Goal: Answer question/provide support: Share knowledge or assist other users

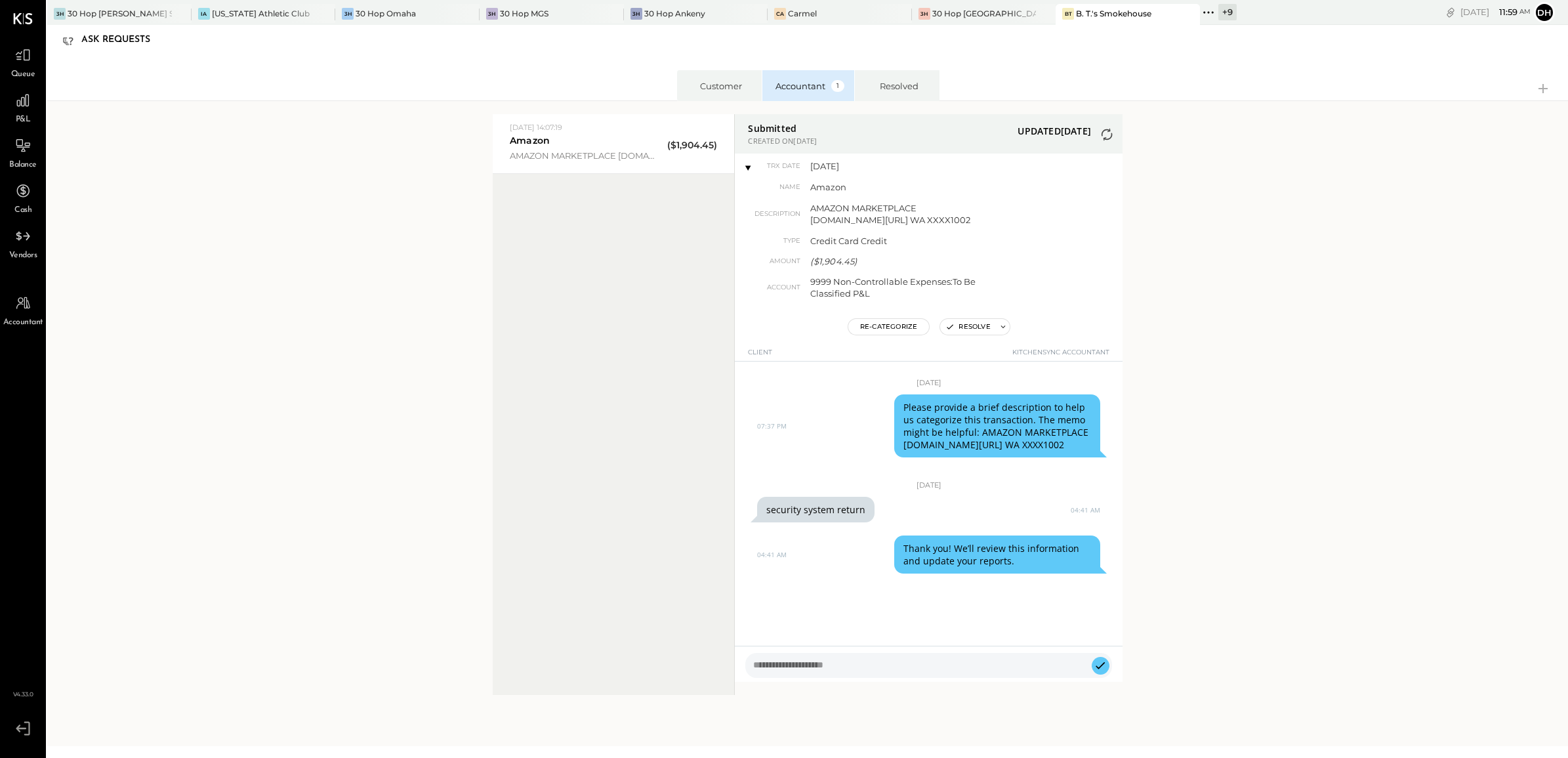
click at [1567, 234] on html "Queue P&L Balance Cash Vendors Accountant v 4.33.0 3H 30 Hop [PERSON_NAME] Summ…" at bounding box center [784, 379] width 1568 height 758
click at [111, 17] on div "30 Hop [PERSON_NAME] Summit" at bounding box center [120, 13] width 104 height 11
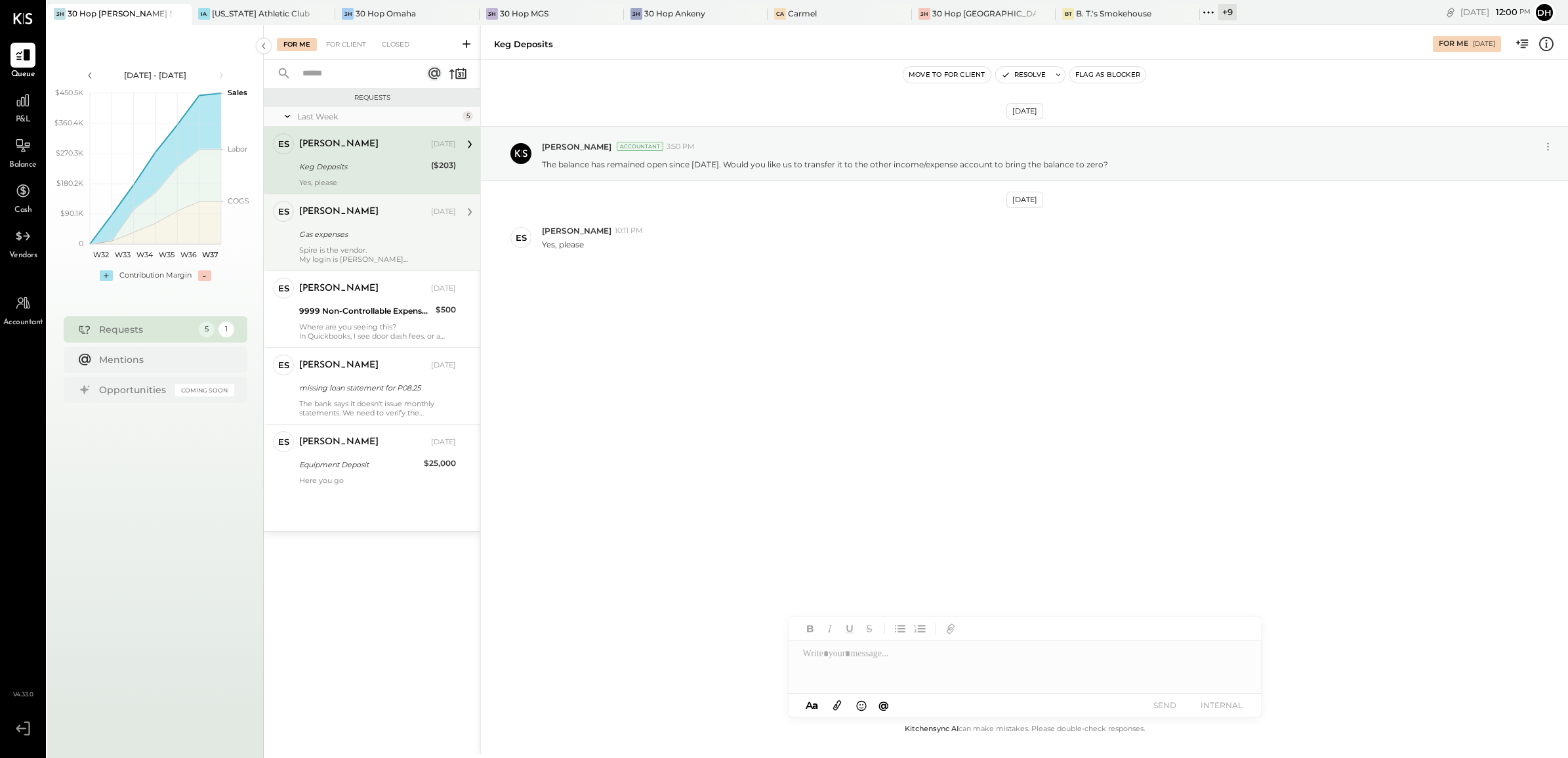
click at [332, 235] on div "Gas expenses" at bounding box center [375, 234] width 153 height 13
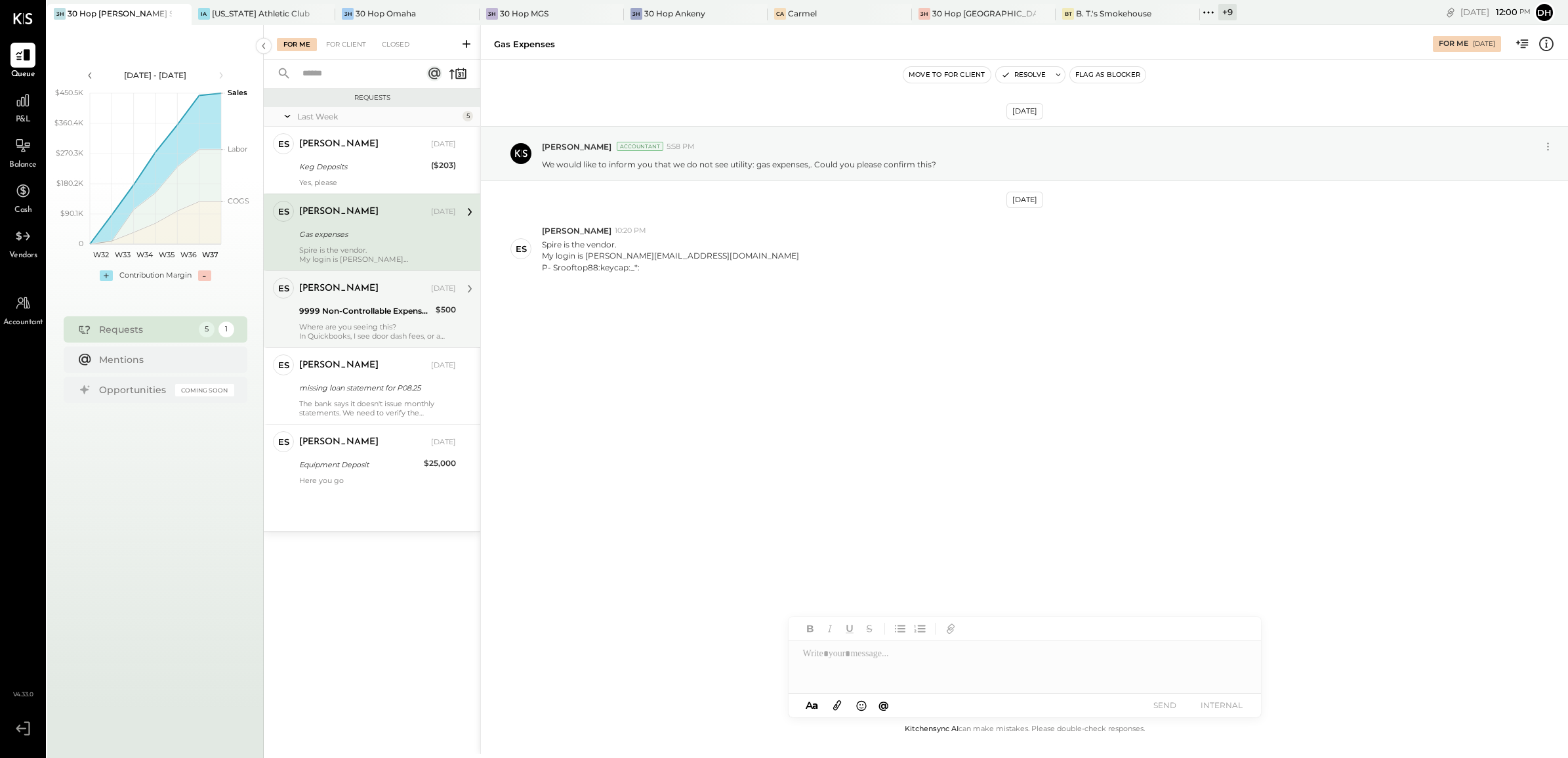
click at [365, 332] on div "In Quickbooks, I see door dash fees, or a check to CSI for r&m." at bounding box center [377, 337] width 156 height 9
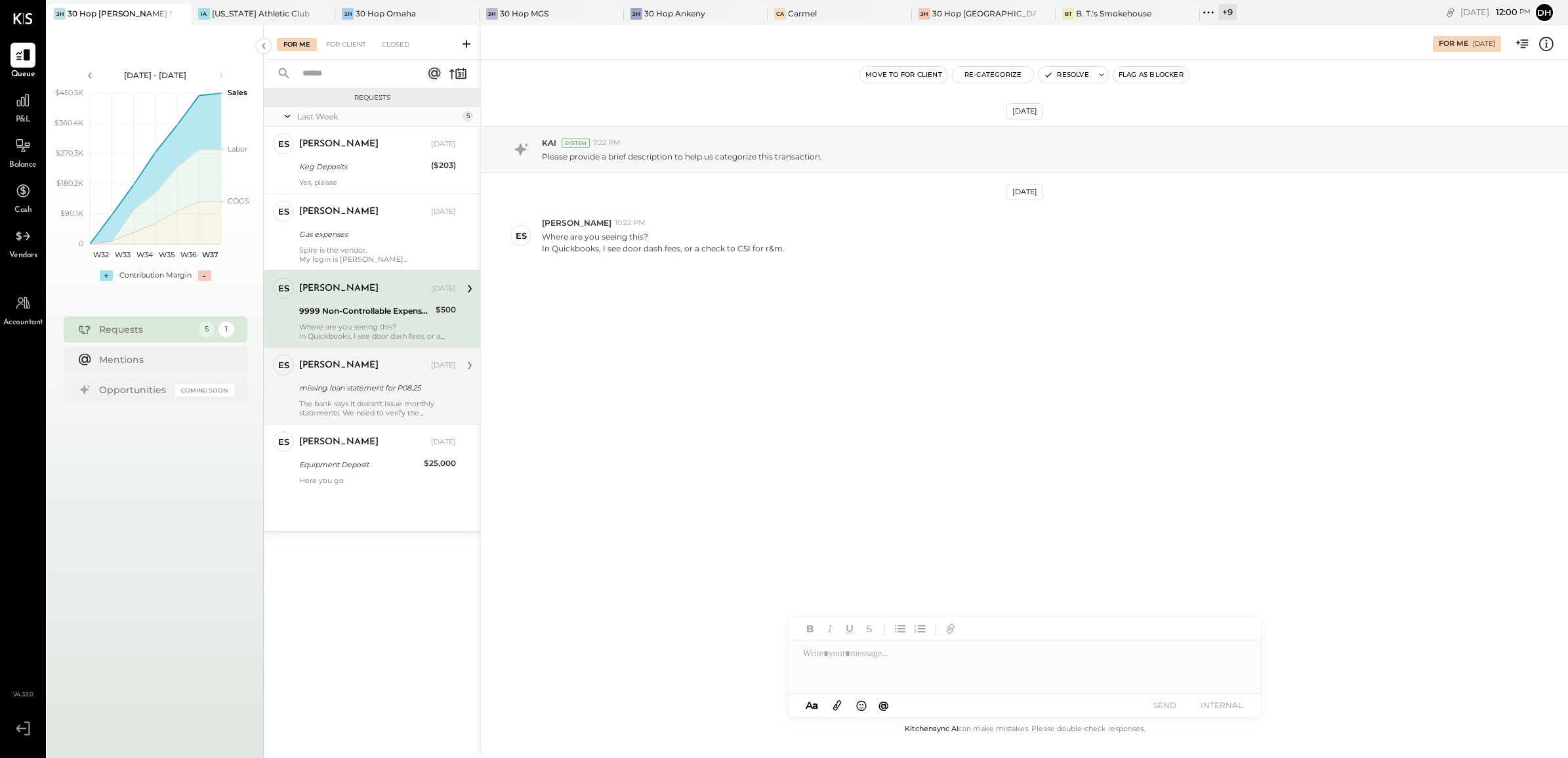
click at [374, 383] on div "missing loan statement for P08.25" at bounding box center [375, 388] width 153 height 13
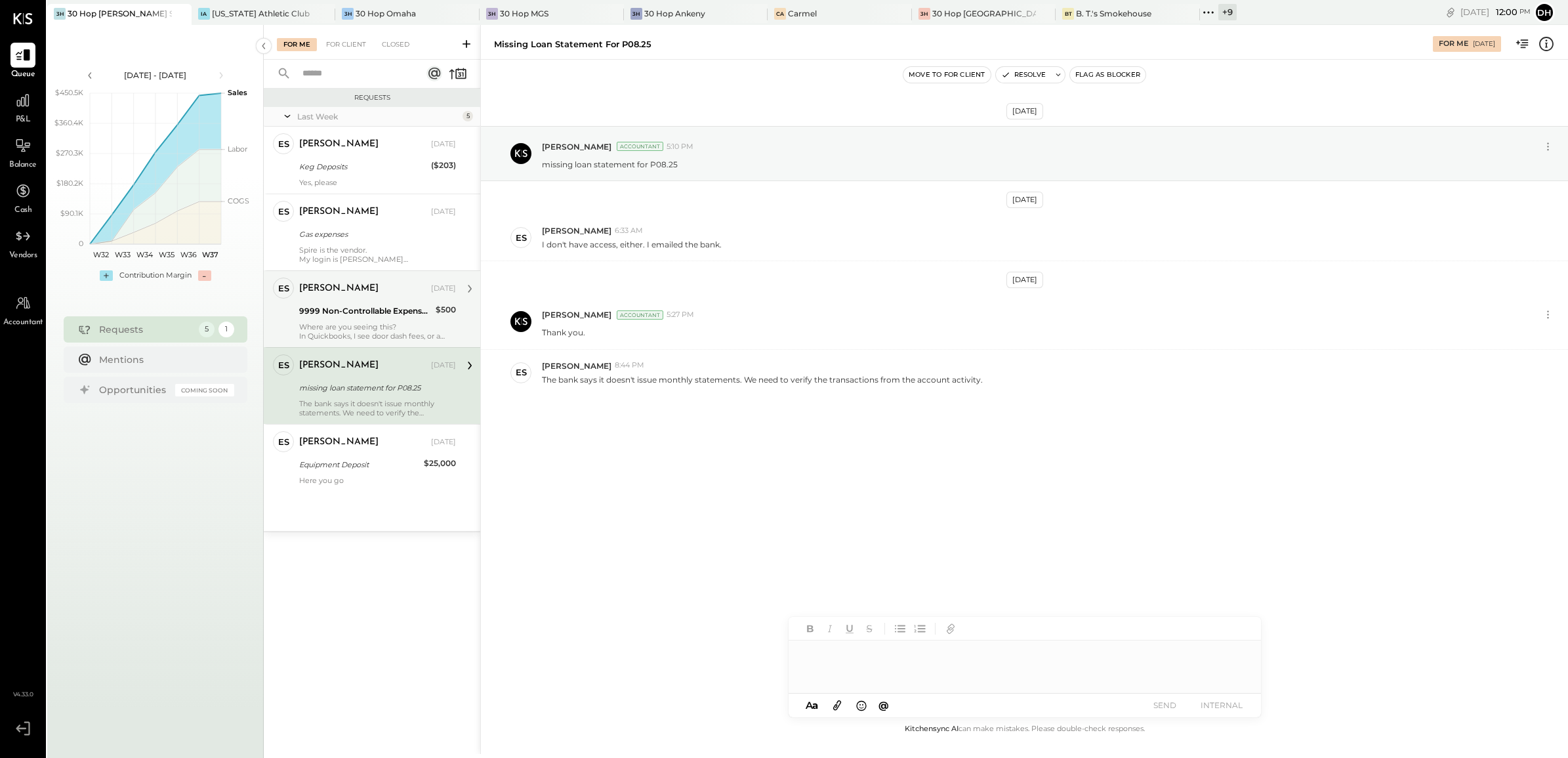
click at [874, 652] on div at bounding box center [1025, 667] width 473 height 52
click at [315, 460] on div "Equipment Deposit" at bounding box center [359, 464] width 121 height 13
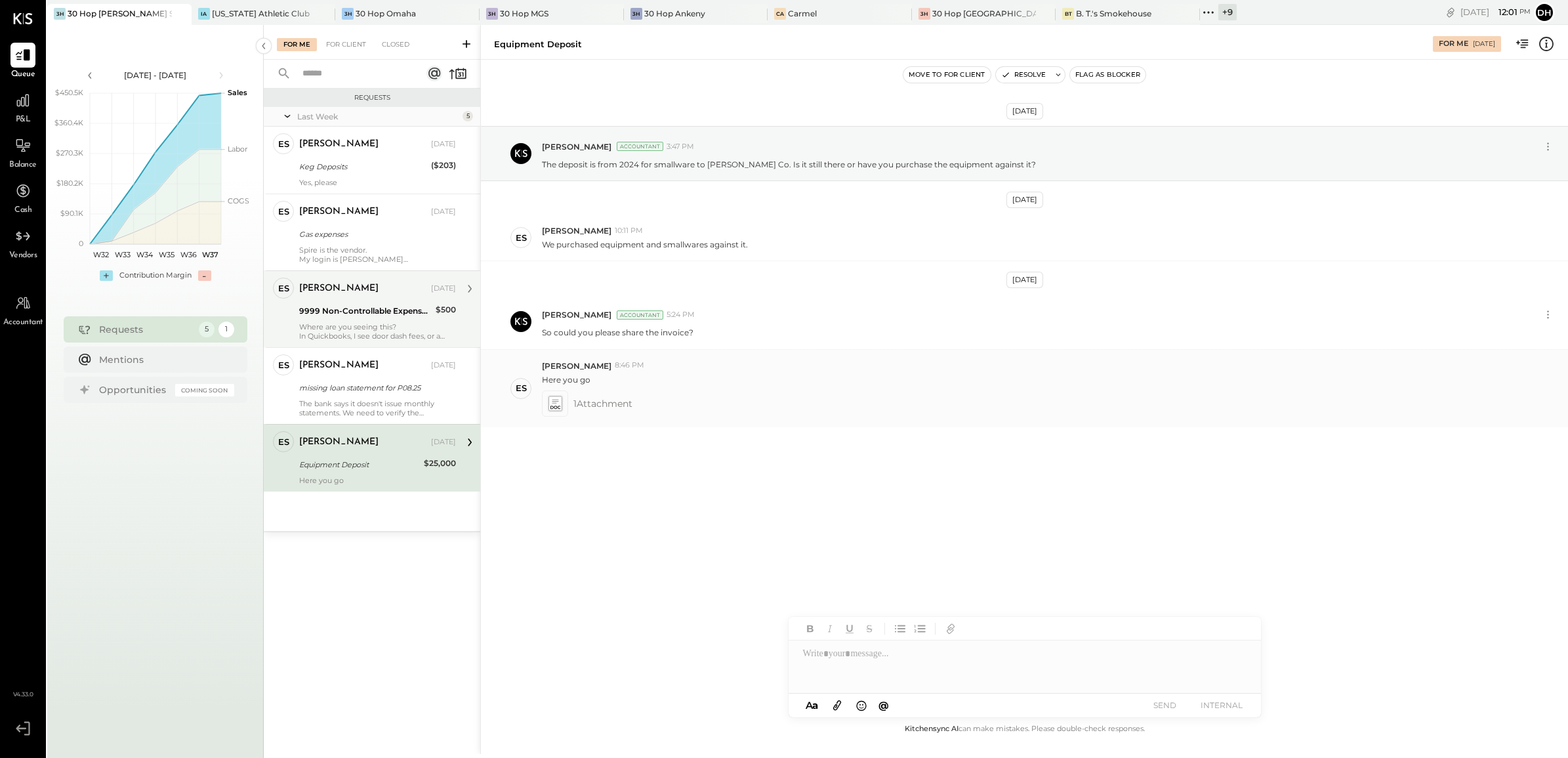
click at [561, 397] on icon at bounding box center [555, 404] width 16 height 19
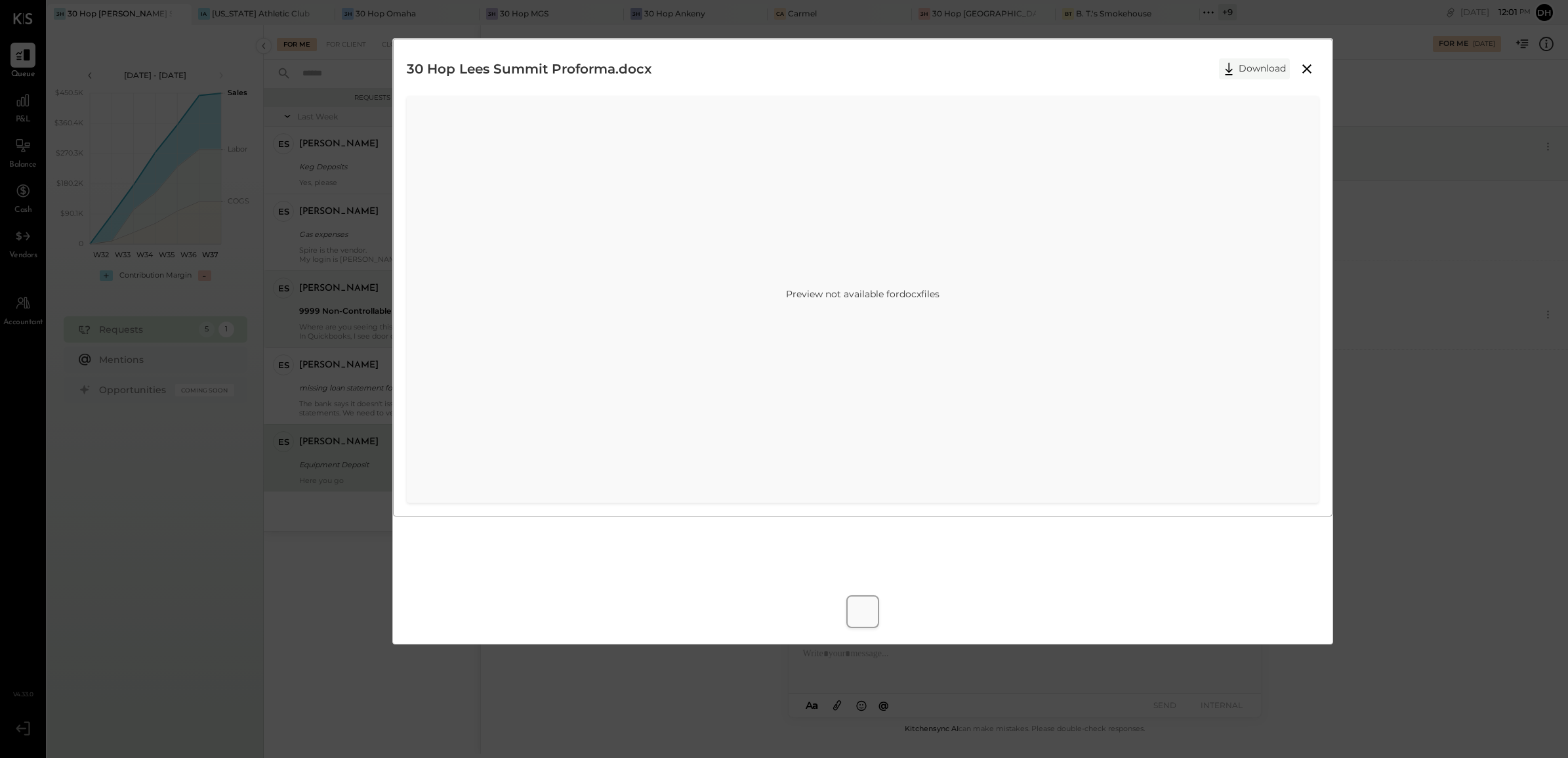
click at [1271, 65] on button "Download" at bounding box center [1254, 69] width 71 height 21
click at [1403, 171] on div "30 Hop Lees Summit Proforma.docx Download Preview not available for docx files …" at bounding box center [784, 379] width 1568 height 758
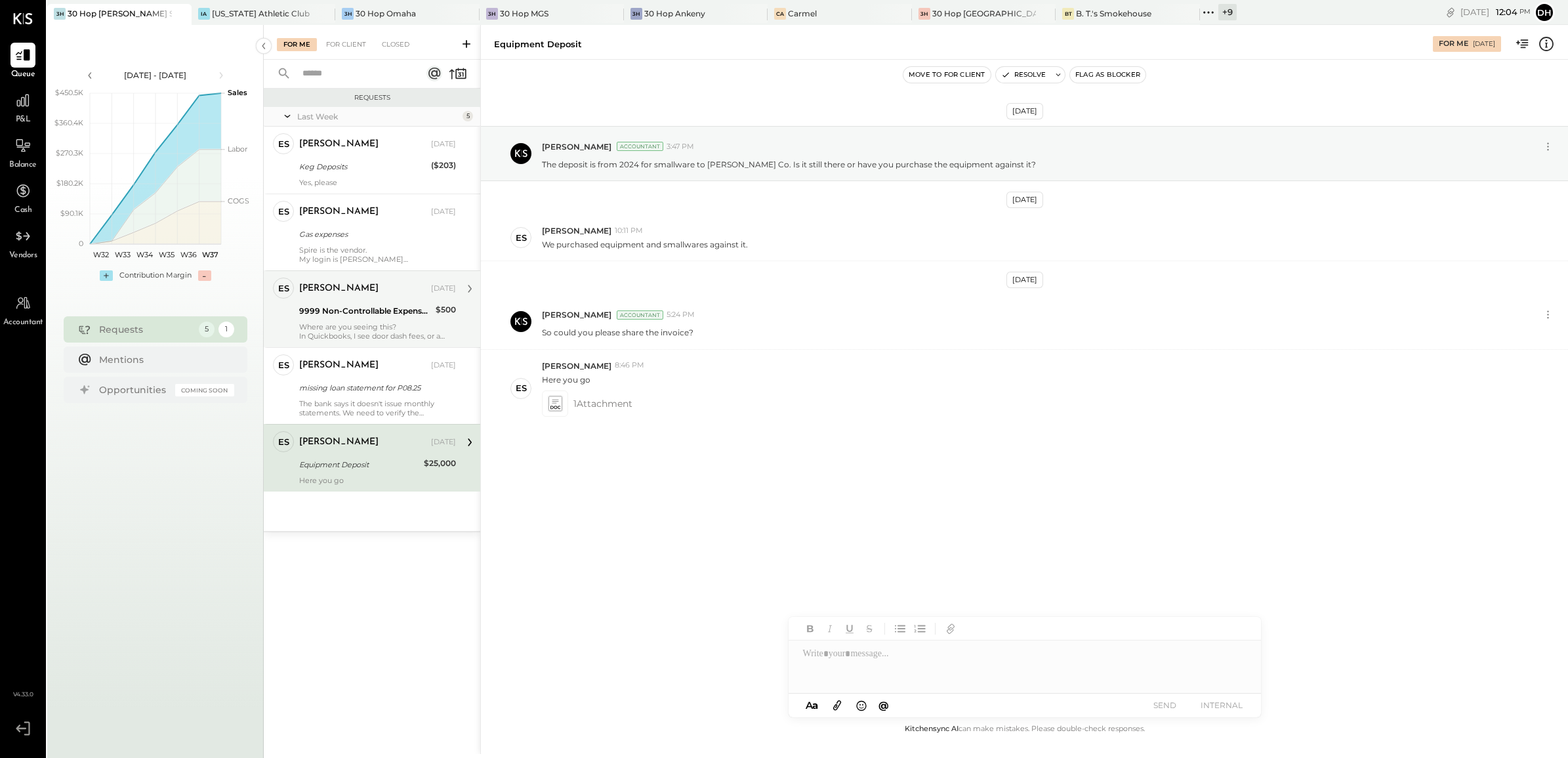
click at [848, 662] on div at bounding box center [1025, 667] width 473 height 52
click at [1060, 682] on div "**********" at bounding box center [1025, 667] width 473 height 52
click at [1083, 672] on div "**********" at bounding box center [1025, 667] width 473 height 52
click at [1087, 682] on div "**********" at bounding box center [1025, 667] width 473 height 52
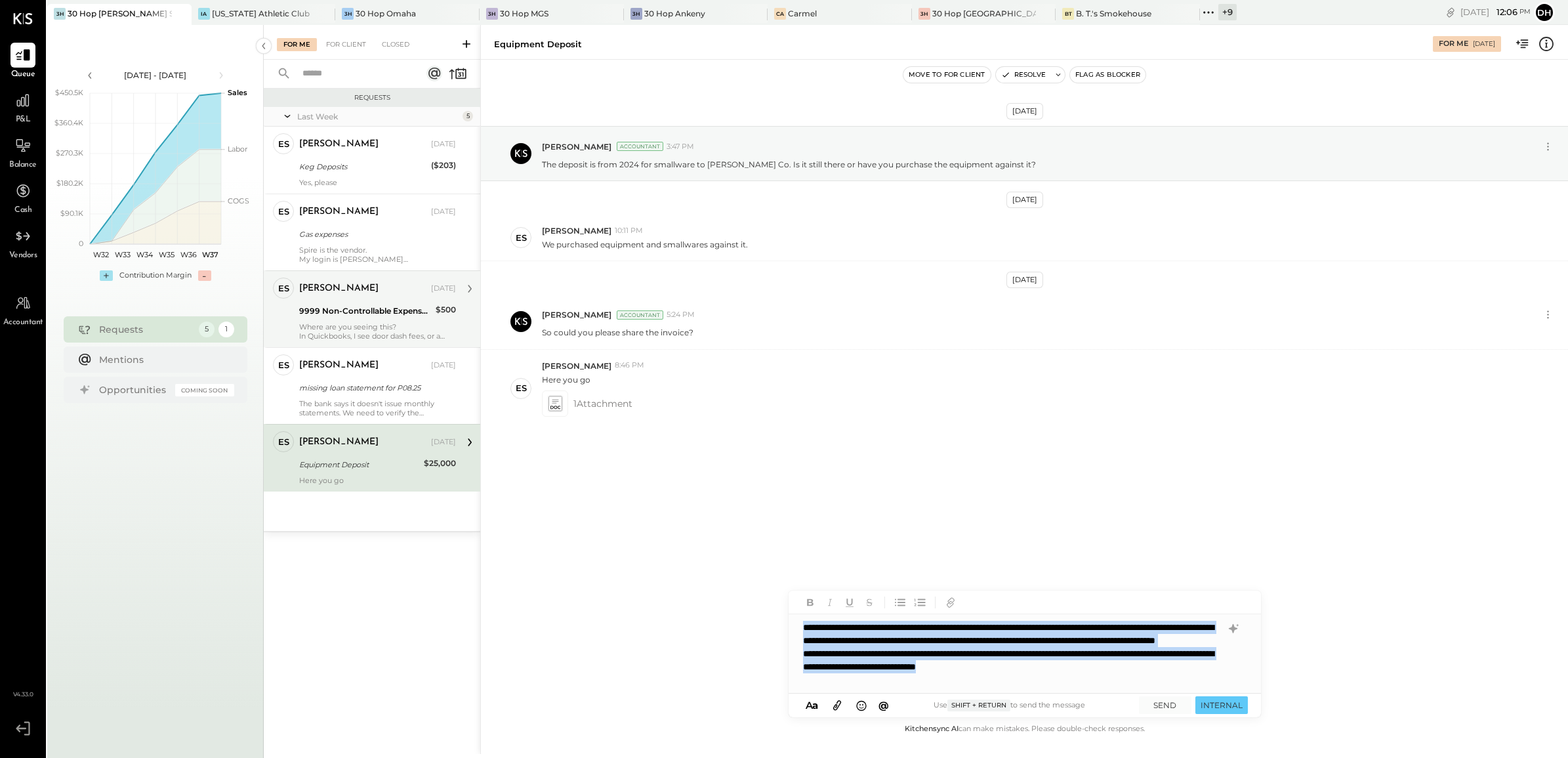
click at [1196, 644] on div "**********" at bounding box center [1025, 654] width 473 height 79
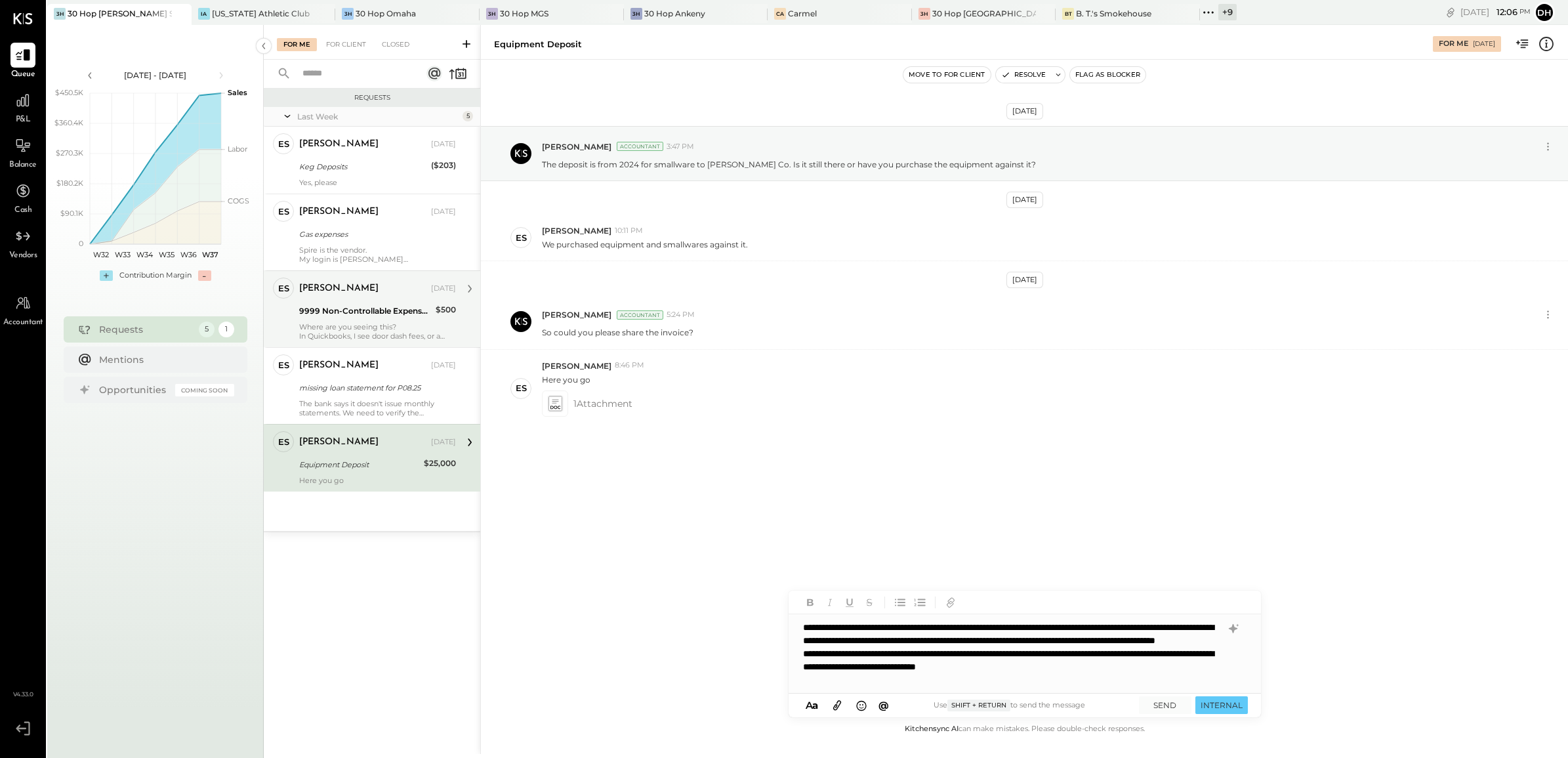
click at [1191, 642] on div "**********" at bounding box center [1025, 654] width 473 height 79
click at [1236, 627] on icon at bounding box center [1233, 629] width 16 height 16
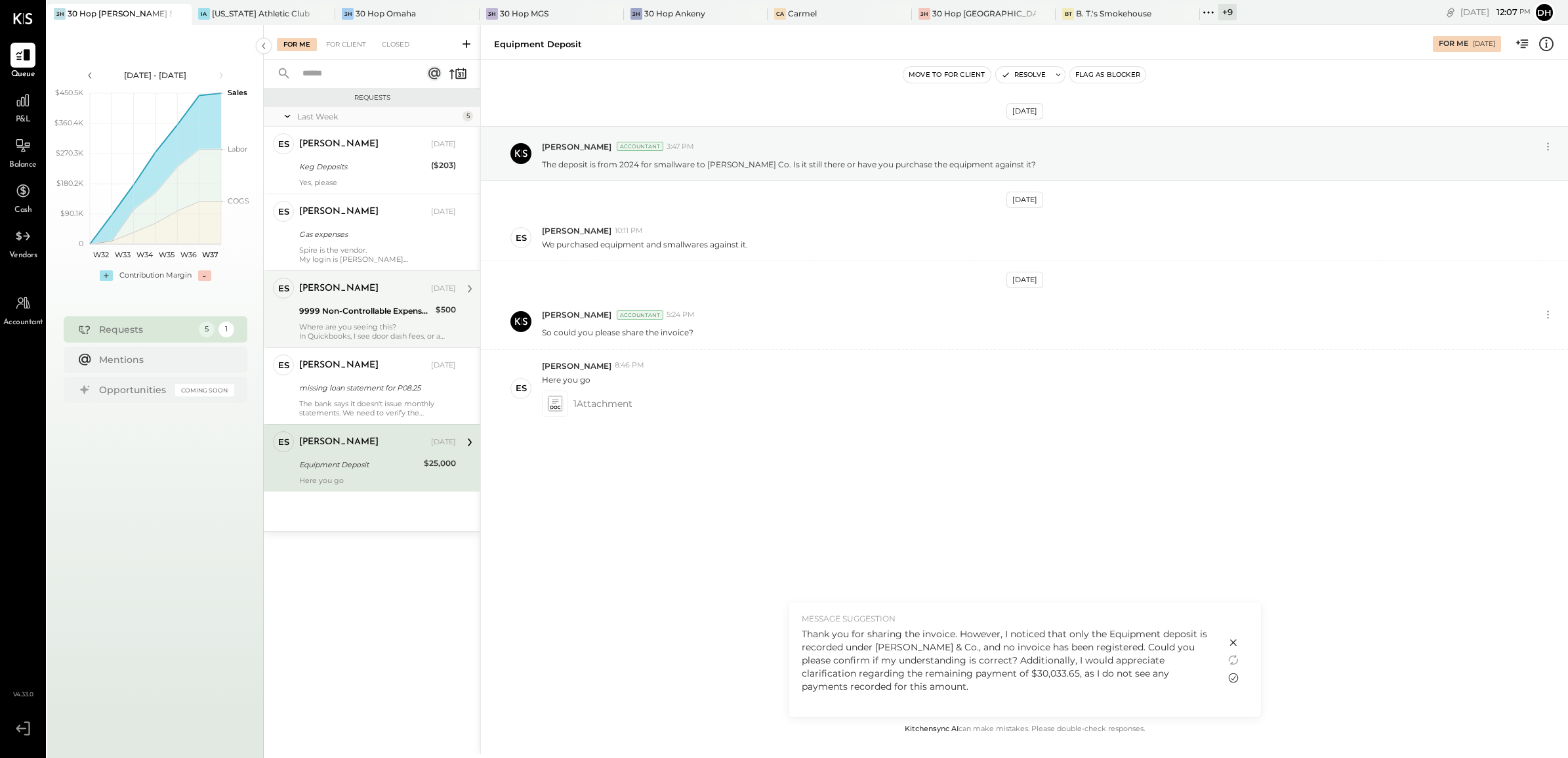
click at [1235, 679] on icon at bounding box center [1233, 678] width 16 height 16
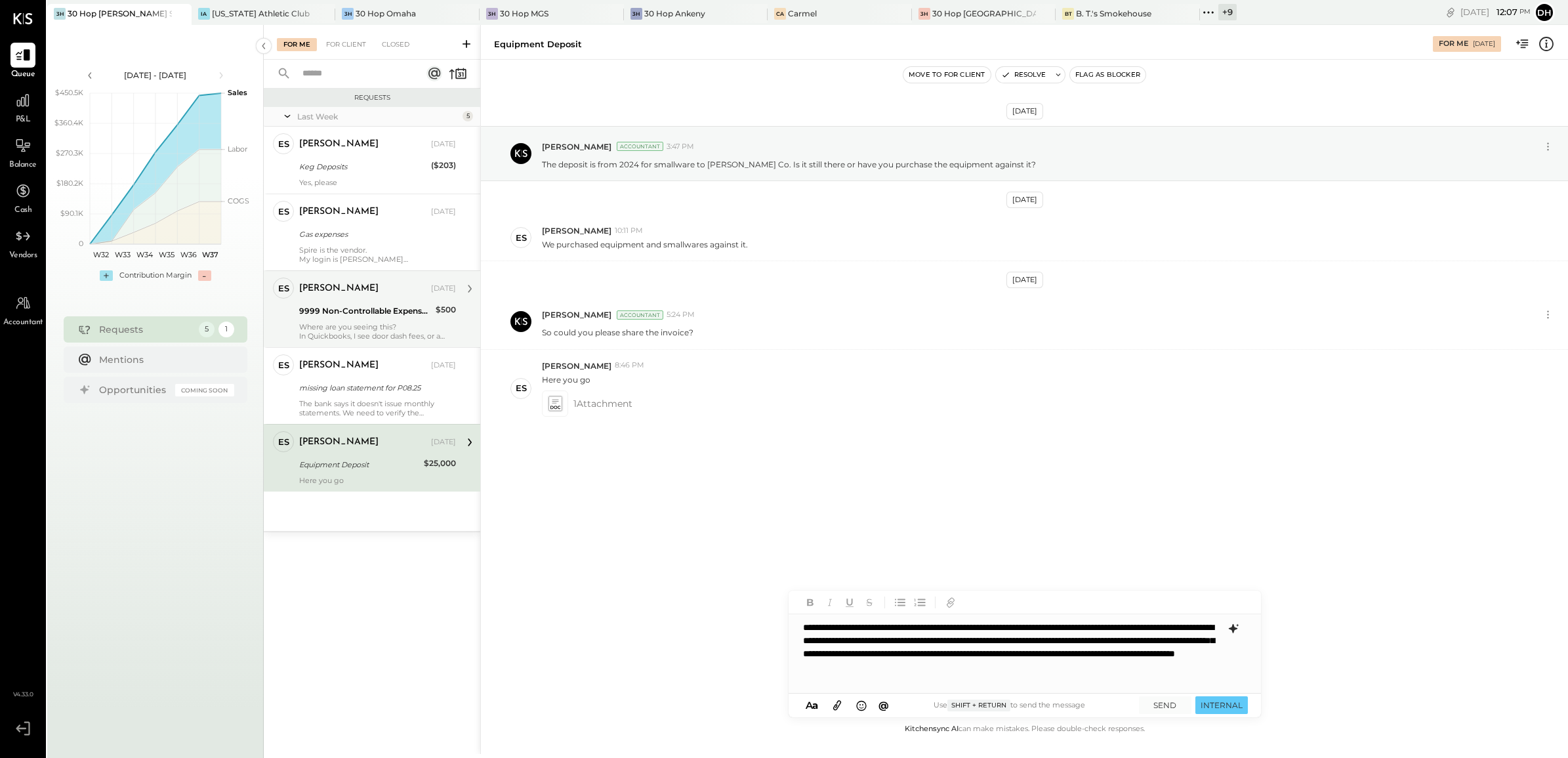
click at [986, 651] on div "**********" at bounding box center [1025, 654] width 473 height 79
click at [803, 626] on div "**********" at bounding box center [1025, 654] width 473 height 79
click at [1120, 674] on div "**********" at bounding box center [1013, 661] width 419 height 26
click at [1163, 703] on button "SEND" at bounding box center [1165, 705] width 52 height 18
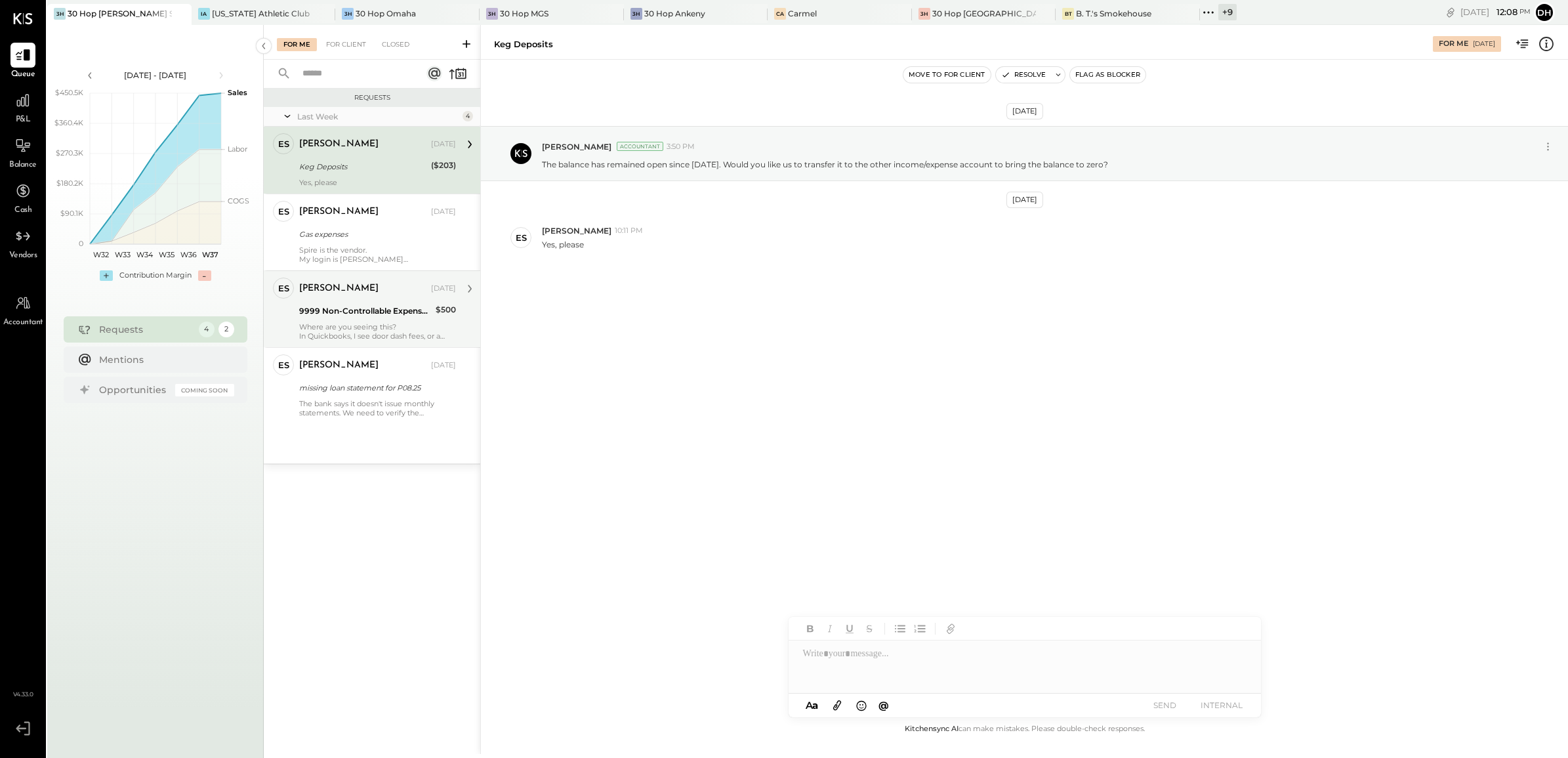
click at [758, 463] on div "[DATE] [PERSON_NAME] Accountant 3:50 PM The balance has remained open since [DA…" at bounding box center [1025, 391] width 1088 height 662
click at [866, 660] on div at bounding box center [1025, 667] width 473 height 52
click at [1162, 701] on button "SEND" at bounding box center [1165, 705] width 52 height 18
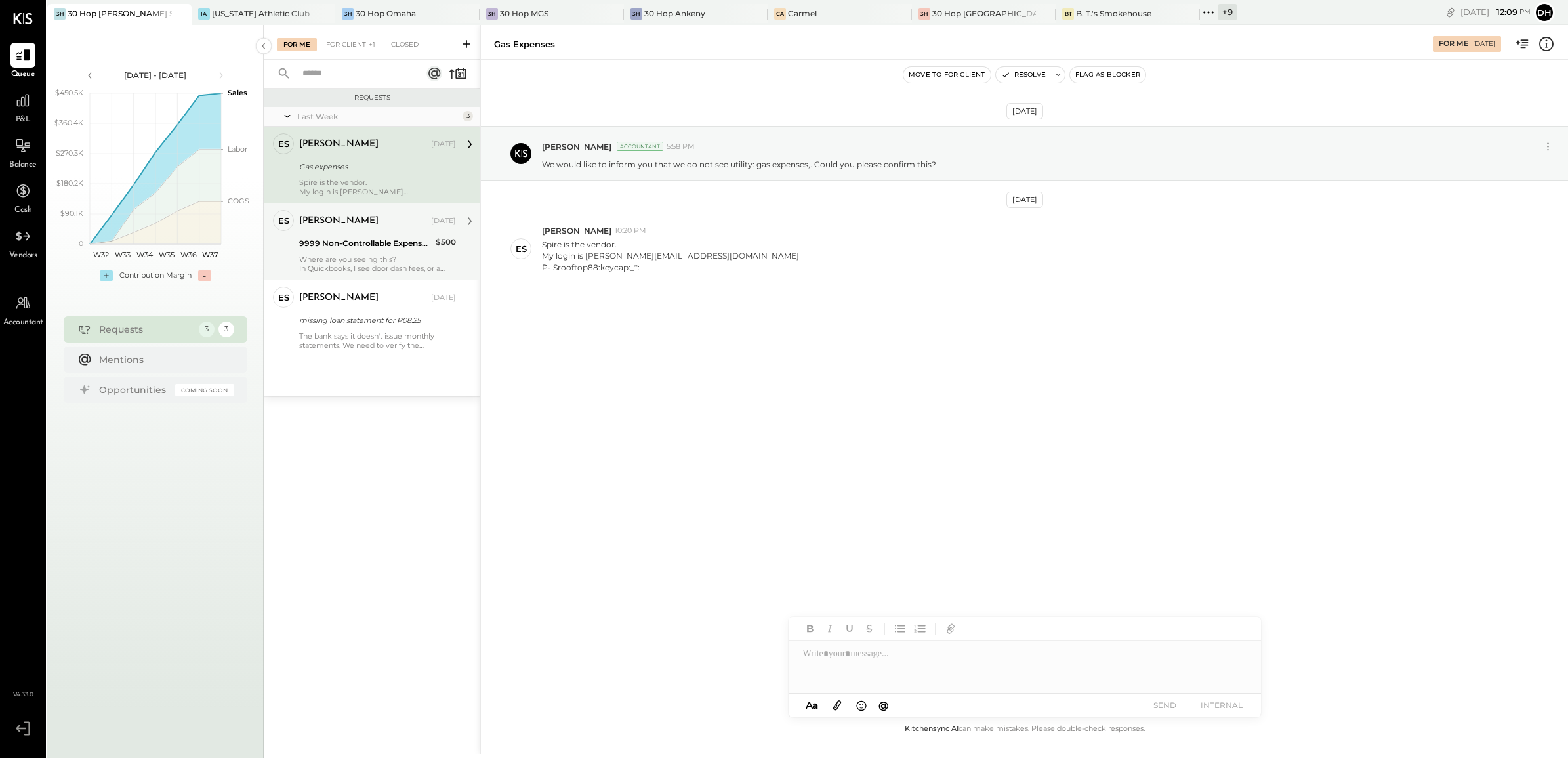
click at [357, 176] on div "[PERSON_NAME] [DATE] Gas expenses Spire is the vendor. My login is [PERSON_NAME…" at bounding box center [377, 164] width 156 height 63
drag, startPoint x: 584, startPoint y: 257, endPoint x: 652, endPoint y: 256, distance: 68.0
click at [652, 256] on div "My login is [PERSON_NAME][EMAIL_ADDRESS][DOMAIN_NAME]" at bounding box center [670, 256] width 257 height 11
copy div "[PERSON_NAME][EMAIL_ADDRESS][DOMAIN_NAME]"
drag, startPoint x: 554, startPoint y: 271, endPoint x: 625, endPoint y: 270, distance: 71.0
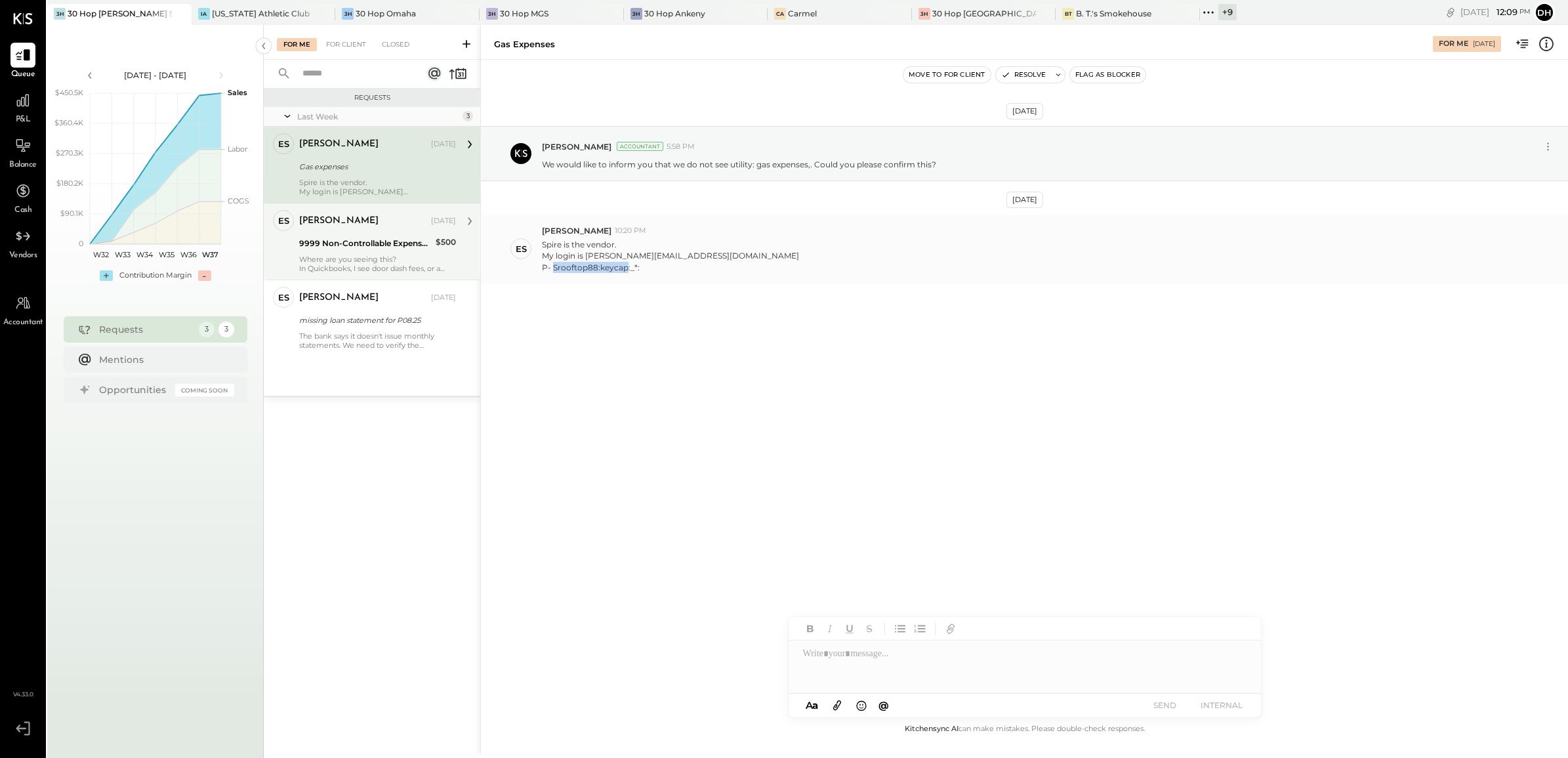
click at [625, 270] on div "P- Srooftop88:keycap:_*:" at bounding box center [670, 267] width 257 height 11
copy div "Srooftop88:keycap"
drag, startPoint x: 586, startPoint y: 255, endPoint x: 653, endPoint y: 256, distance: 67.0
click at [653, 256] on div "My login is [PERSON_NAME][EMAIL_ADDRESS][DOMAIN_NAME]" at bounding box center [670, 256] width 257 height 11
copy div "[PERSON_NAME][EMAIL_ADDRESS][DOMAIN_NAME]"
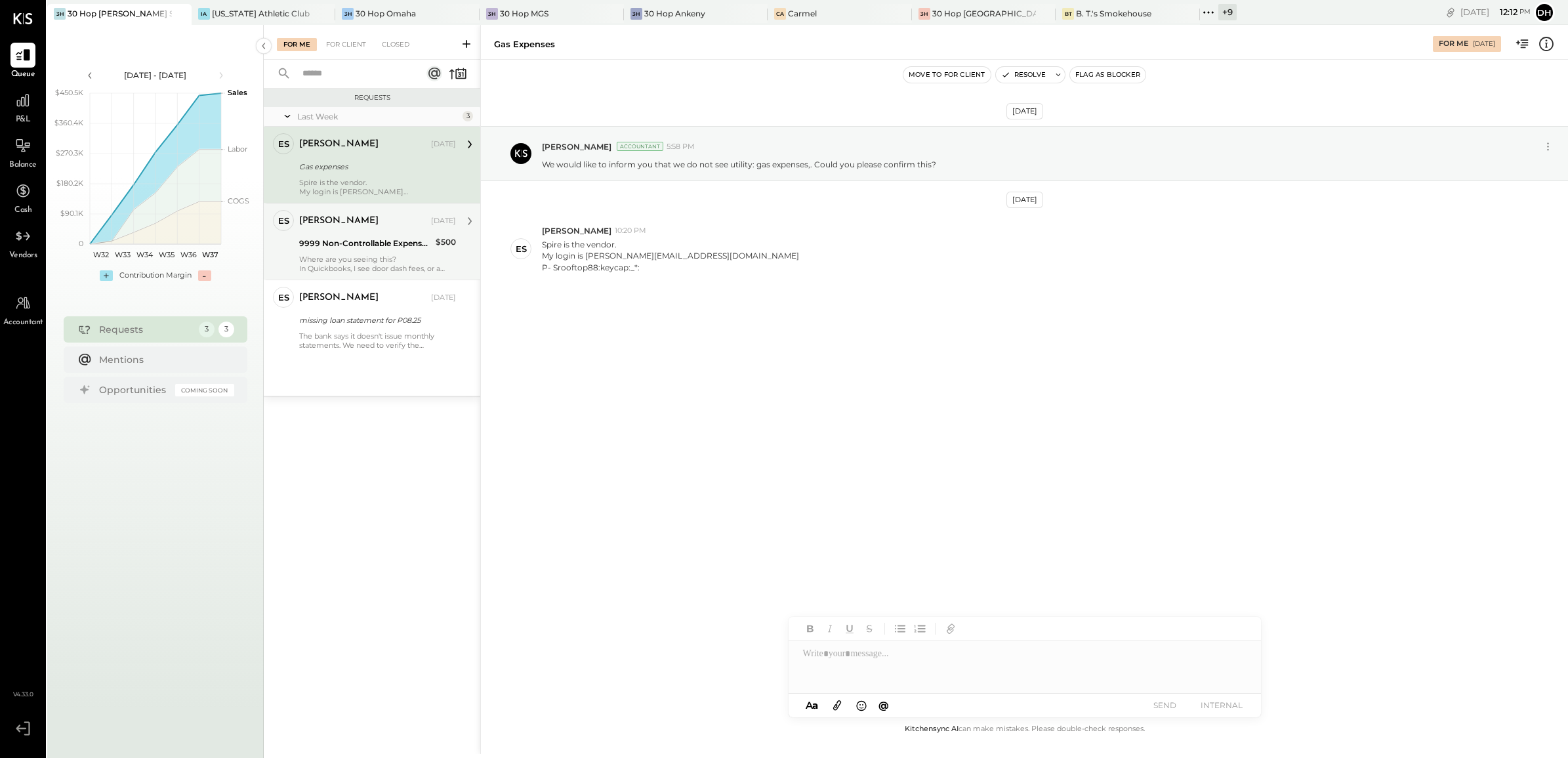
click at [763, 461] on div "[DATE] [PERSON_NAME] Accountant 5:58 PM We would like to inform you that we do …" at bounding box center [1025, 391] width 1088 height 662
click at [811, 667] on div at bounding box center [1025, 667] width 473 height 52
click at [914, 675] on div "**********" at bounding box center [1025, 667] width 473 height 52
click at [900, 654] on div "**********" at bounding box center [1025, 667] width 473 height 52
click at [1170, 709] on button "SEND" at bounding box center [1165, 705] width 52 height 18
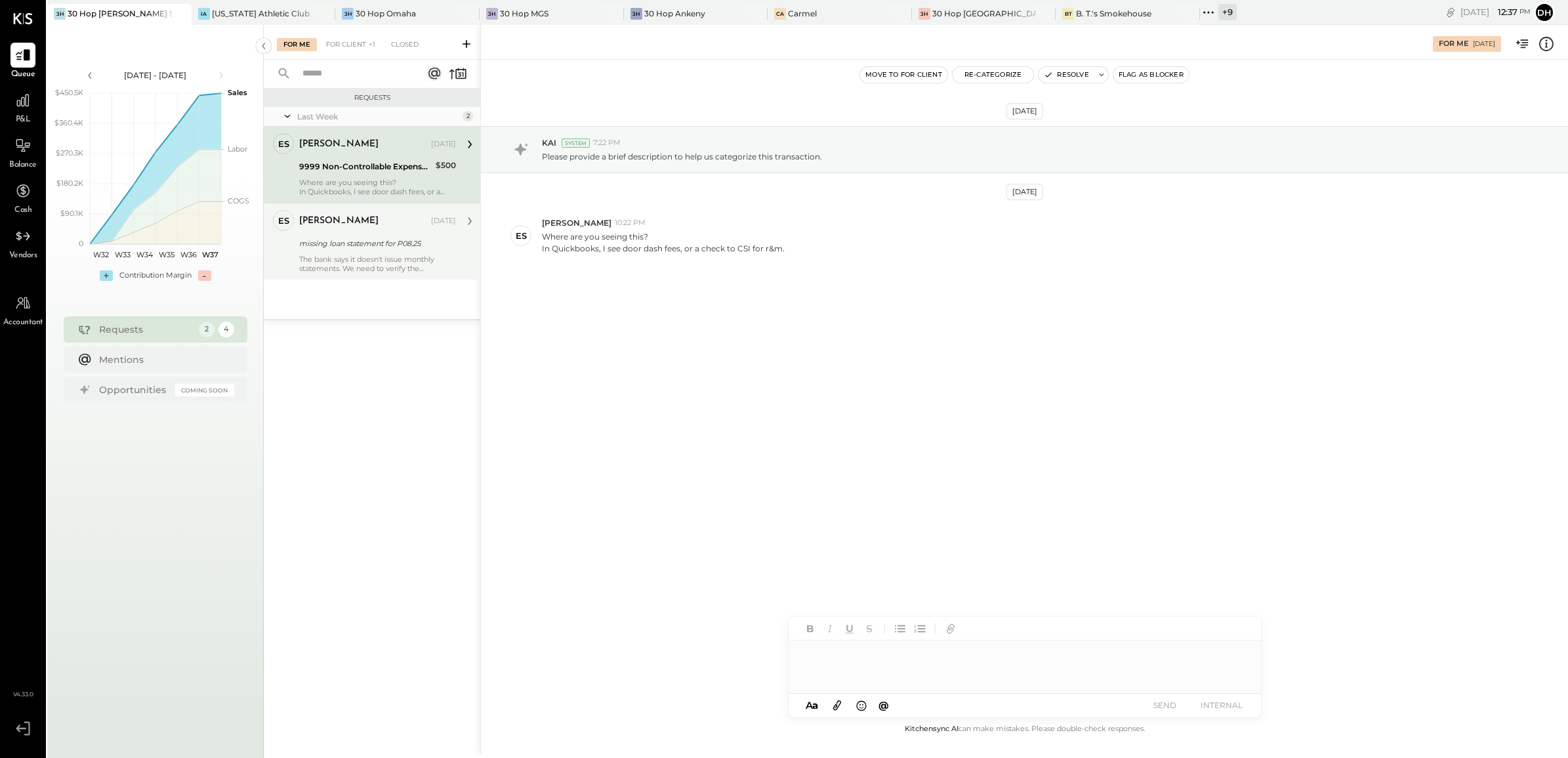
click at [349, 257] on div "The bank says it doesn't issue monthly statements. We need to verify the transa…" at bounding box center [377, 264] width 156 height 19
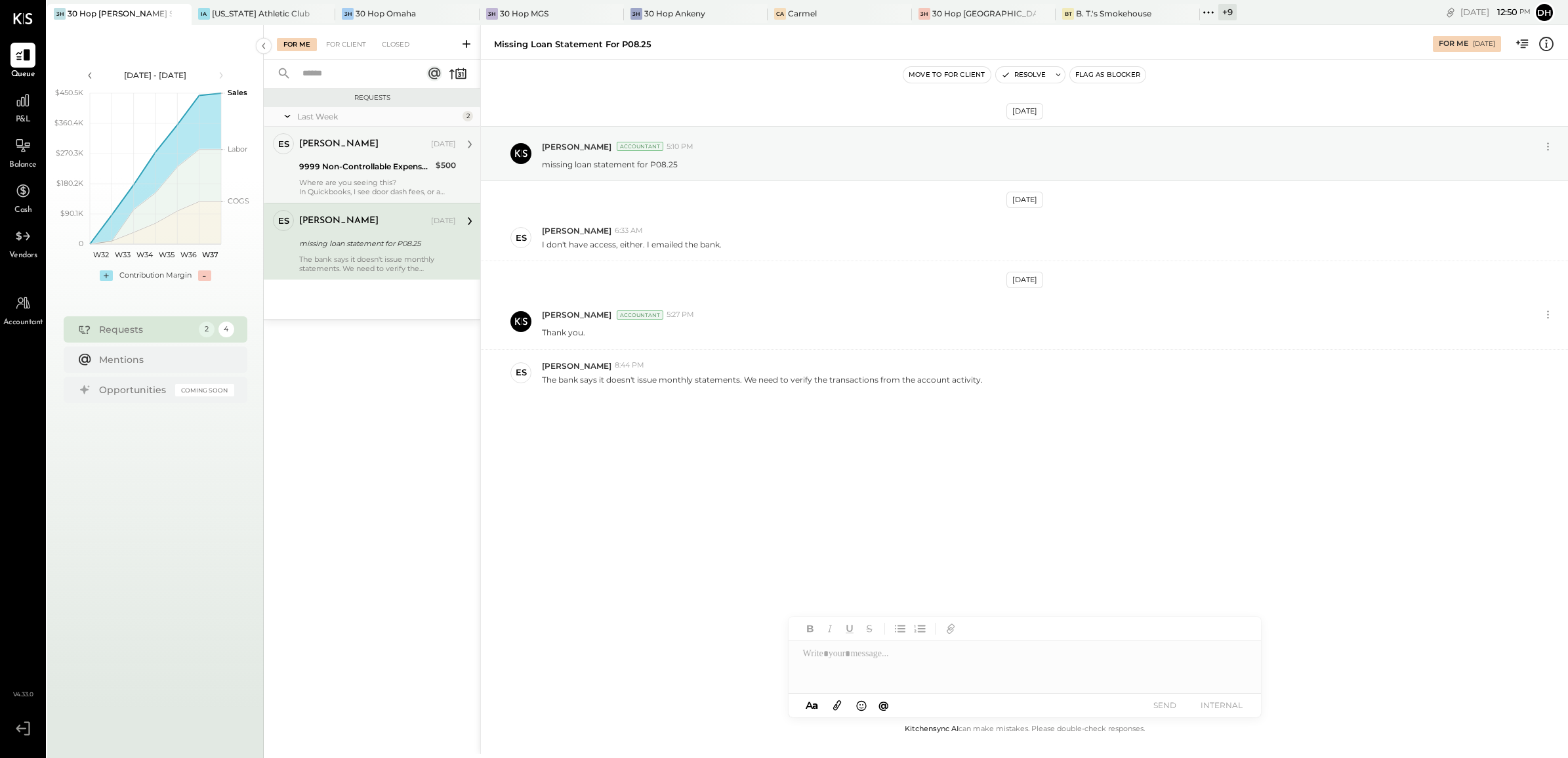
click at [16, 115] on span "P&L" at bounding box center [23, 120] width 15 height 12
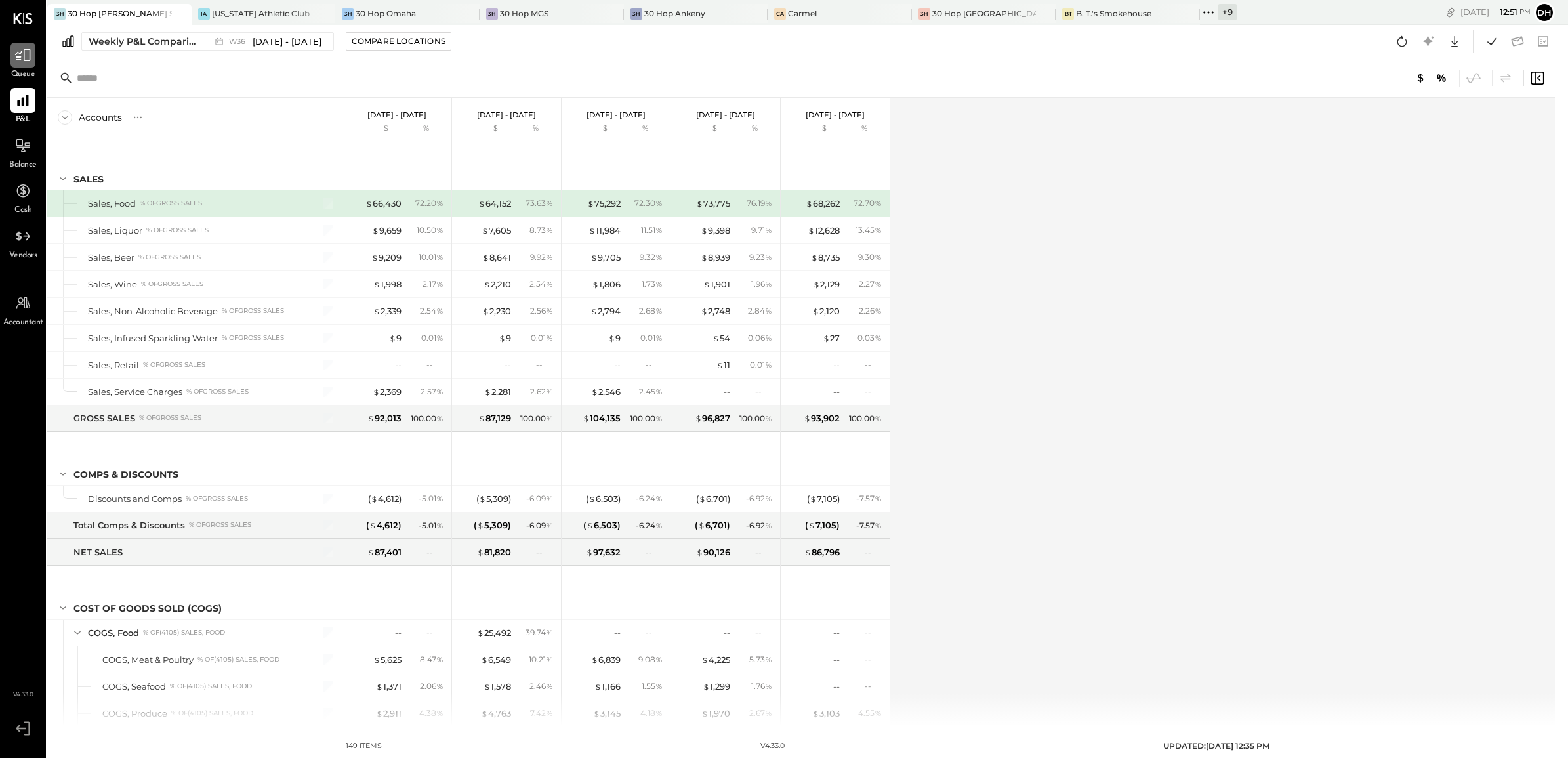
click at [24, 59] on icon at bounding box center [23, 55] width 17 height 17
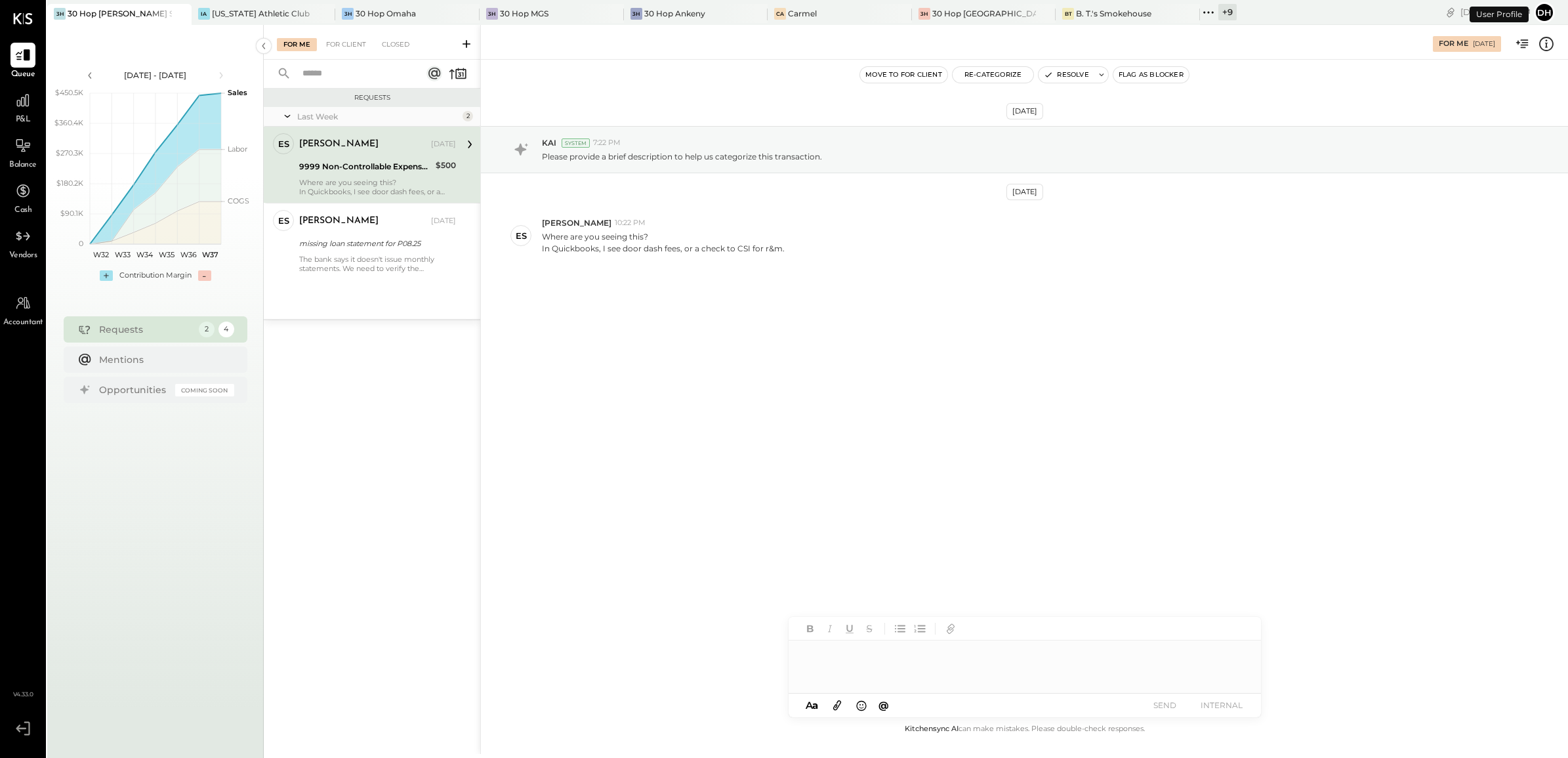
click at [467, 44] on icon at bounding box center [466, 44] width 8 height 8
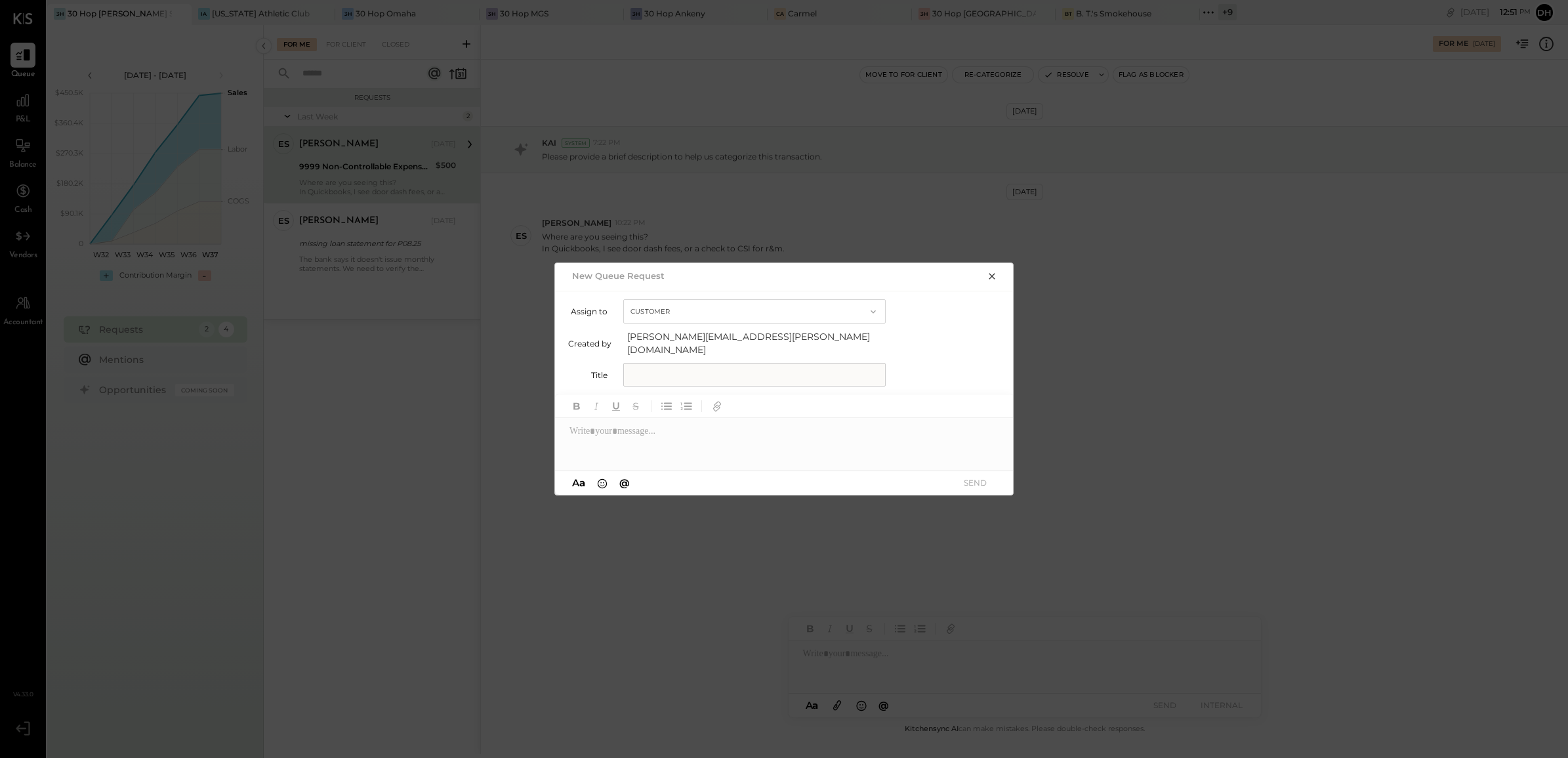
click at [671, 369] on input "text" at bounding box center [754, 375] width 262 height 23
type input "**********"
click at [633, 439] on div at bounding box center [785, 444] width 459 height 52
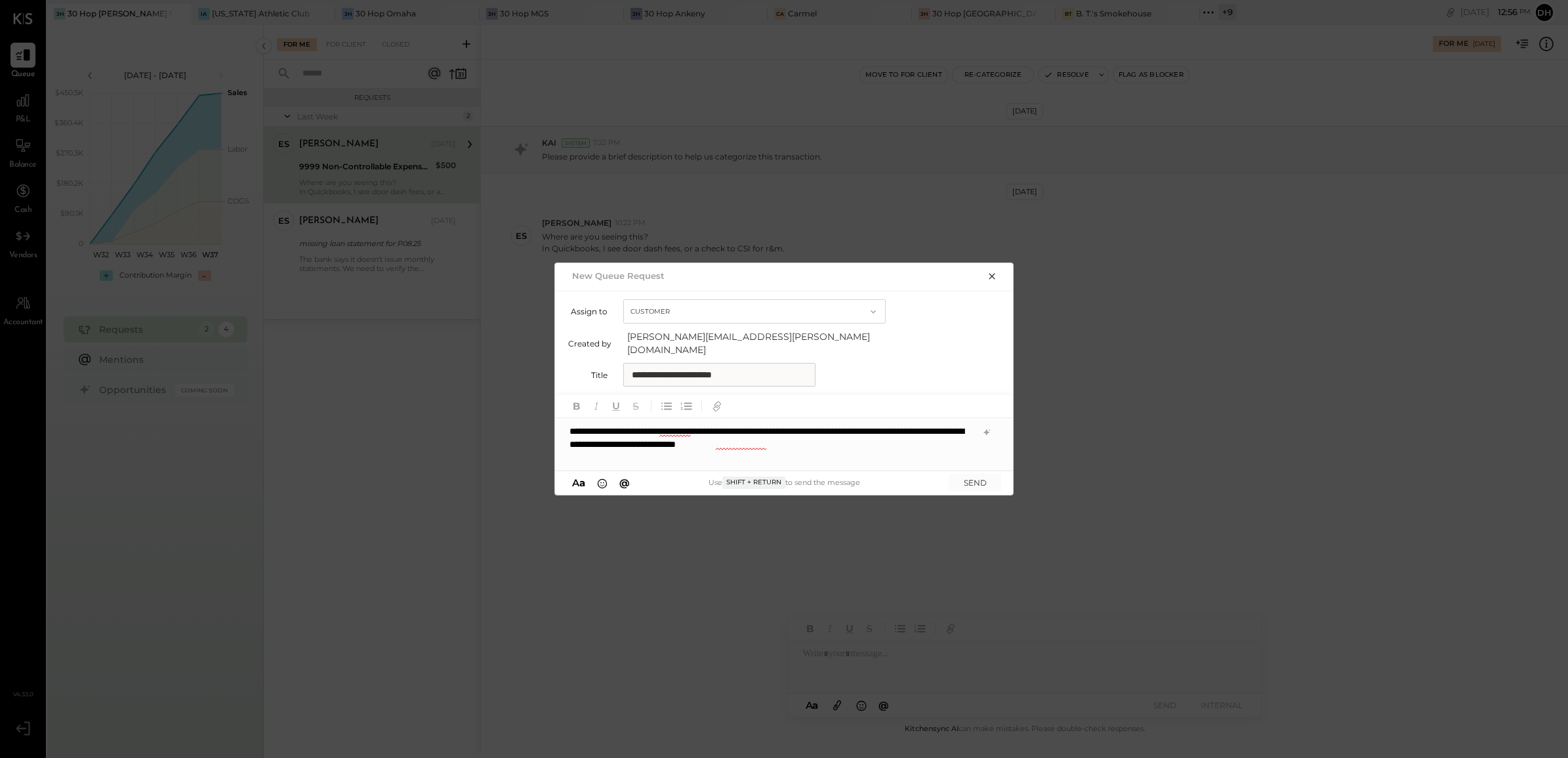
click at [901, 441] on div "**********" at bounding box center [785, 444] width 459 height 52
drag, startPoint x: 628, startPoint y: 455, endPoint x: 540, endPoint y: 414, distance: 97.1
click at [540, 414] on div "**********" at bounding box center [784, 379] width 1568 height 758
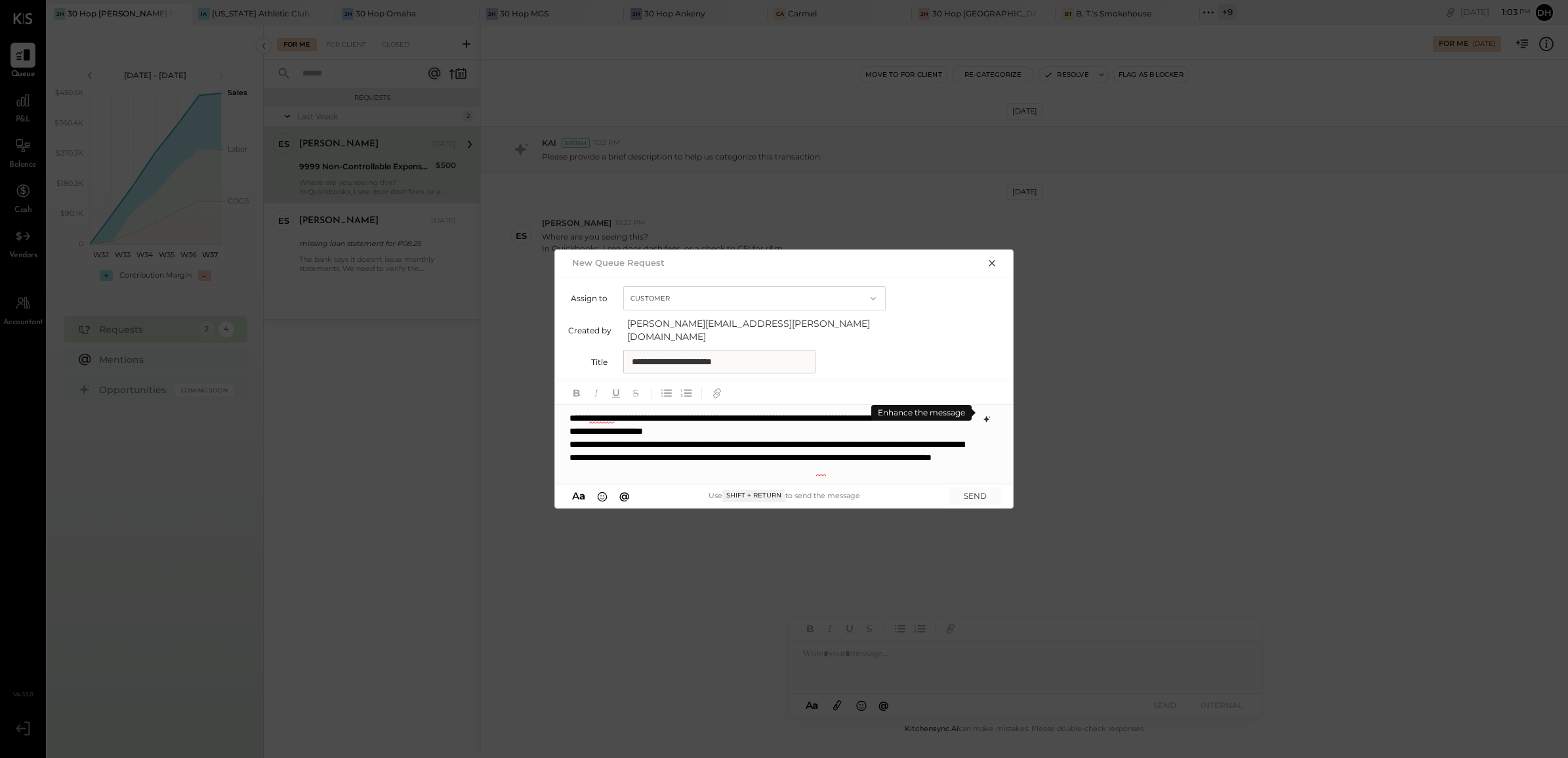
click at [983, 415] on icon at bounding box center [986, 419] width 10 height 10
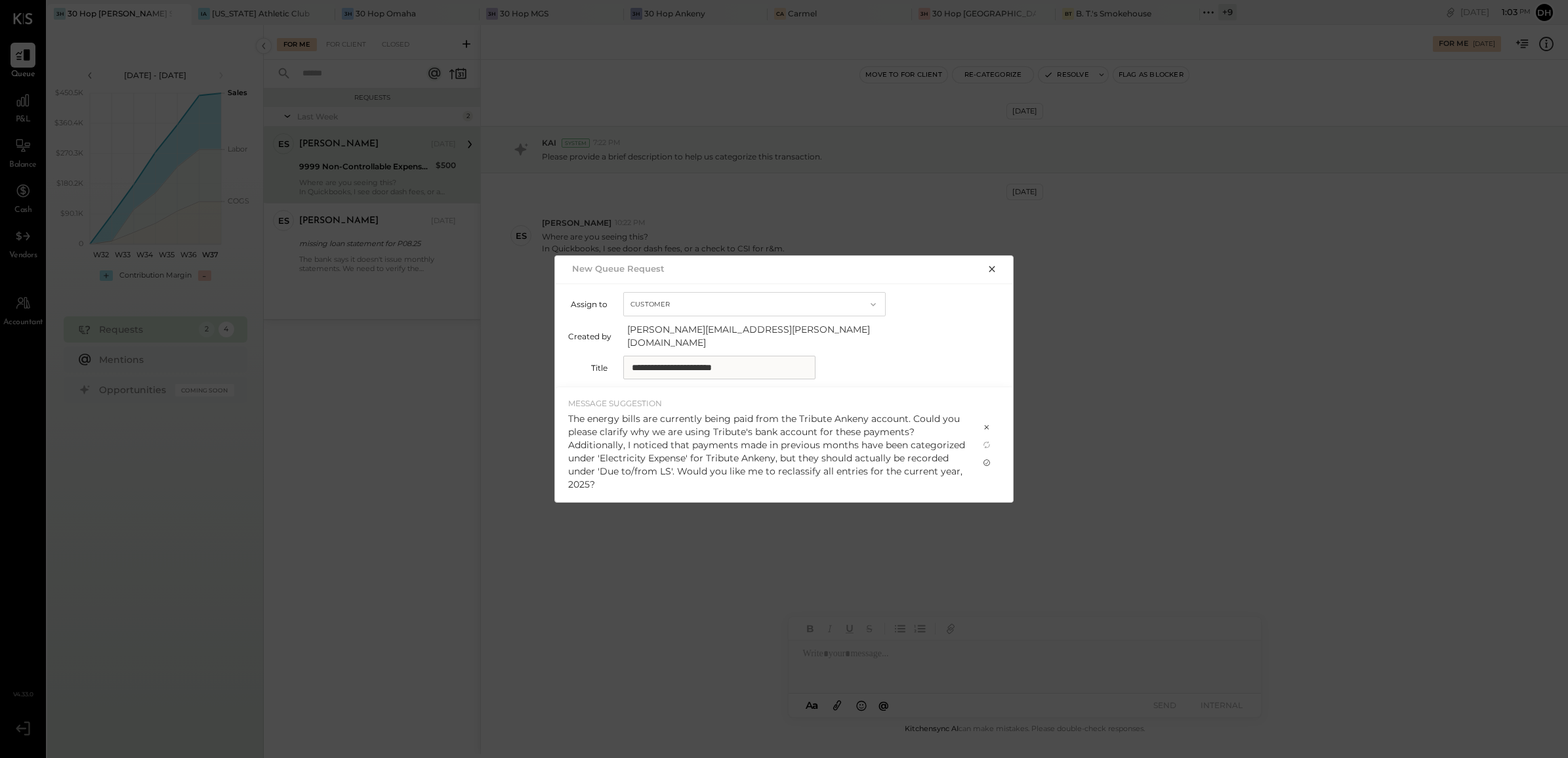
click at [991, 457] on icon at bounding box center [986, 462] width 10 height 10
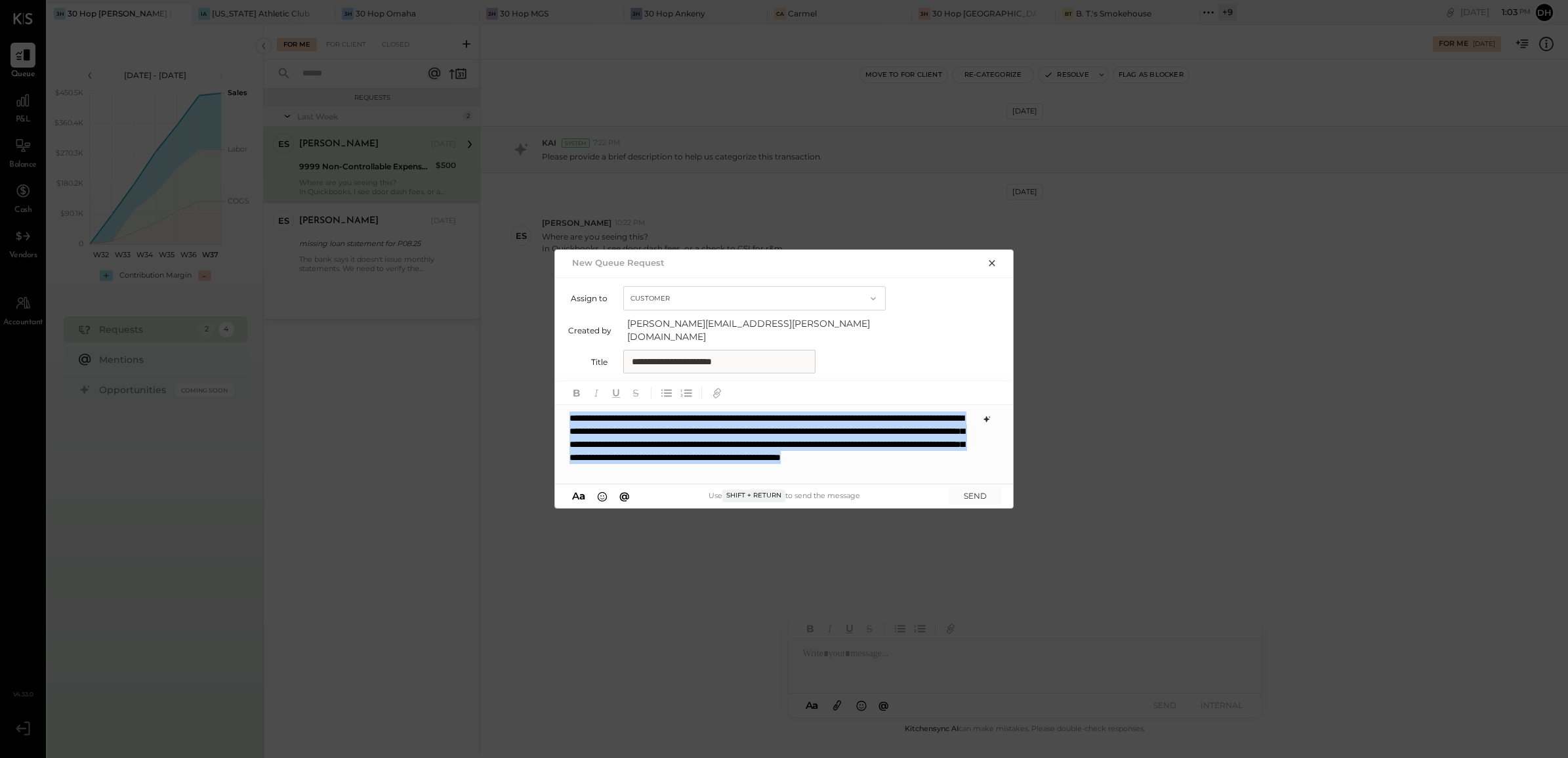
drag, startPoint x: 939, startPoint y: 470, endPoint x: 553, endPoint y: 401, distance: 392.1
click at [553, 401] on div "**********" at bounding box center [784, 379] width 1568 height 758
copy p "**********"
click at [969, 489] on button "SEND" at bounding box center [975, 495] width 52 height 18
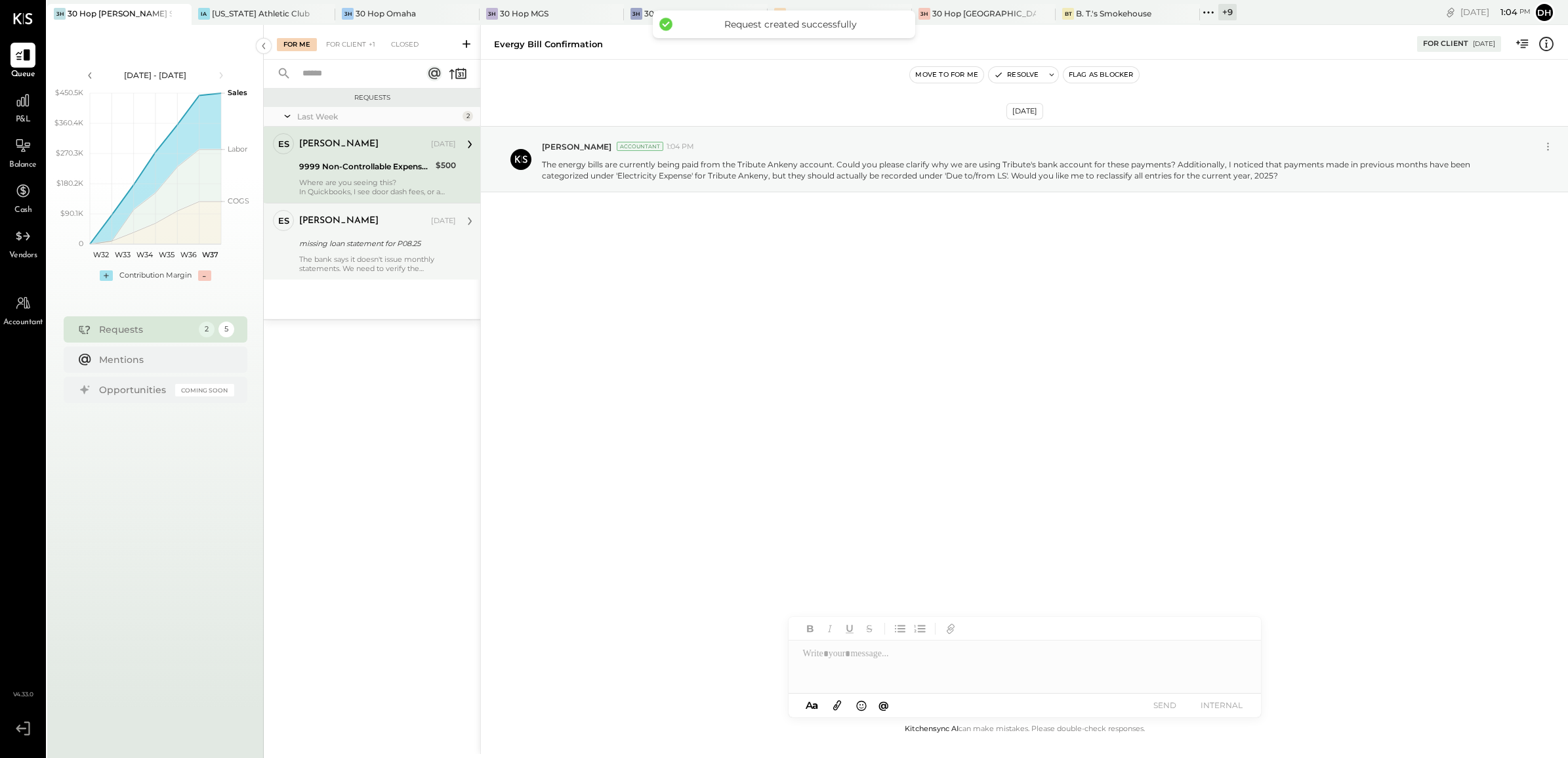
click at [333, 237] on div "missing loan statement for P08.25" at bounding box center [375, 243] width 153 height 13
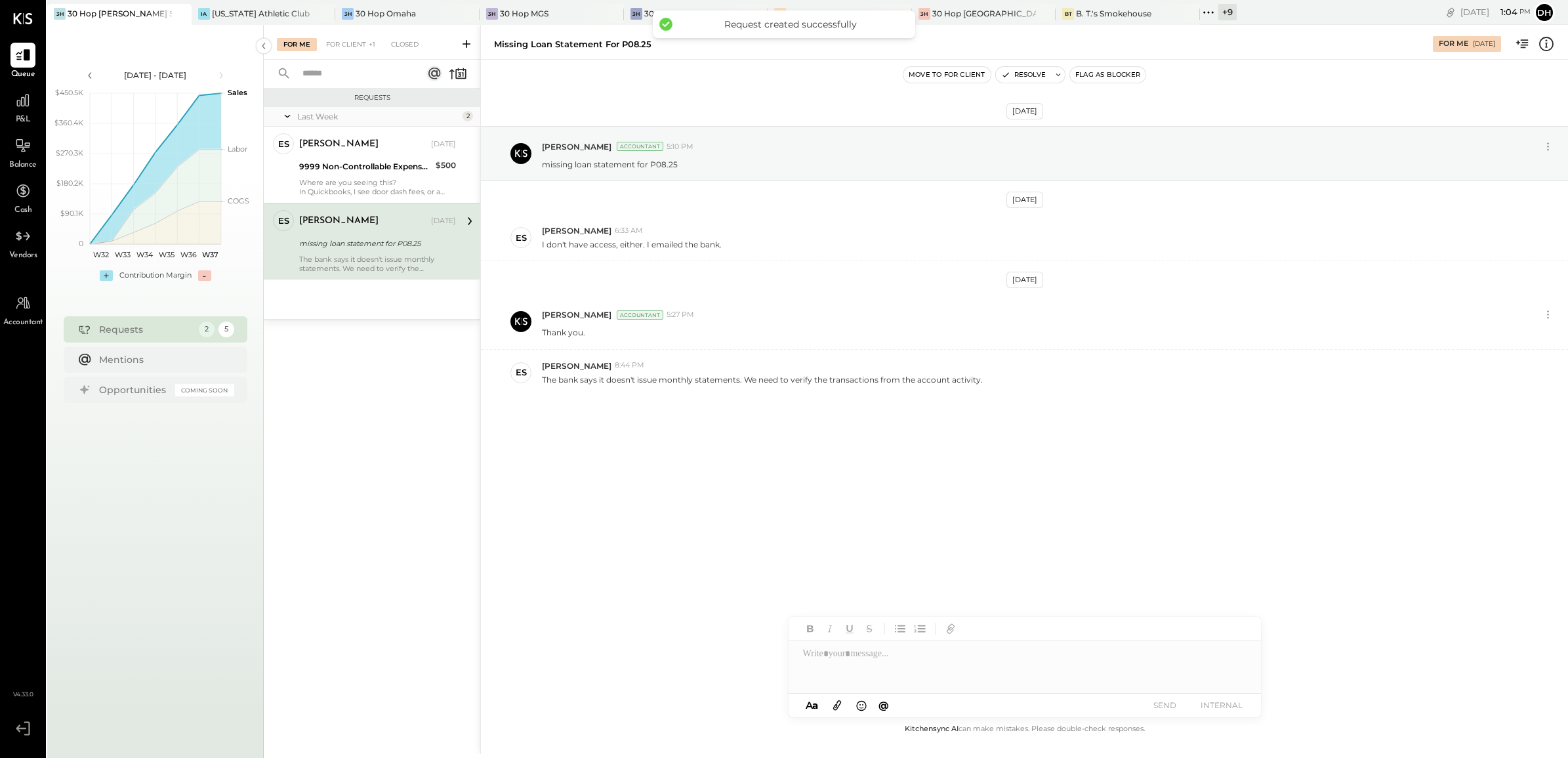
click at [881, 658] on div at bounding box center [1025, 667] width 473 height 52
click at [910, 657] on div "**********" at bounding box center [1025, 667] width 473 height 52
drag, startPoint x: 1109, startPoint y: 661, endPoint x: 649, endPoint y: 658, distance: 460.0
click at [649, 658] on div "missing loan statement for P08.25 For Me [DATE] Move to for client Resolve Flag…" at bounding box center [1024, 390] width 1088 height 729
click at [1234, 652] on icon at bounding box center [1233, 655] width 16 height 16
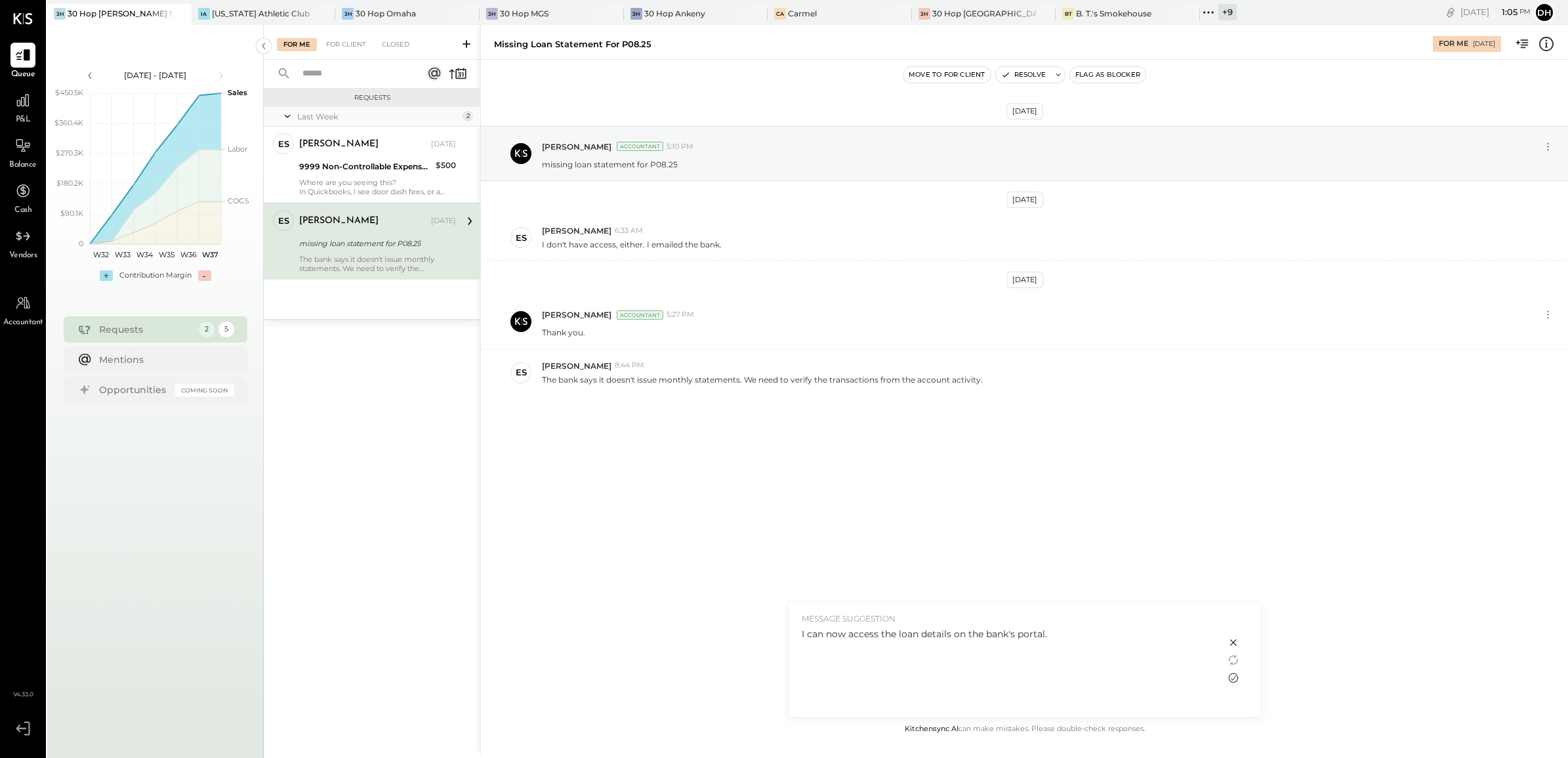
click at [1237, 675] on icon at bounding box center [1233, 678] width 16 height 16
click at [1162, 708] on button "SEND" at bounding box center [1165, 705] width 52 height 18
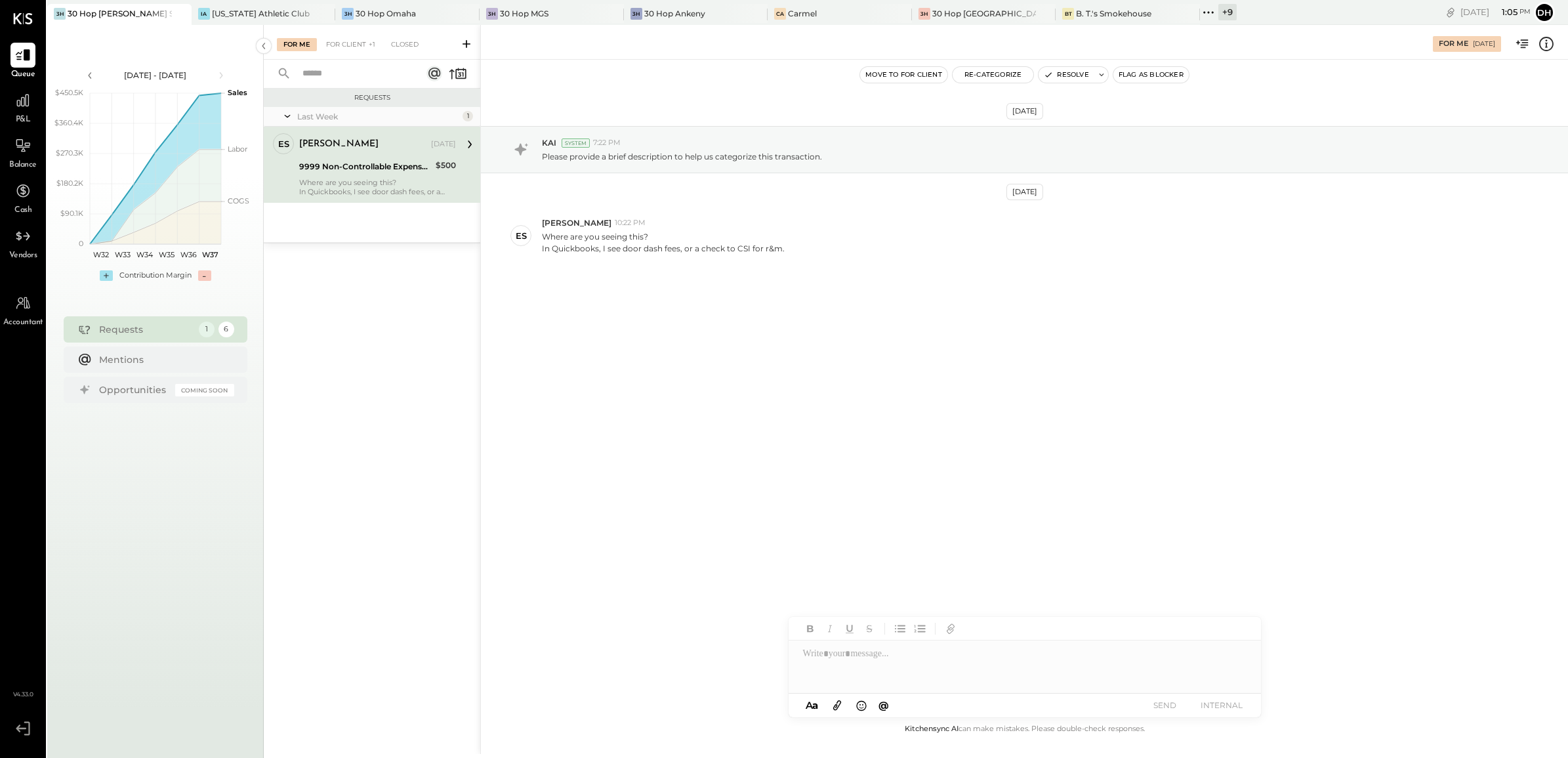
click at [317, 163] on div "9999 Non-Controllable Expenses:Other Income and Expenses:To Be Classified P&L" at bounding box center [365, 167] width 132 height 13
click at [632, 432] on div "[DATE] KAI System 7:22 PM Please provide a brief description to help us categor…" at bounding box center [1025, 391] width 1088 height 662
click at [880, 673] on div at bounding box center [1025, 667] width 473 height 52
click at [1163, 710] on button "SEND" at bounding box center [1165, 705] width 52 height 18
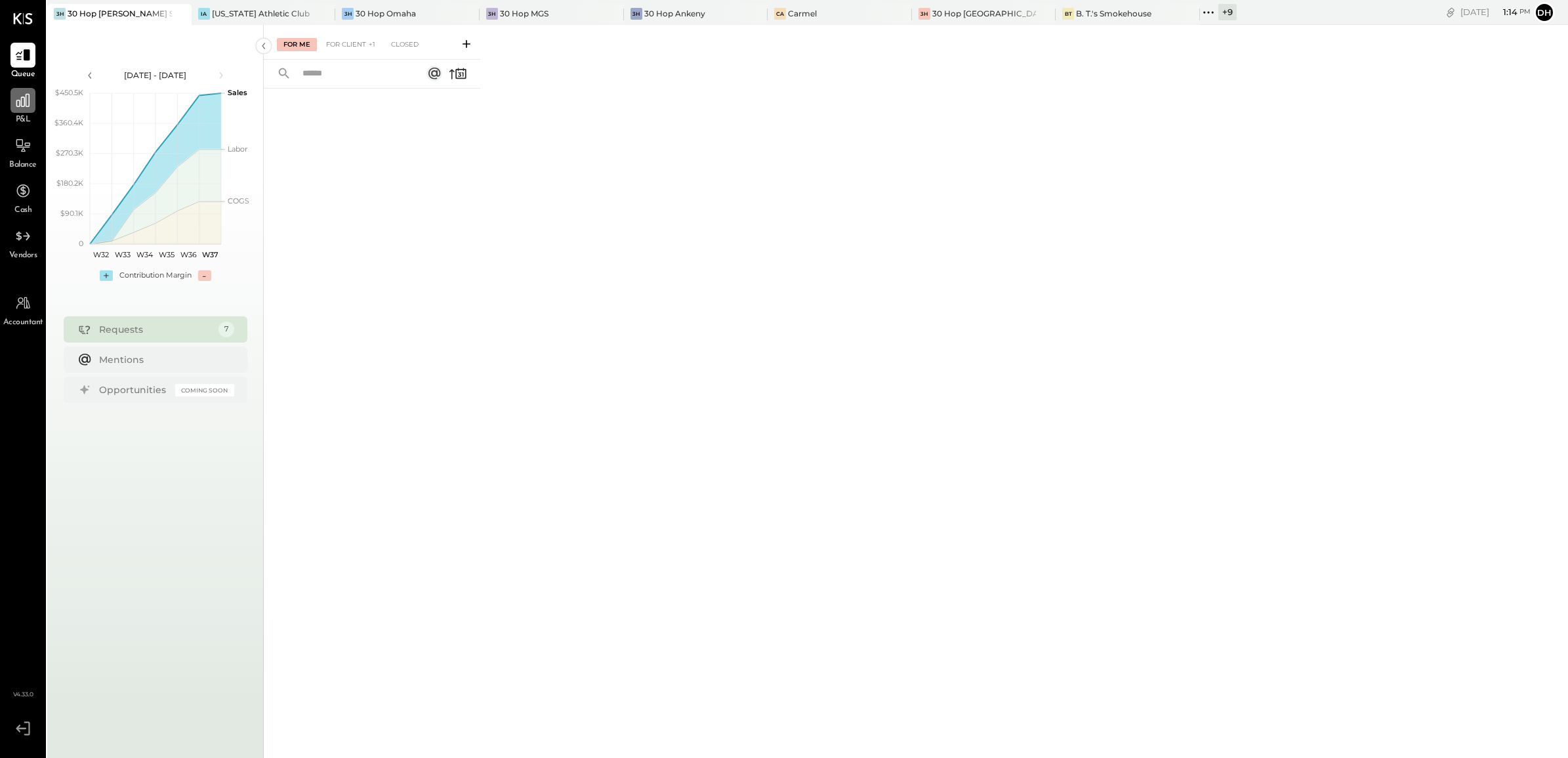
click at [21, 102] on icon at bounding box center [23, 100] width 13 height 13
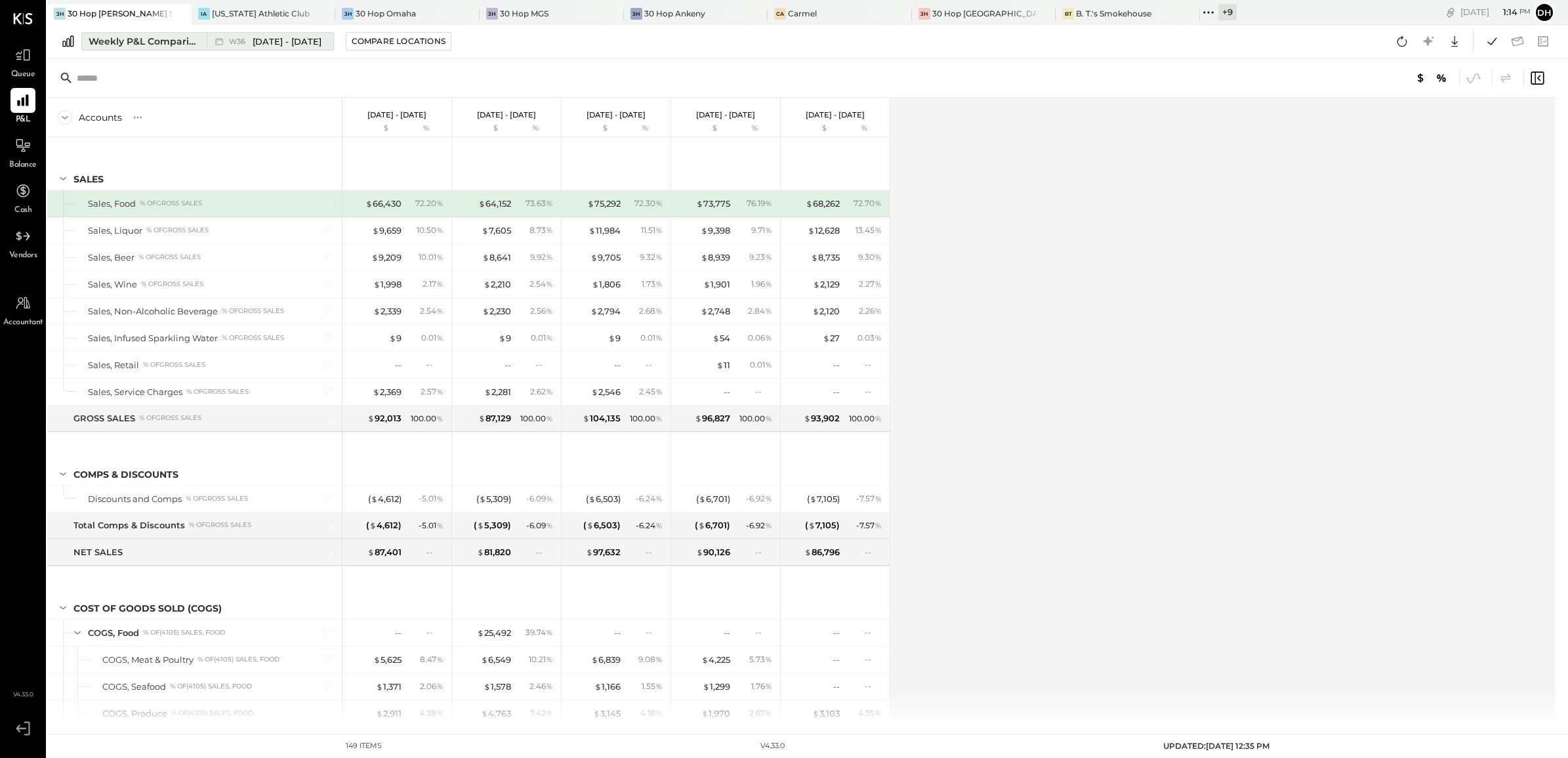
click at [192, 35] on div "Weekly P&L Comparison" at bounding box center [144, 41] width 111 height 13
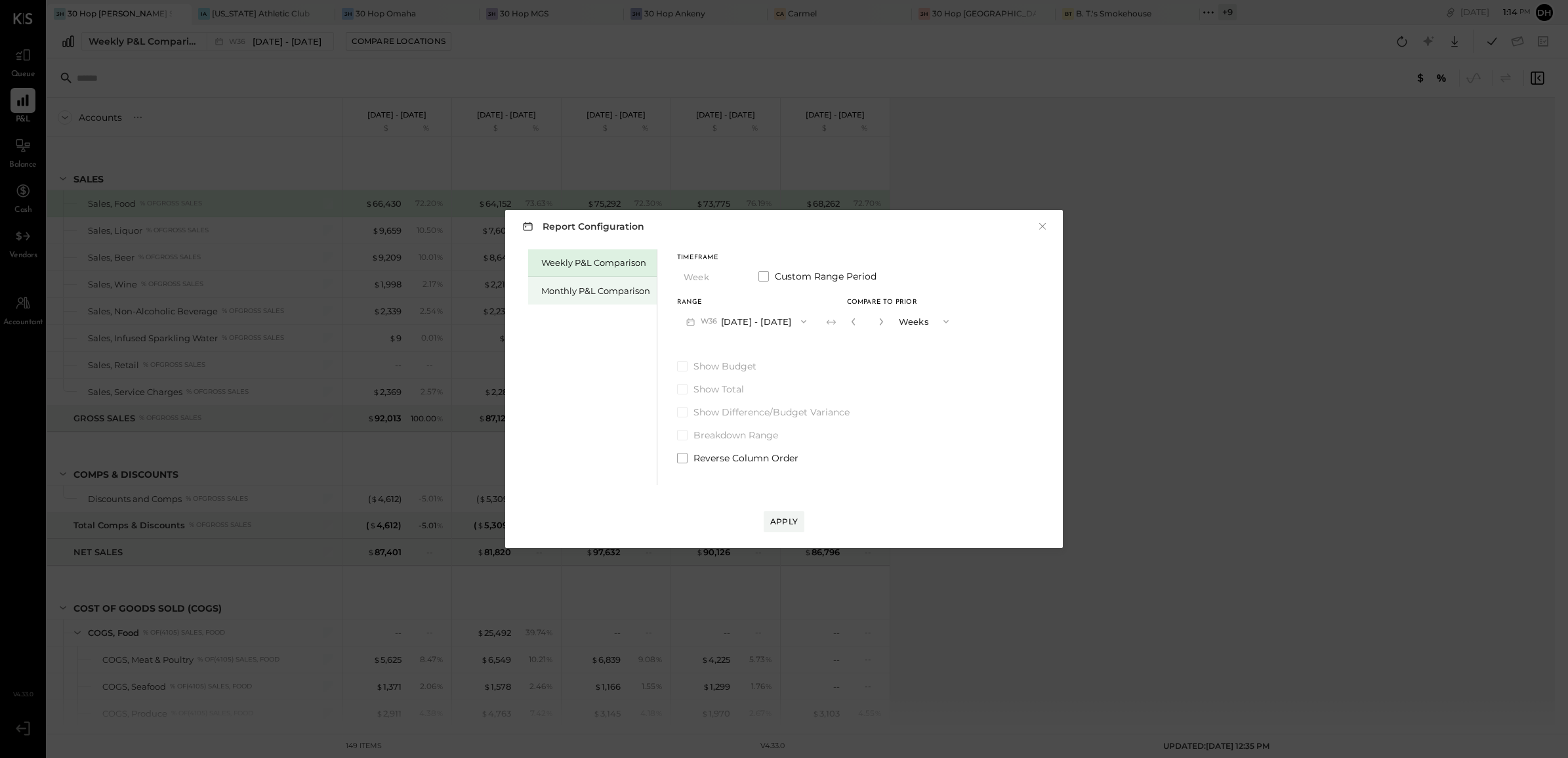
click at [578, 291] on div "Monthly P&L Comparison" at bounding box center [596, 291] width 109 height 12
click at [739, 325] on button "M09 [DATE] - [DATE]" at bounding box center [747, 321] width 139 height 24
click at [724, 358] on div "M08 [DATE] - [DATE]" at bounding box center [753, 351] width 149 height 27
click at [850, 327] on button "Compare" at bounding box center [852, 321] width 54 height 13
click at [877, 325] on icon "button" at bounding box center [881, 322] width 8 height 8
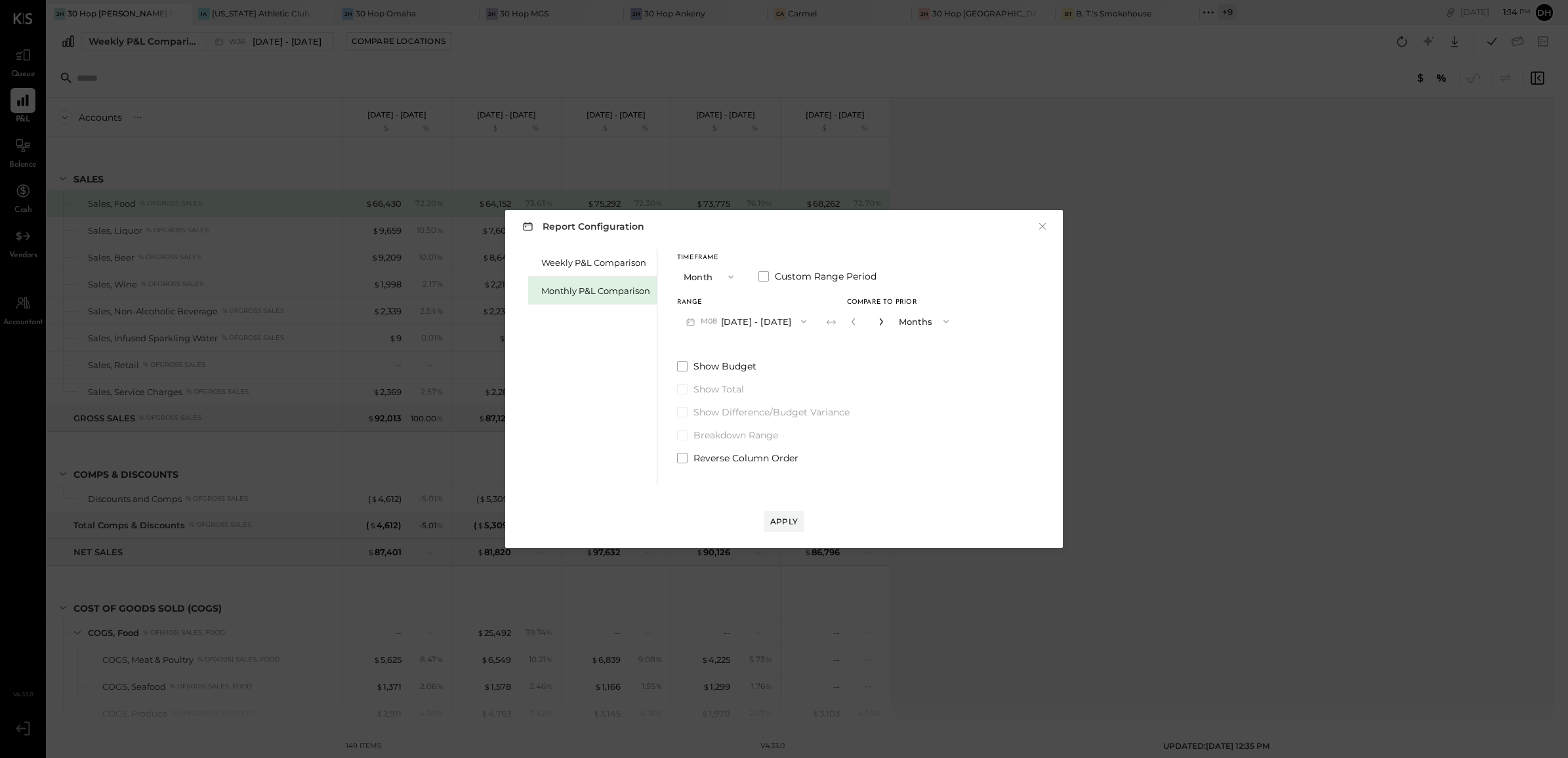
click at [877, 325] on icon "button" at bounding box center [881, 322] width 8 height 8
type input "*"
click at [785, 514] on button "Apply" at bounding box center [784, 522] width 40 height 21
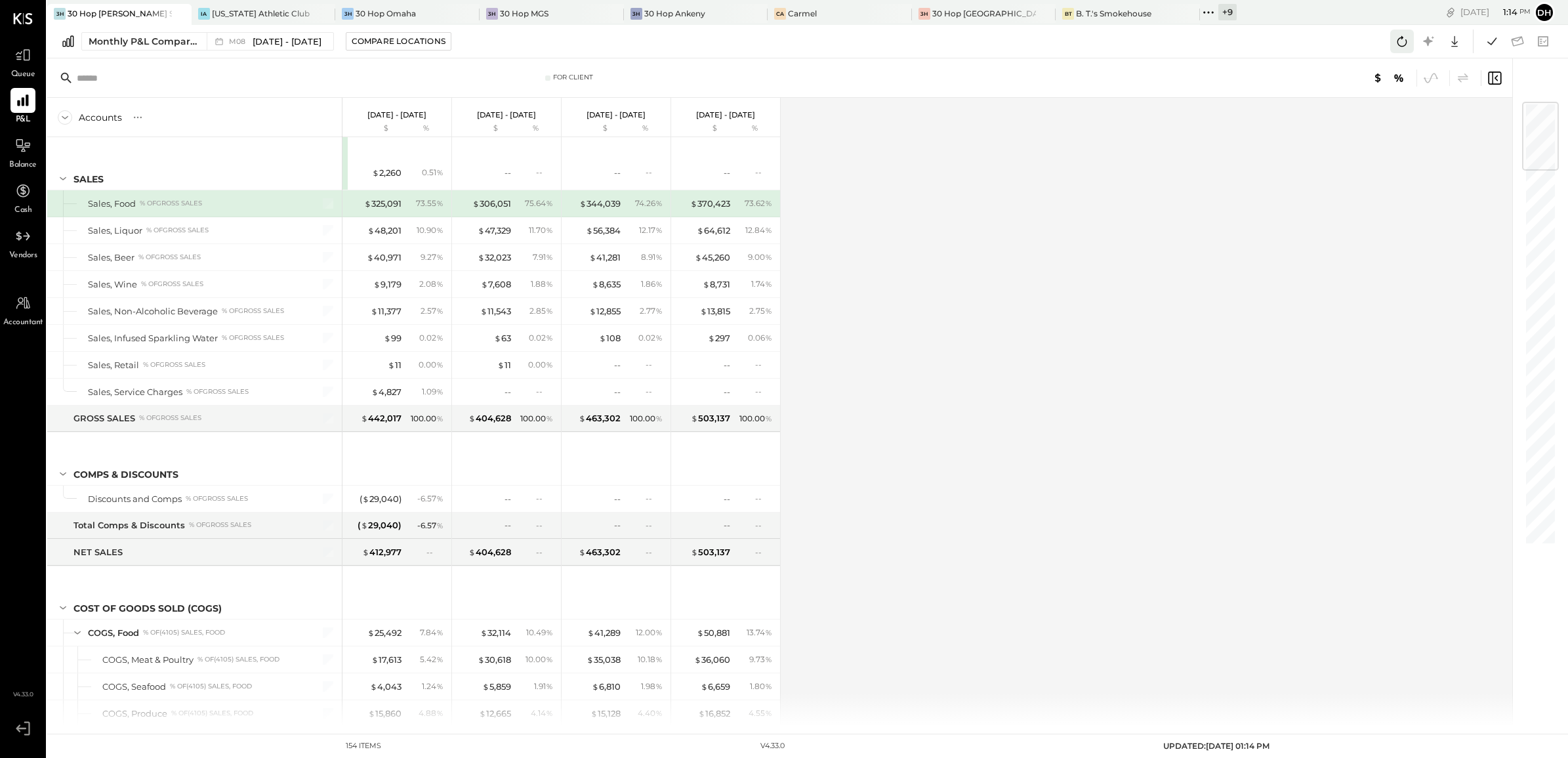
click at [1400, 44] on icon at bounding box center [1402, 41] width 17 height 17
click at [1488, 41] on icon at bounding box center [1492, 41] width 9 height 7
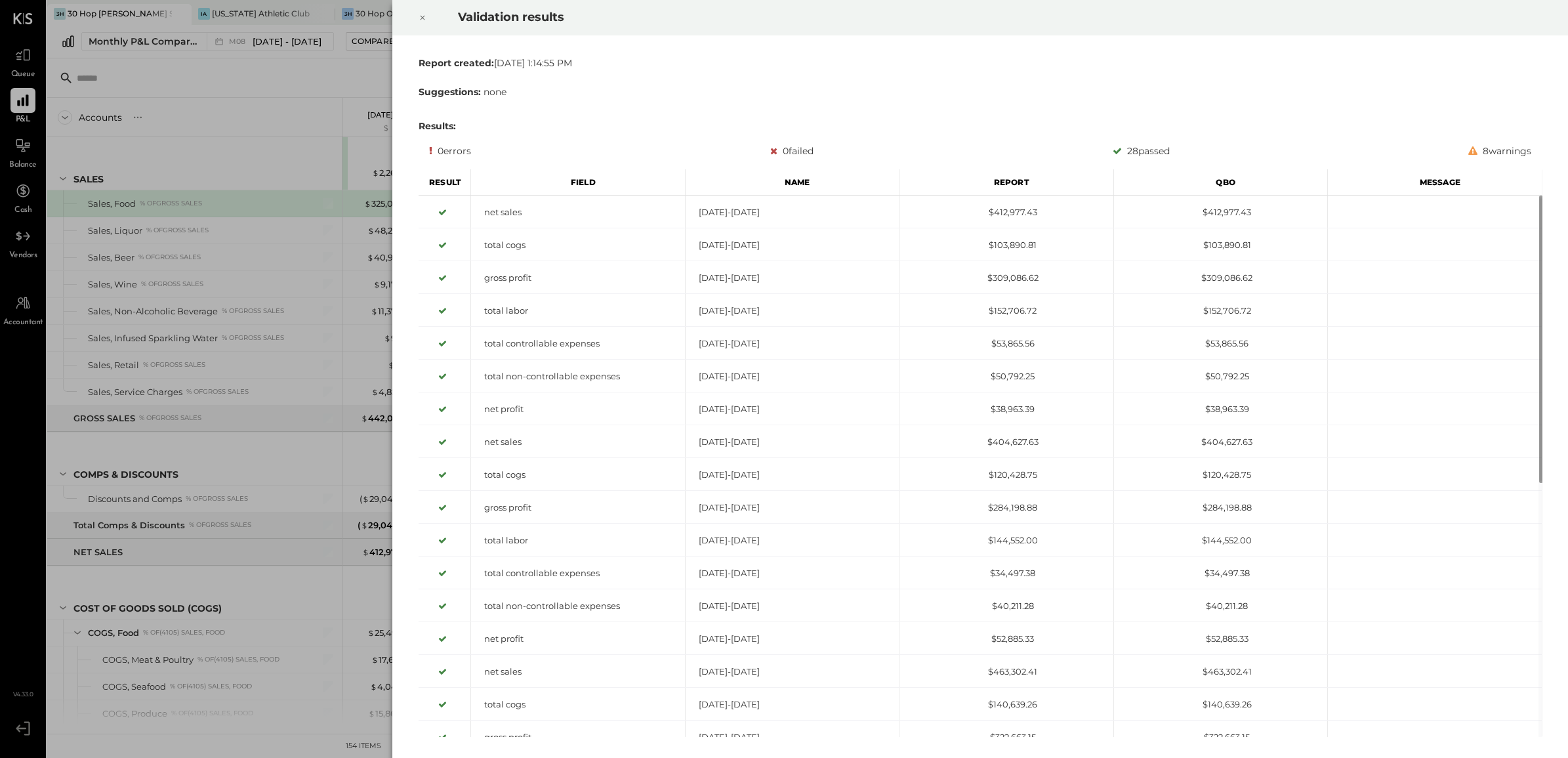
click at [424, 17] on icon at bounding box center [423, 18] width 8 height 16
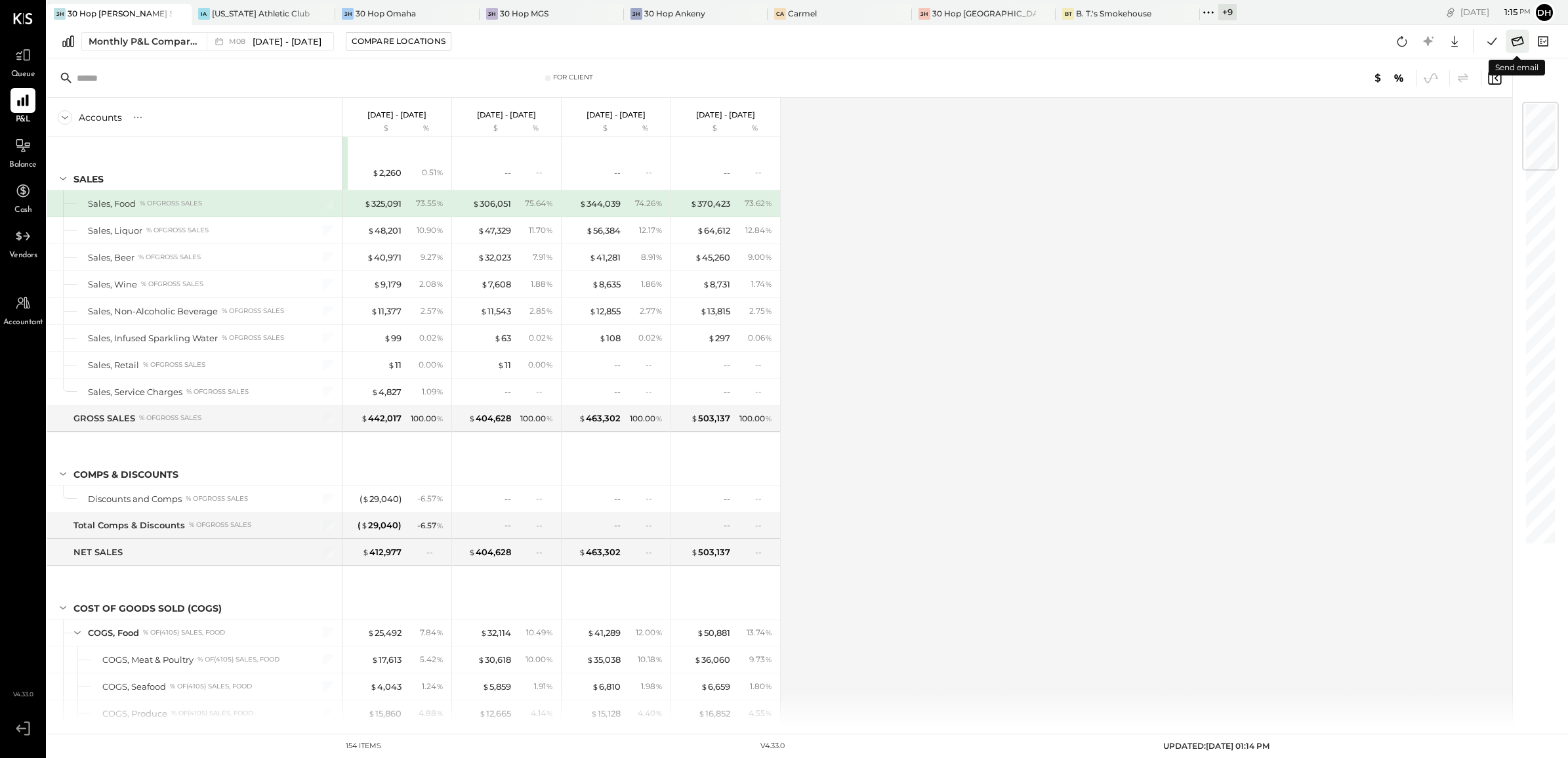
click at [1521, 46] on icon at bounding box center [1517, 41] width 17 height 17
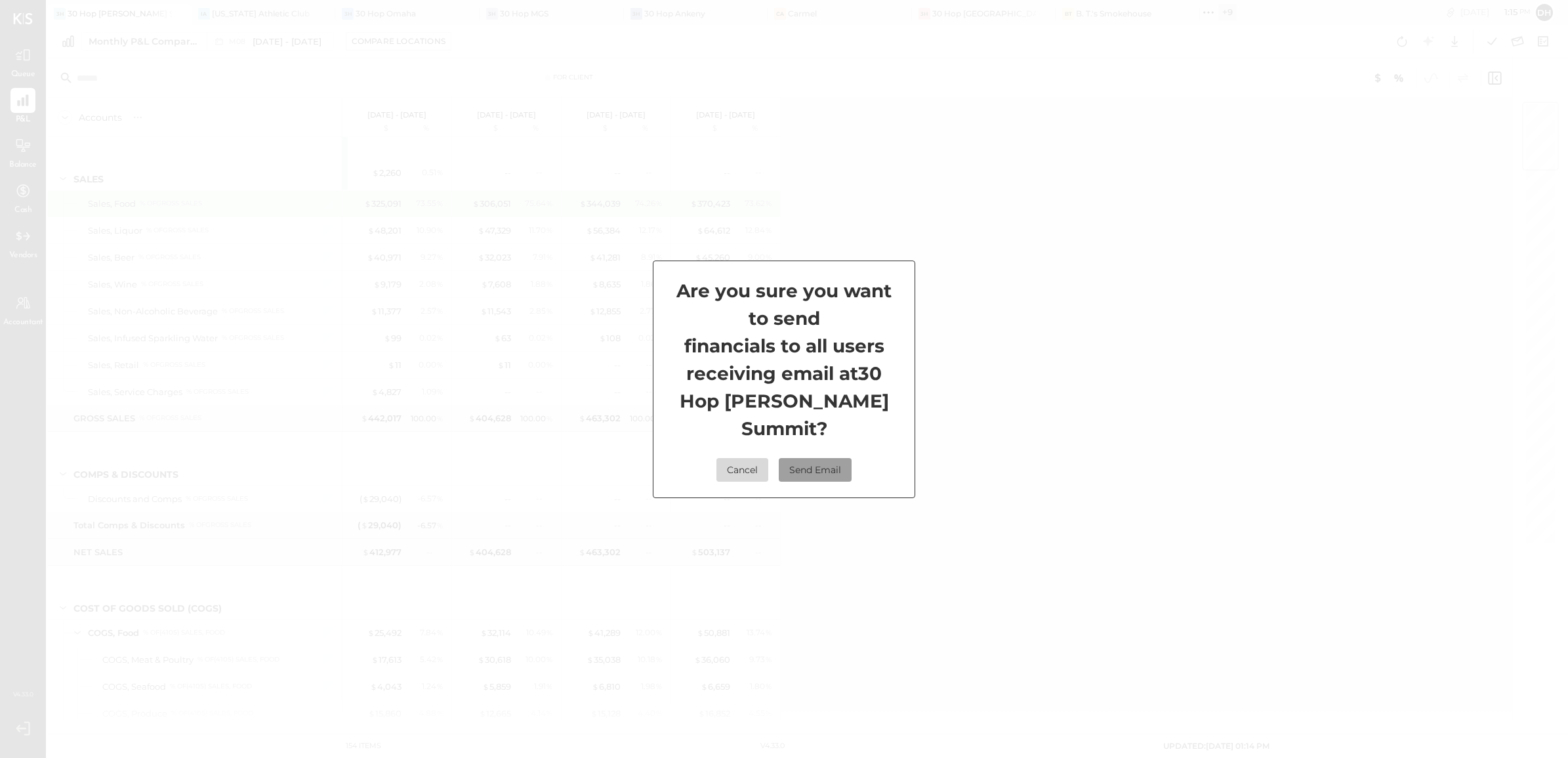
click at [828, 458] on button "Send Email" at bounding box center [815, 470] width 73 height 23
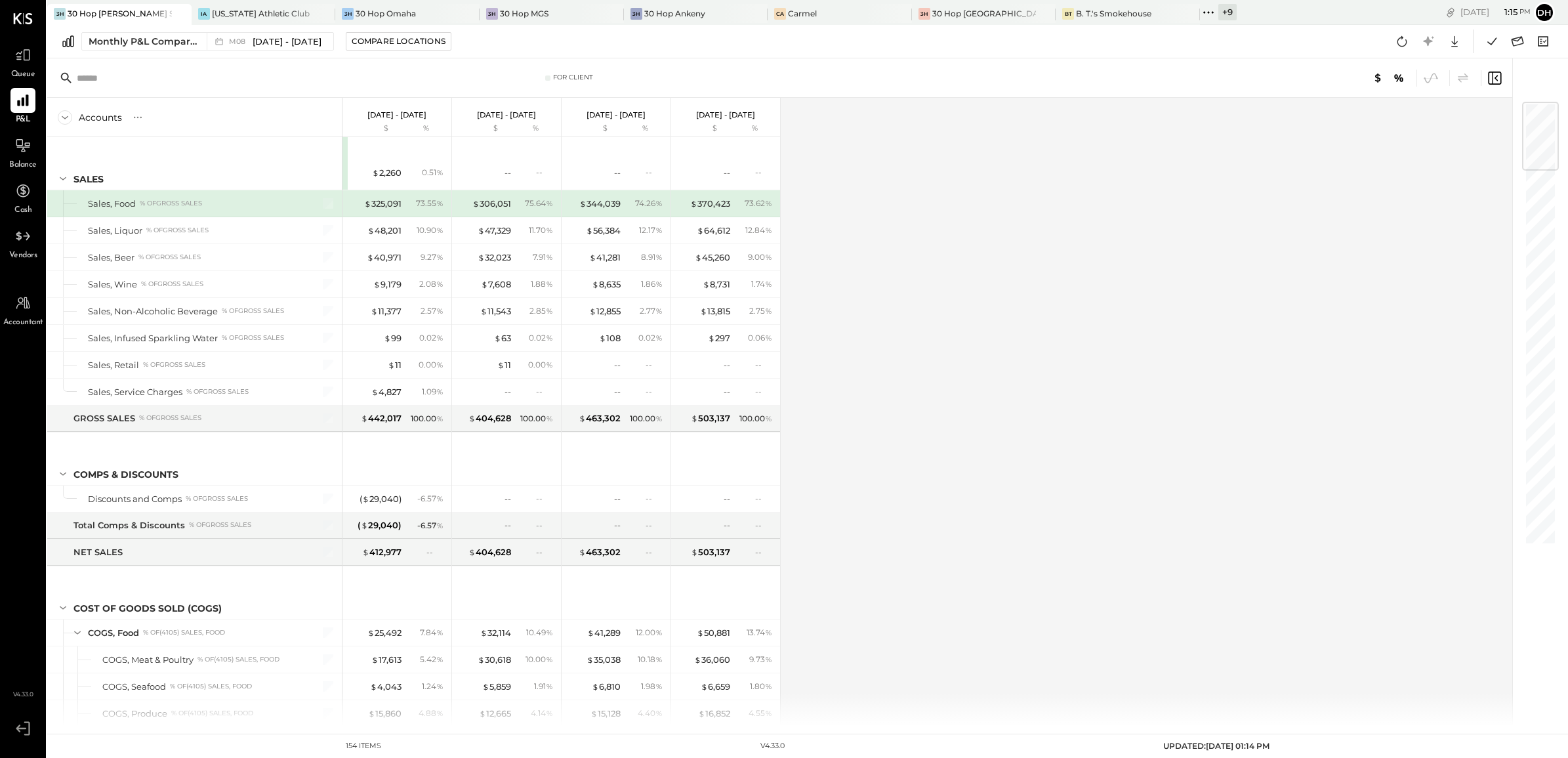
click at [1218, 13] on div "+ 9" at bounding box center [1228, 12] width 19 height 16
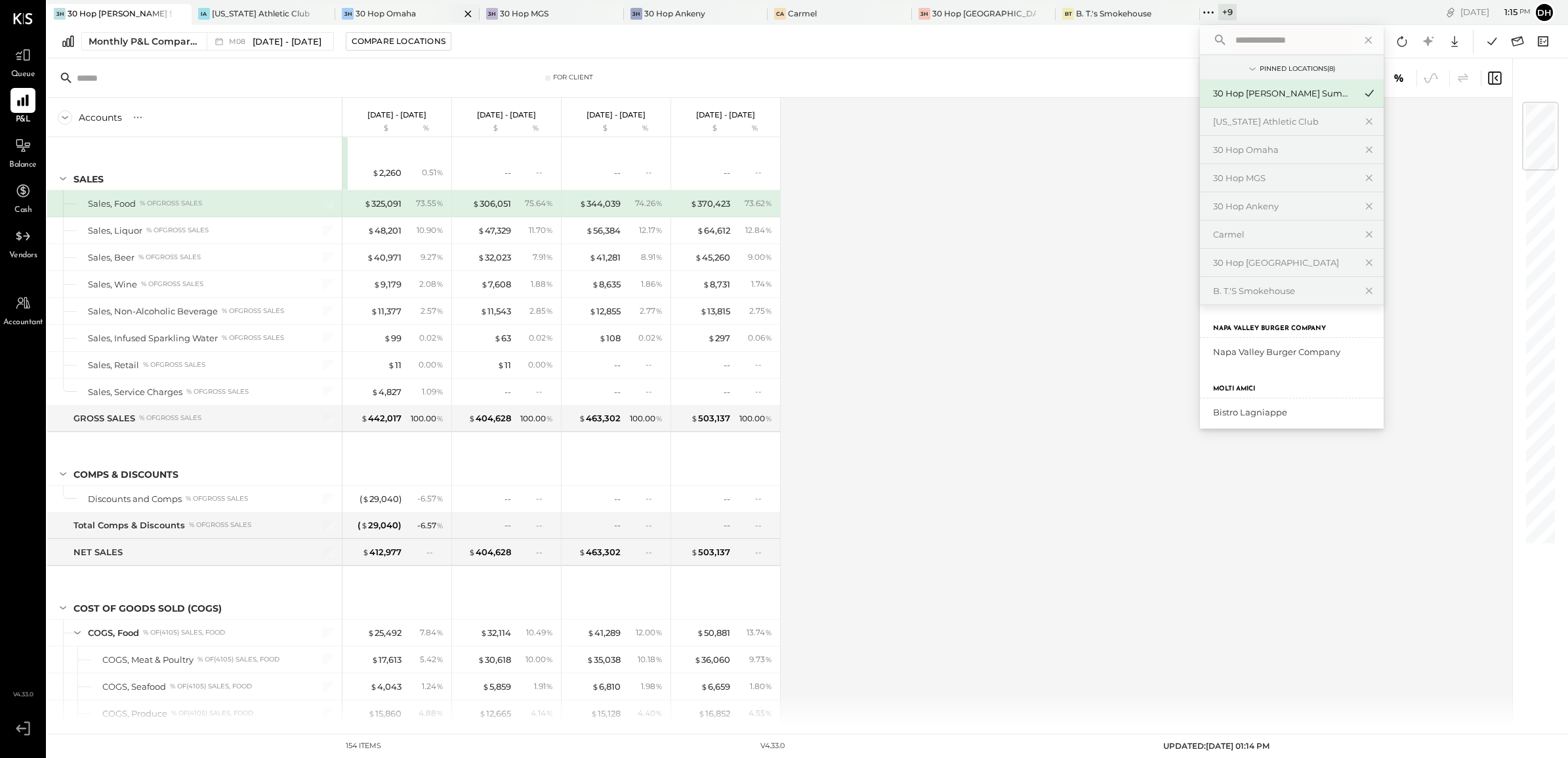
click at [394, 4] on div "3H 30 Hop [GEOGRAPHIC_DATA]" at bounding box center [407, 14] width 144 height 21
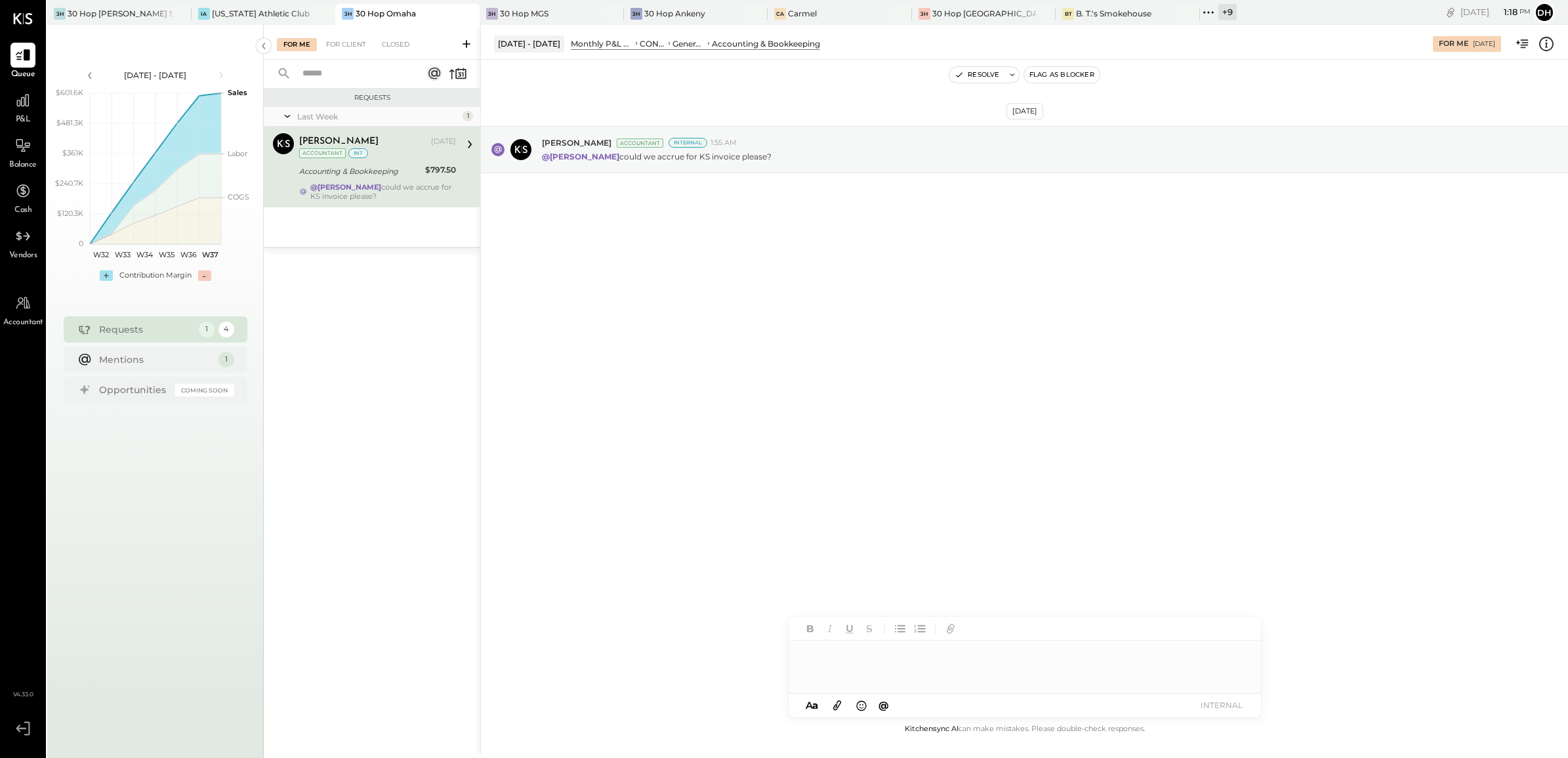
click at [866, 667] on div at bounding box center [1025, 667] width 473 height 52
type input "*****"
click at [1063, 658] on div "**********" at bounding box center [1025, 667] width 473 height 52
click at [1217, 707] on button "INTERNAL" at bounding box center [1222, 705] width 52 height 18
click at [986, 77] on button "Resolve" at bounding box center [977, 75] width 55 height 16
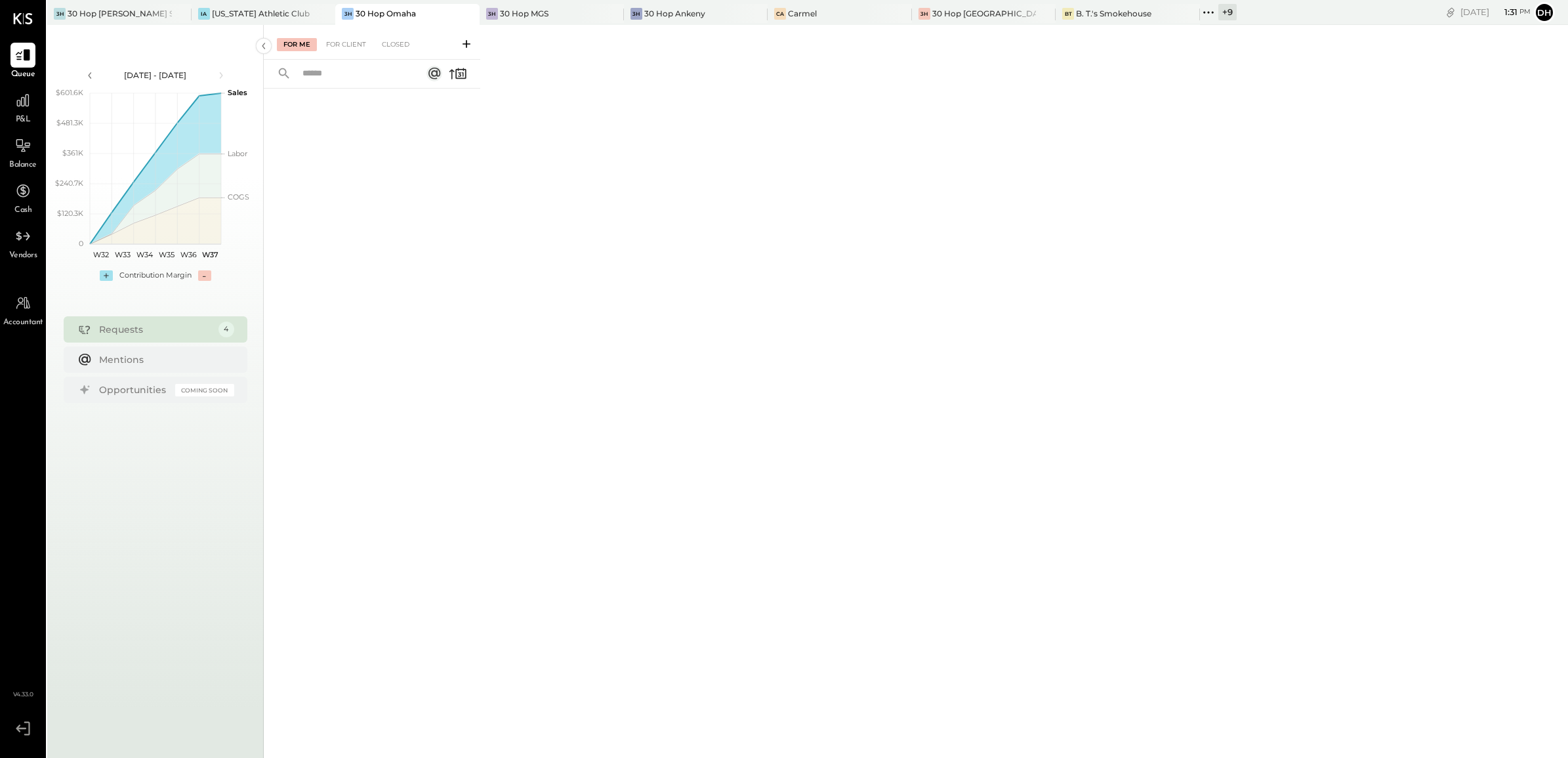
click at [1200, 10] on icon at bounding box center [1208, 12] width 17 height 17
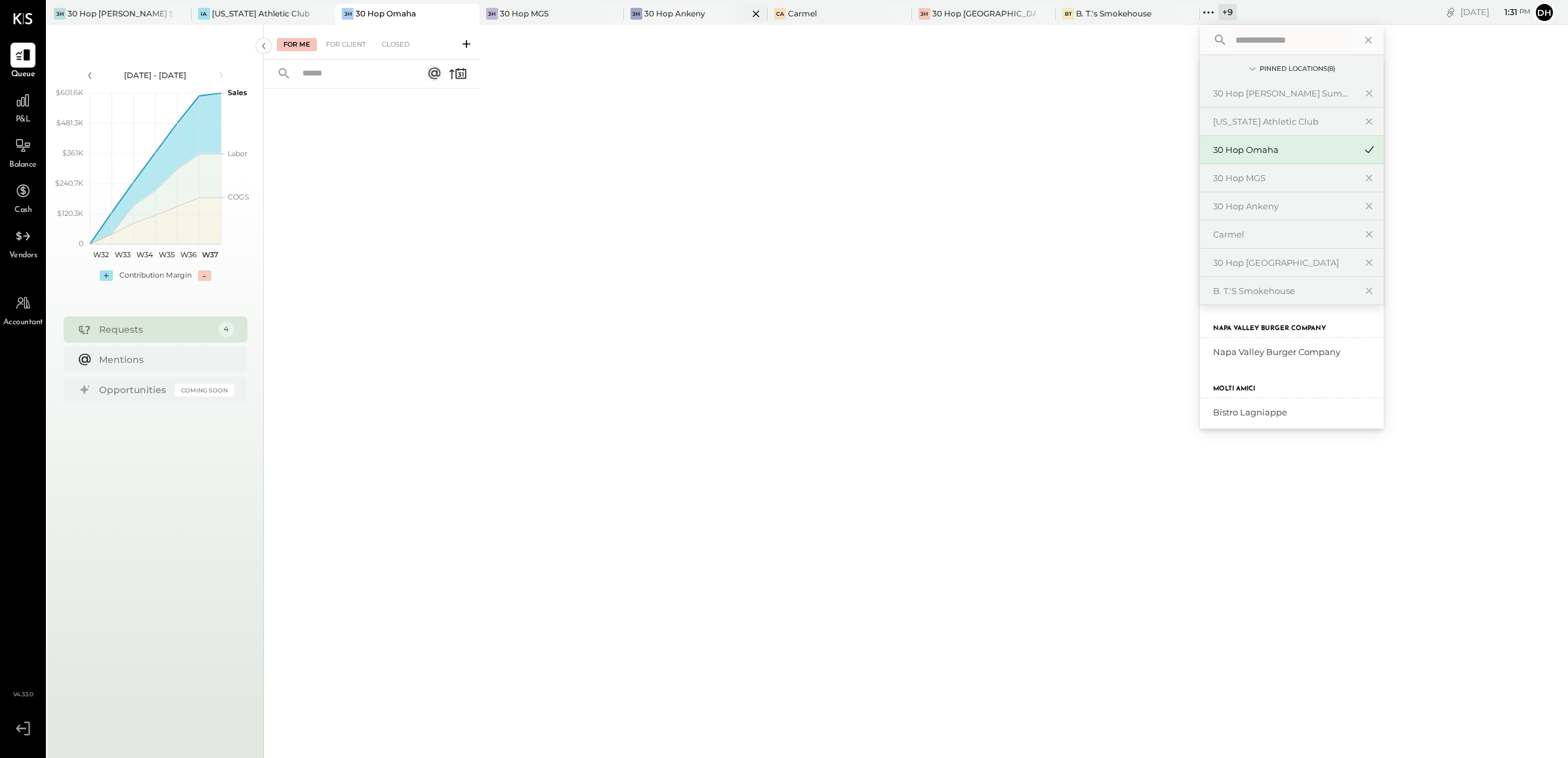
click at [722, 14] on div at bounding box center [744, 13] width 46 height 19
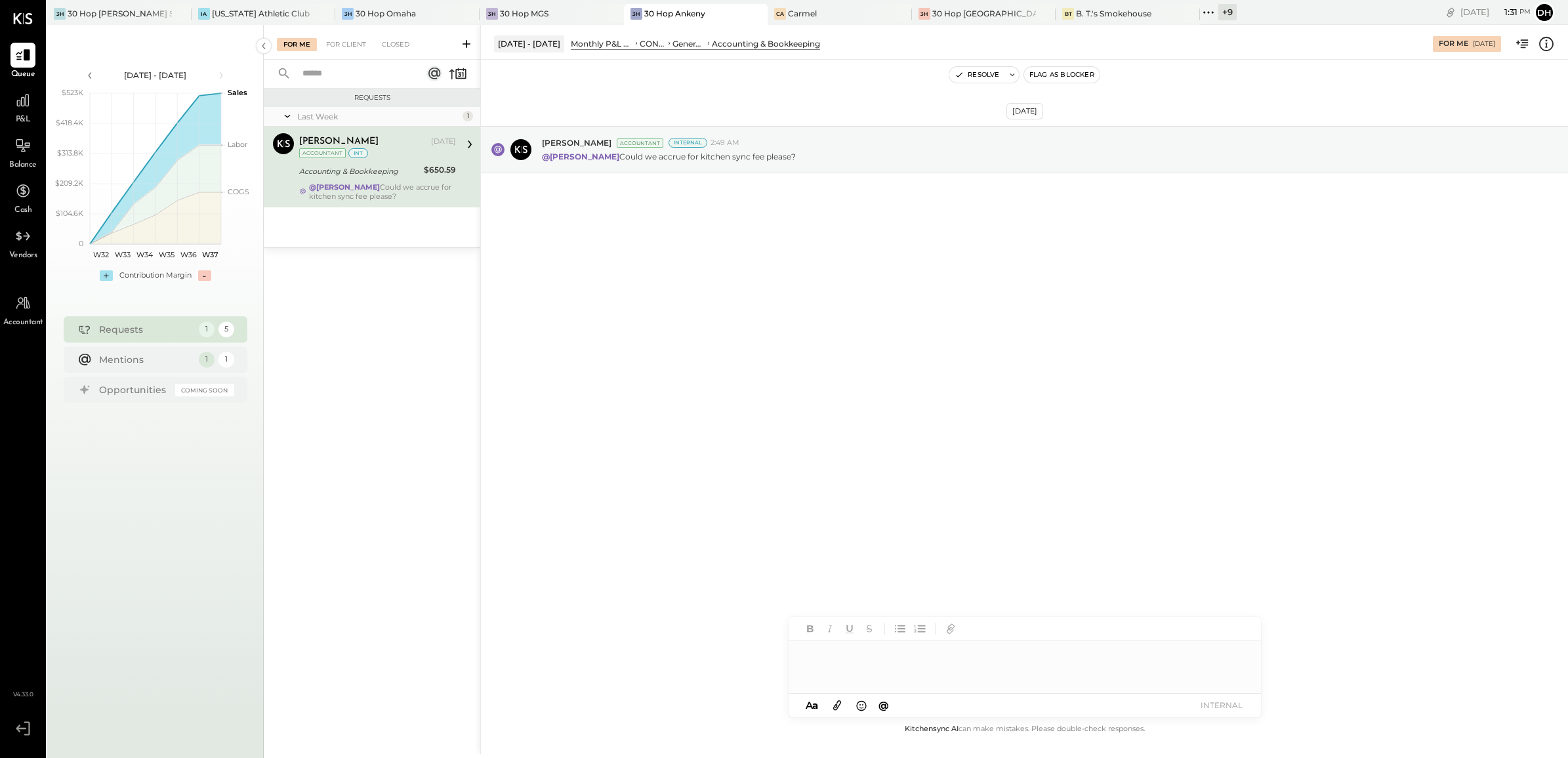
click at [863, 671] on div at bounding box center [1025, 667] width 473 height 52
type input "*"
type input "******"
click at [1225, 710] on button "INTERNAL" at bounding box center [1222, 705] width 52 height 18
click at [976, 70] on button "Resolve" at bounding box center [977, 75] width 55 height 16
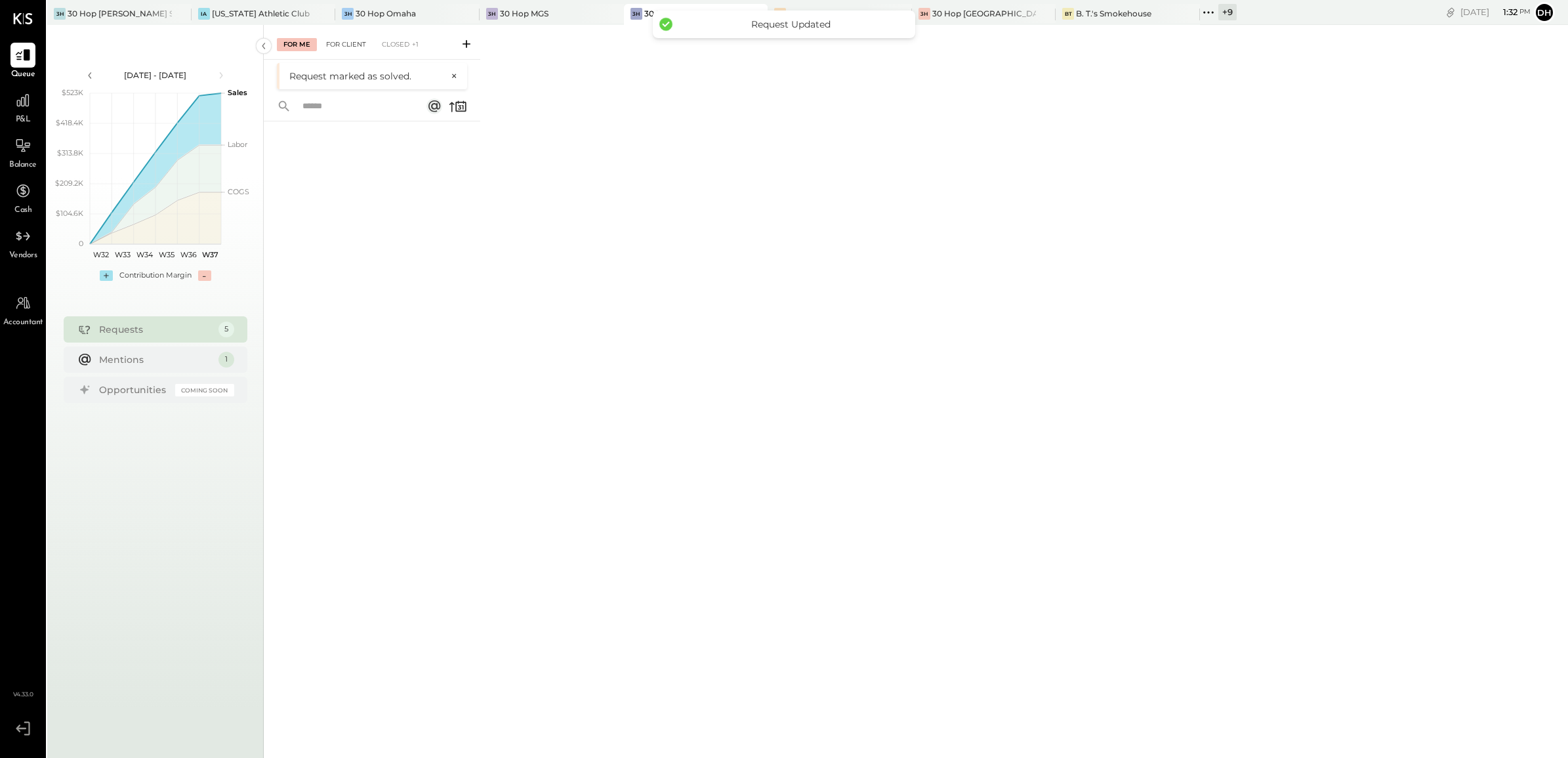
click at [341, 48] on div "For Client" at bounding box center [346, 44] width 53 height 13
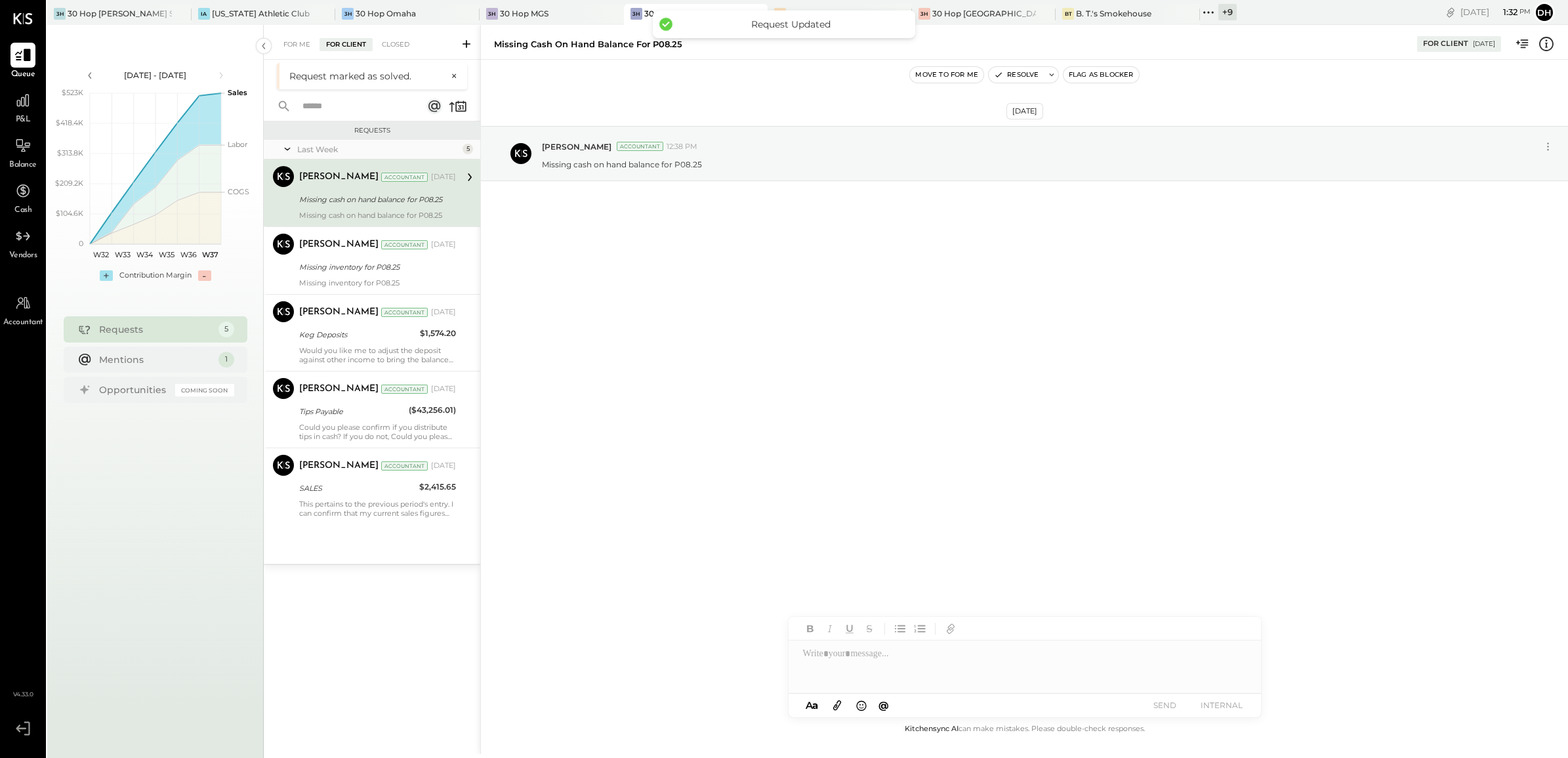
click at [21, 56] on icon at bounding box center [23, 55] width 17 height 17
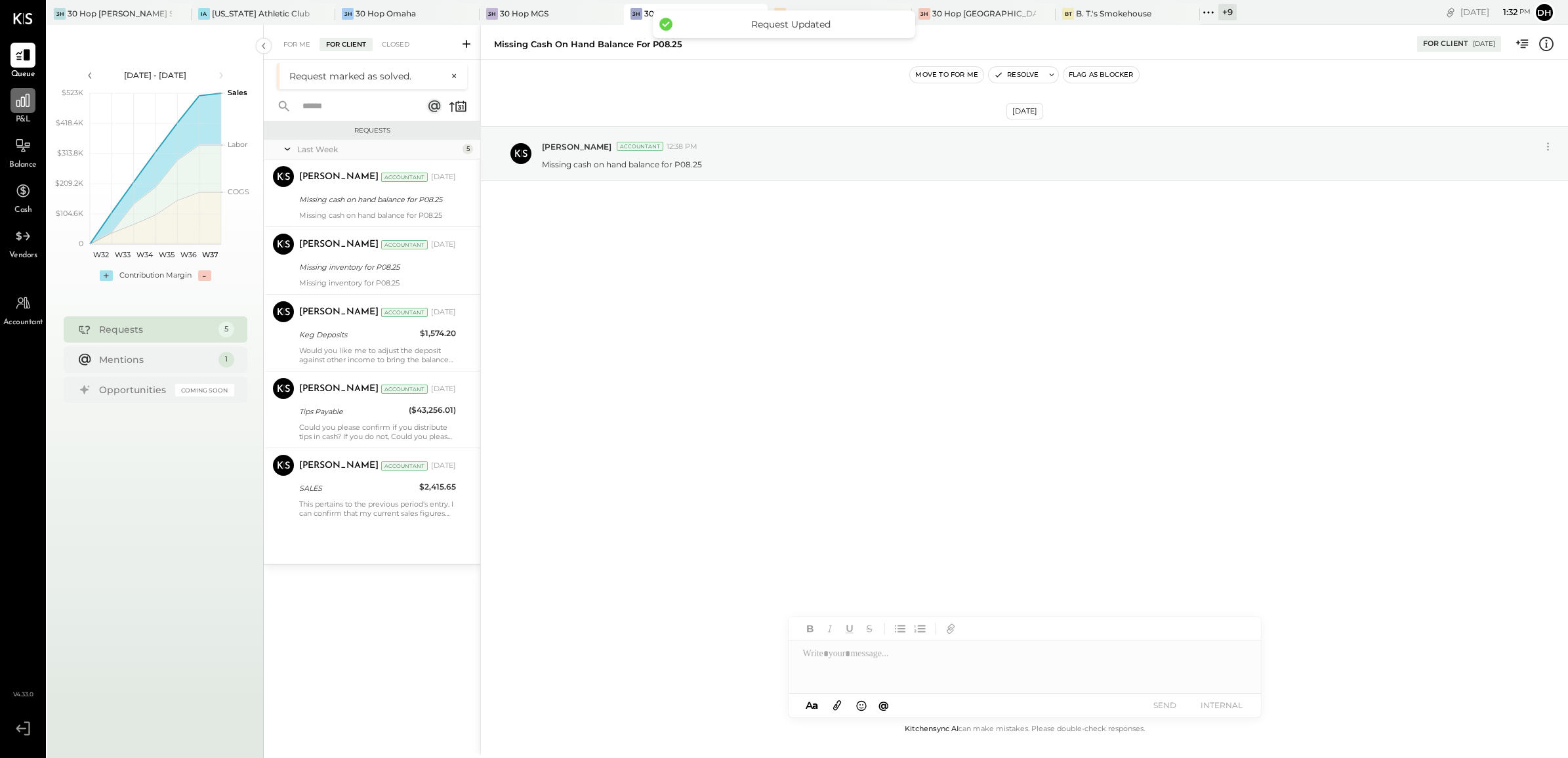
click at [19, 94] on icon at bounding box center [23, 100] width 17 height 17
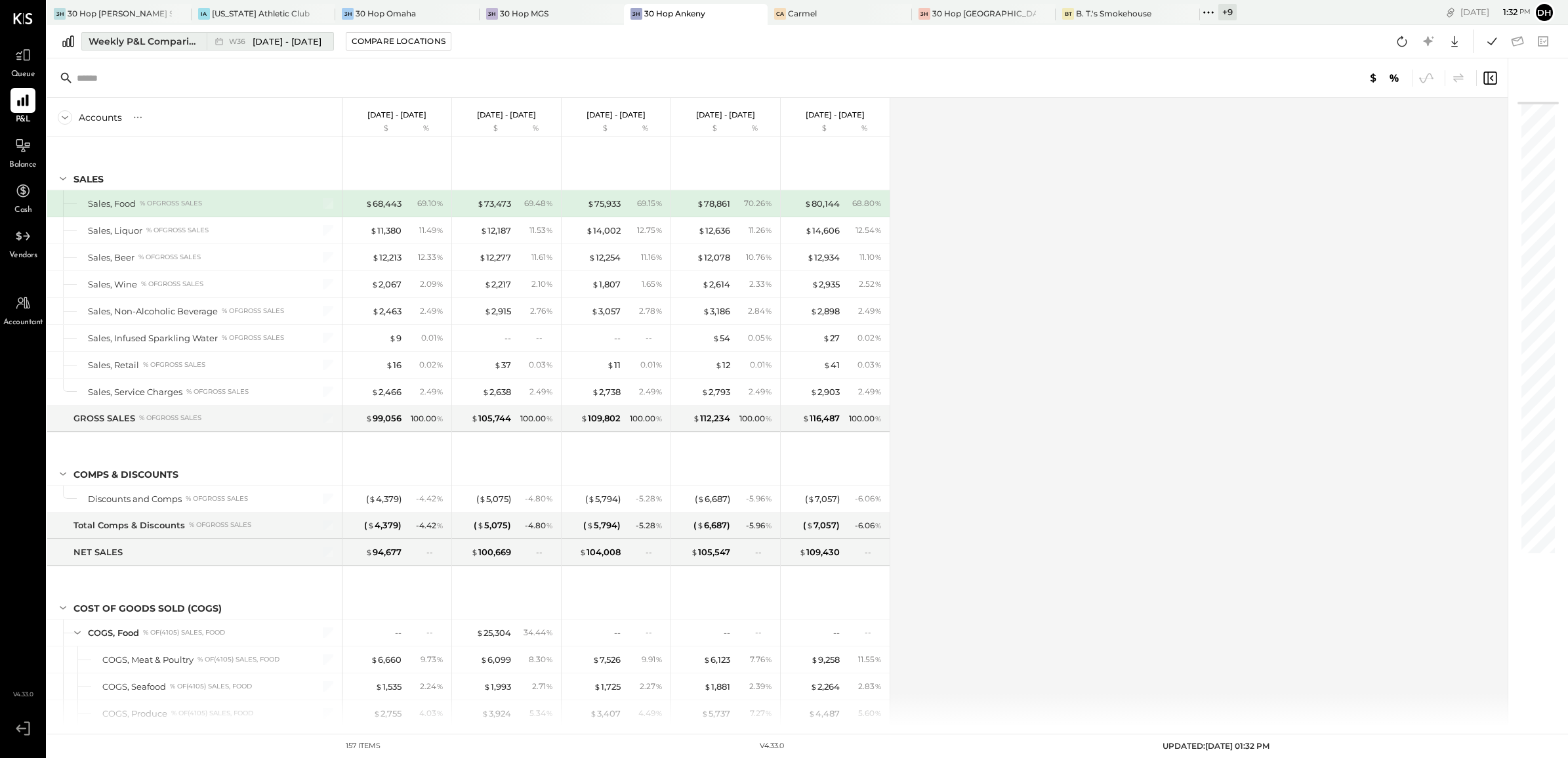
click at [128, 44] on div "Weekly P&L Comparison" at bounding box center [144, 41] width 111 height 13
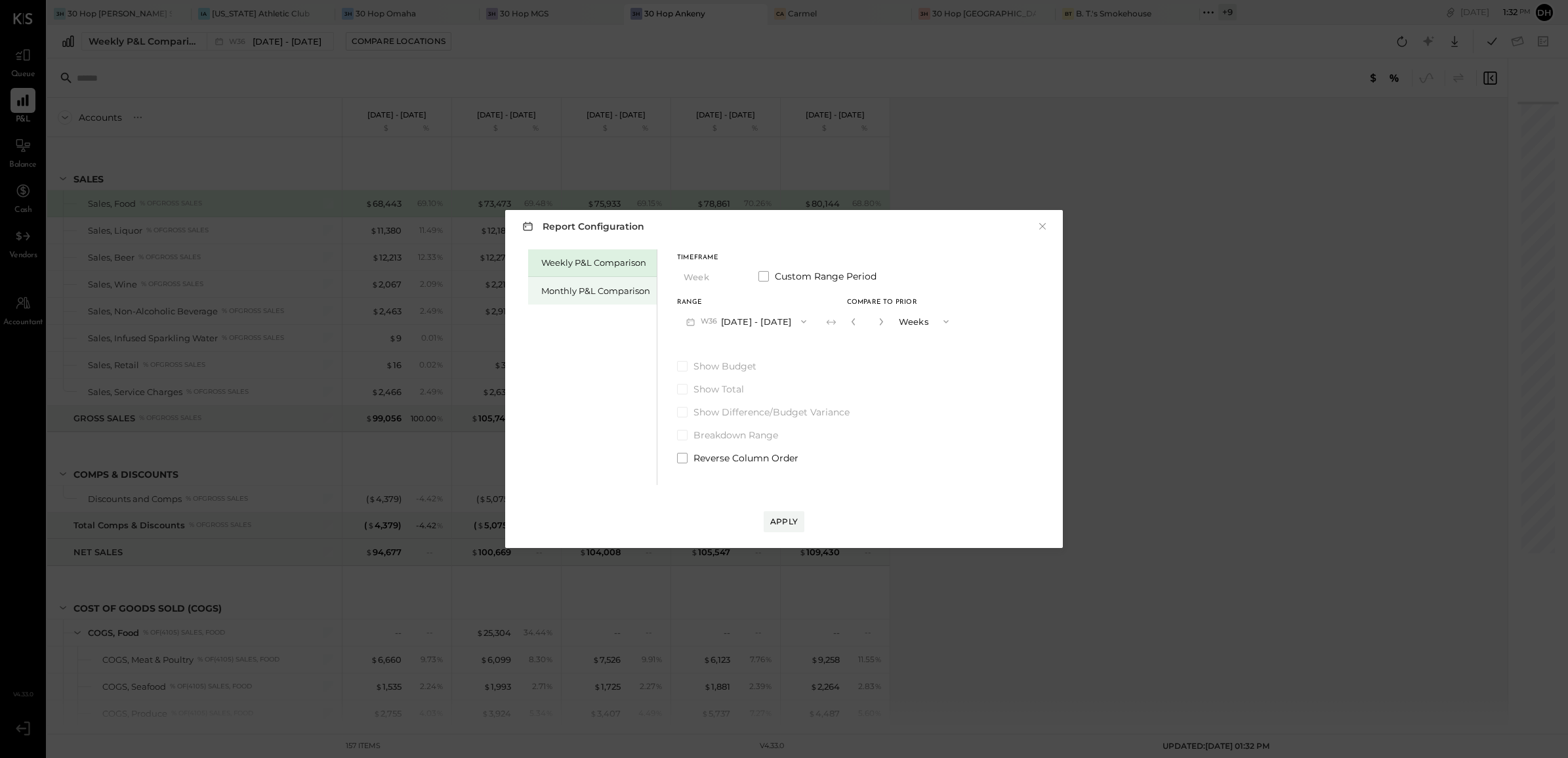
click at [549, 292] on div "Monthly P&L Comparison" at bounding box center [596, 291] width 109 height 12
click at [755, 316] on button "M09 [DATE] - [DATE]" at bounding box center [747, 321] width 139 height 24
click at [733, 355] on span "[DATE] - [DATE]" at bounding box center [741, 351] width 62 height 11
click at [842, 319] on div "Compare" at bounding box center [852, 321] width 43 height 11
click at [877, 322] on icon "button" at bounding box center [881, 322] width 8 height 8
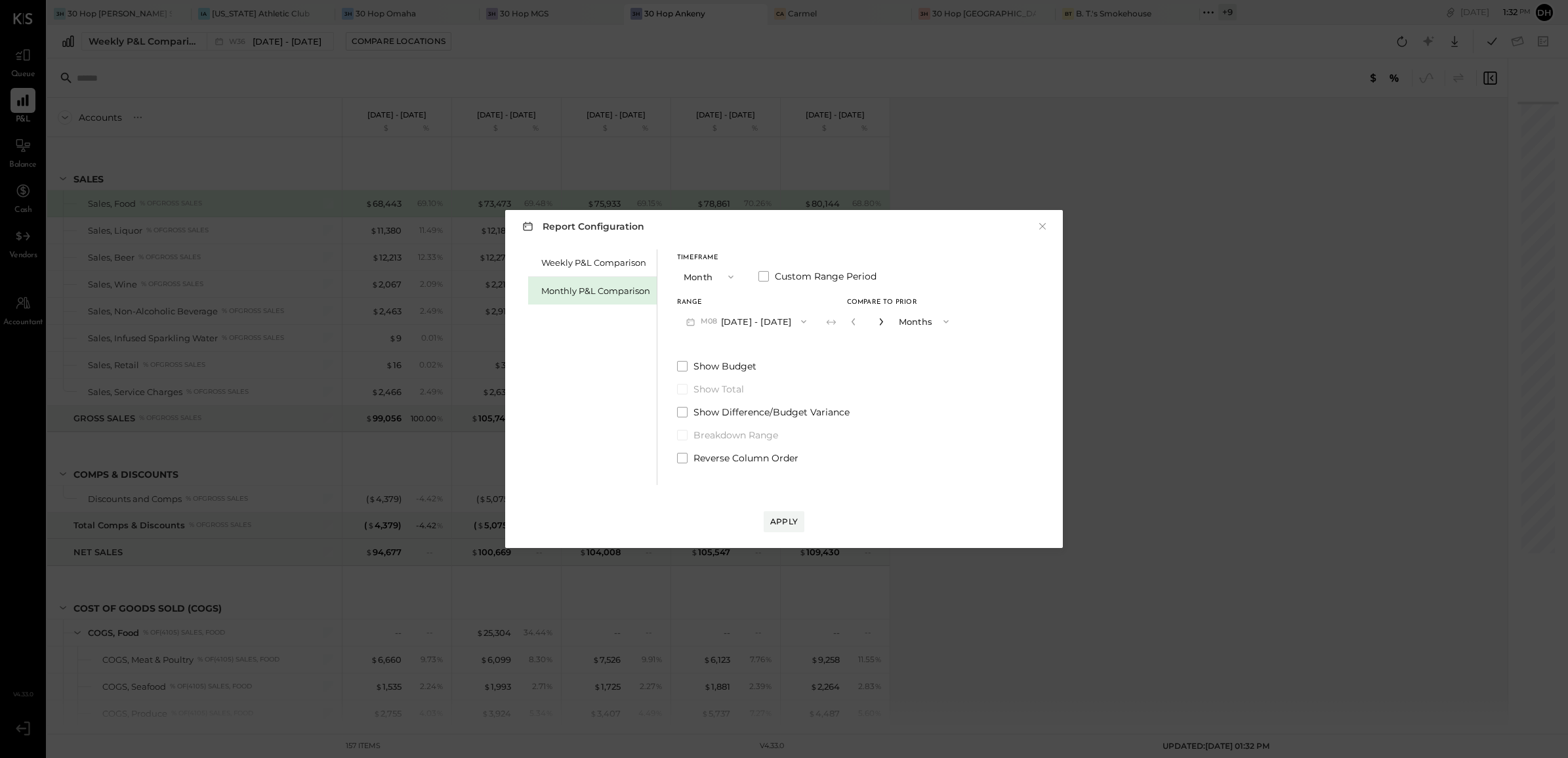
click at [877, 322] on icon "button" at bounding box center [881, 322] width 8 height 8
type input "*"
click at [789, 520] on div "Apply" at bounding box center [783, 521] width 27 height 11
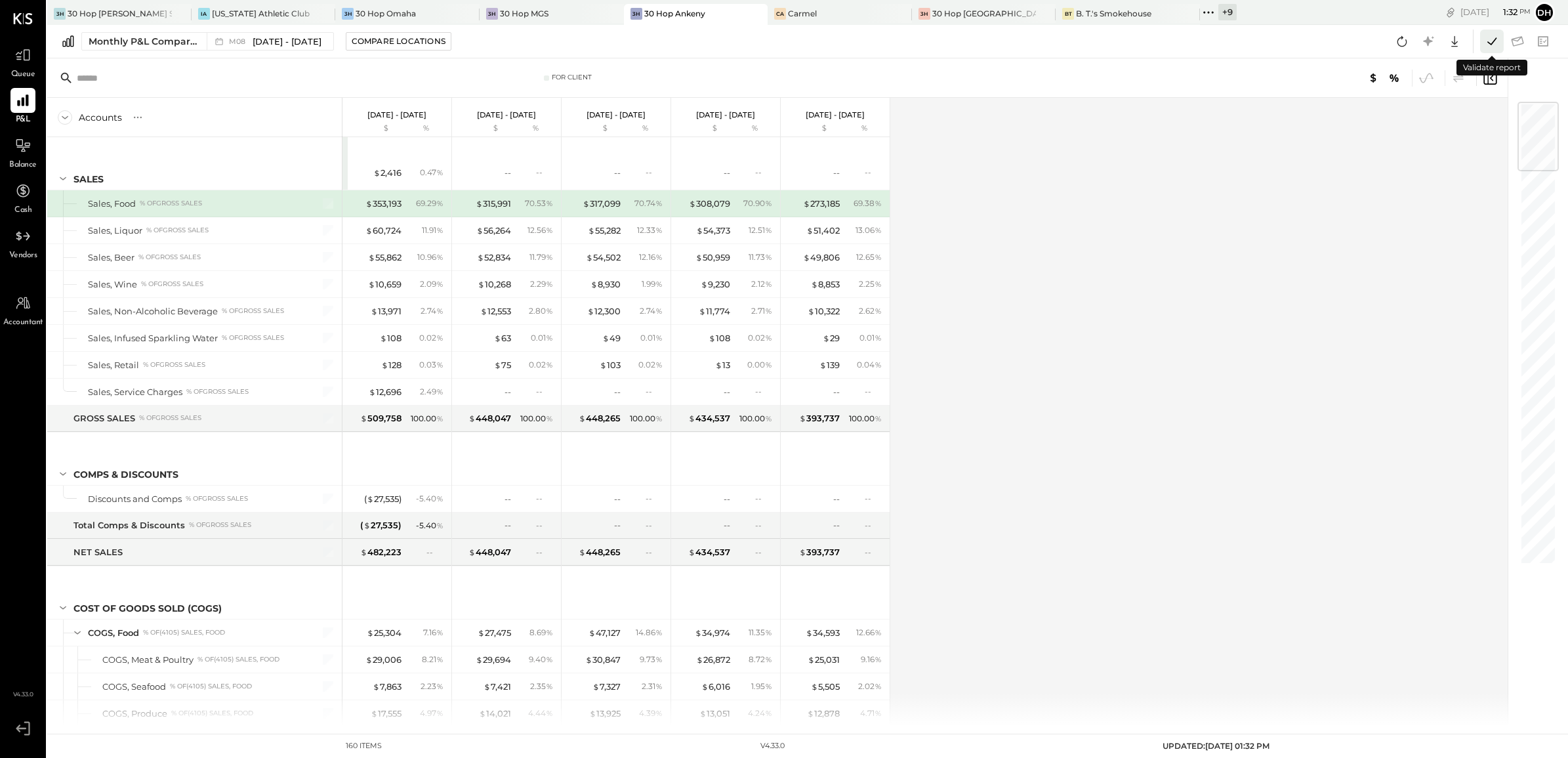
click at [1492, 41] on icon at bounding box center [1492, 41] width 17 height 17
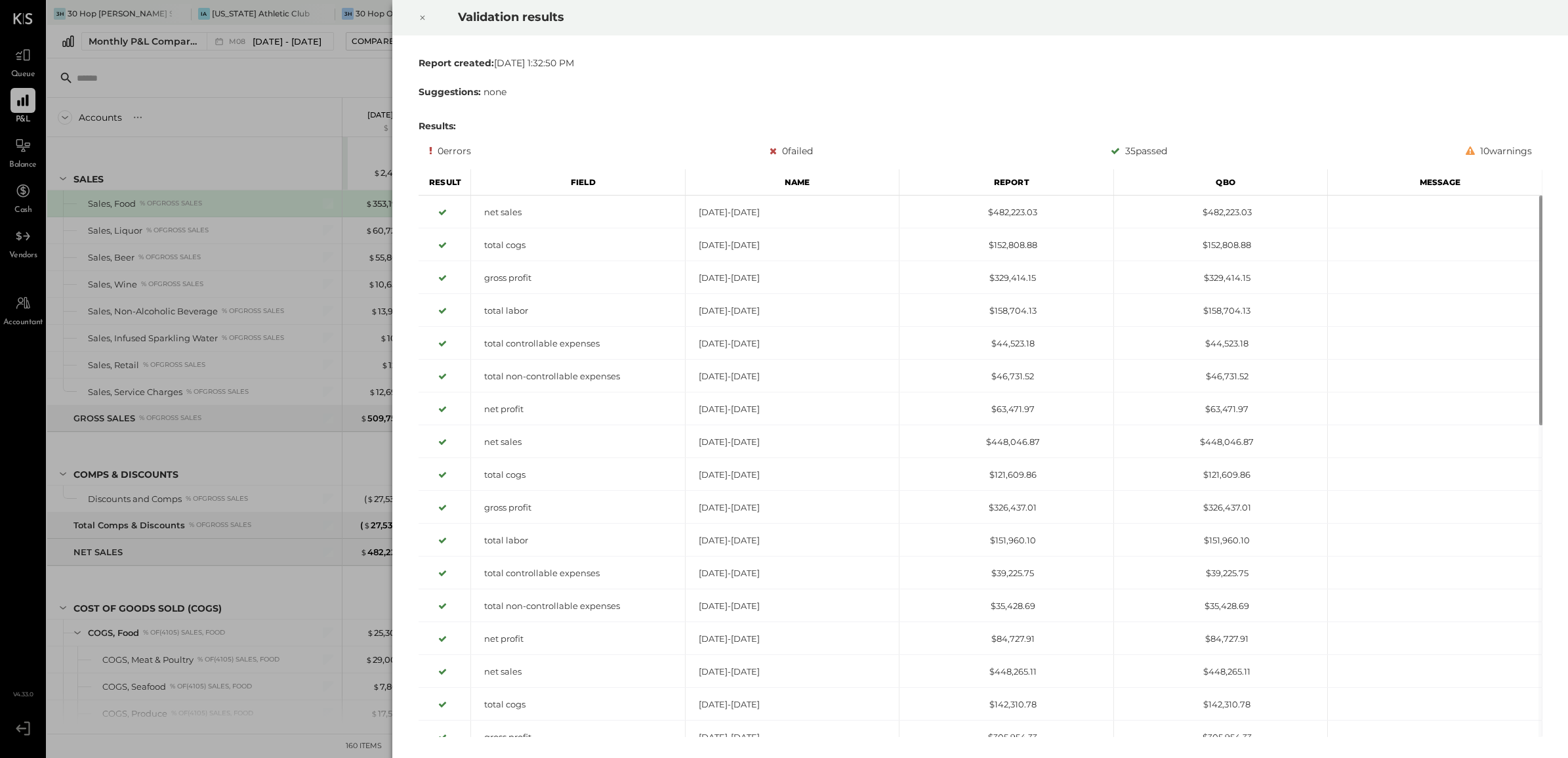
click at [419, 20] on icon at bounding box center [423, 18] width 8 height 16
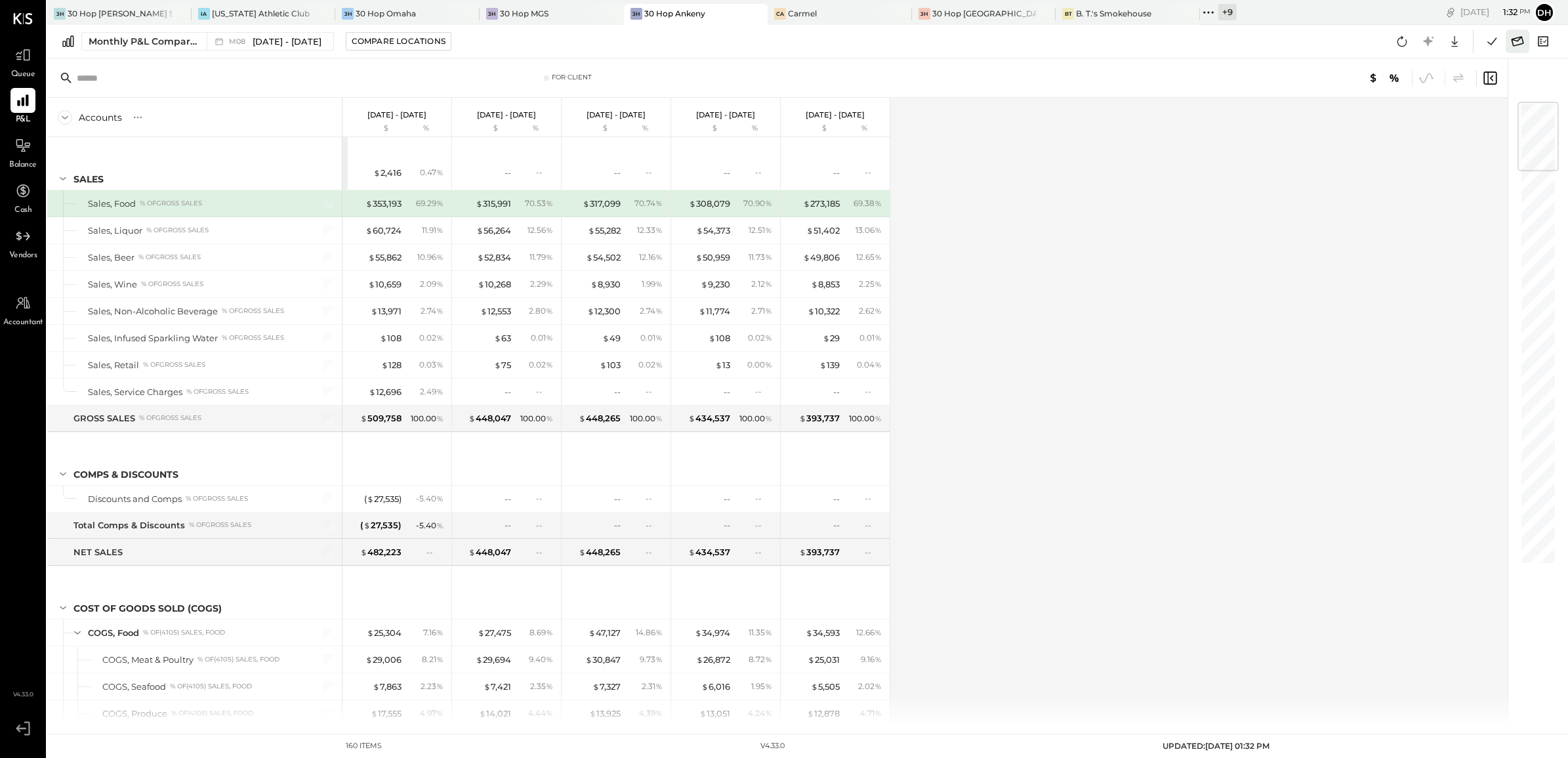
click at [1520, 38] on icon at bounding box center [1518, 41] width 12 height 10
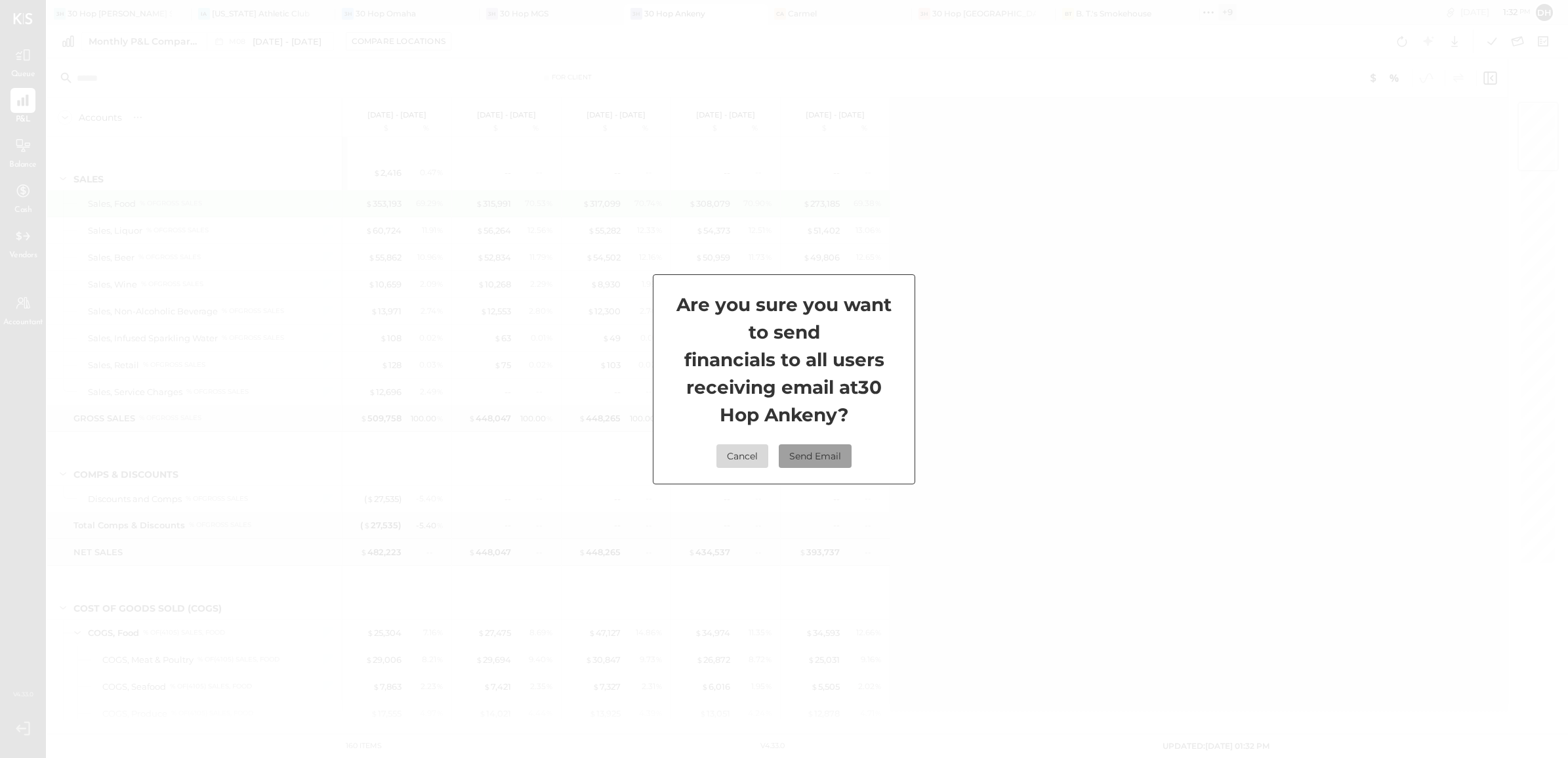
click at [794, 457] on button "Send Email" at bounding box center [815, 457] width 73 height 23
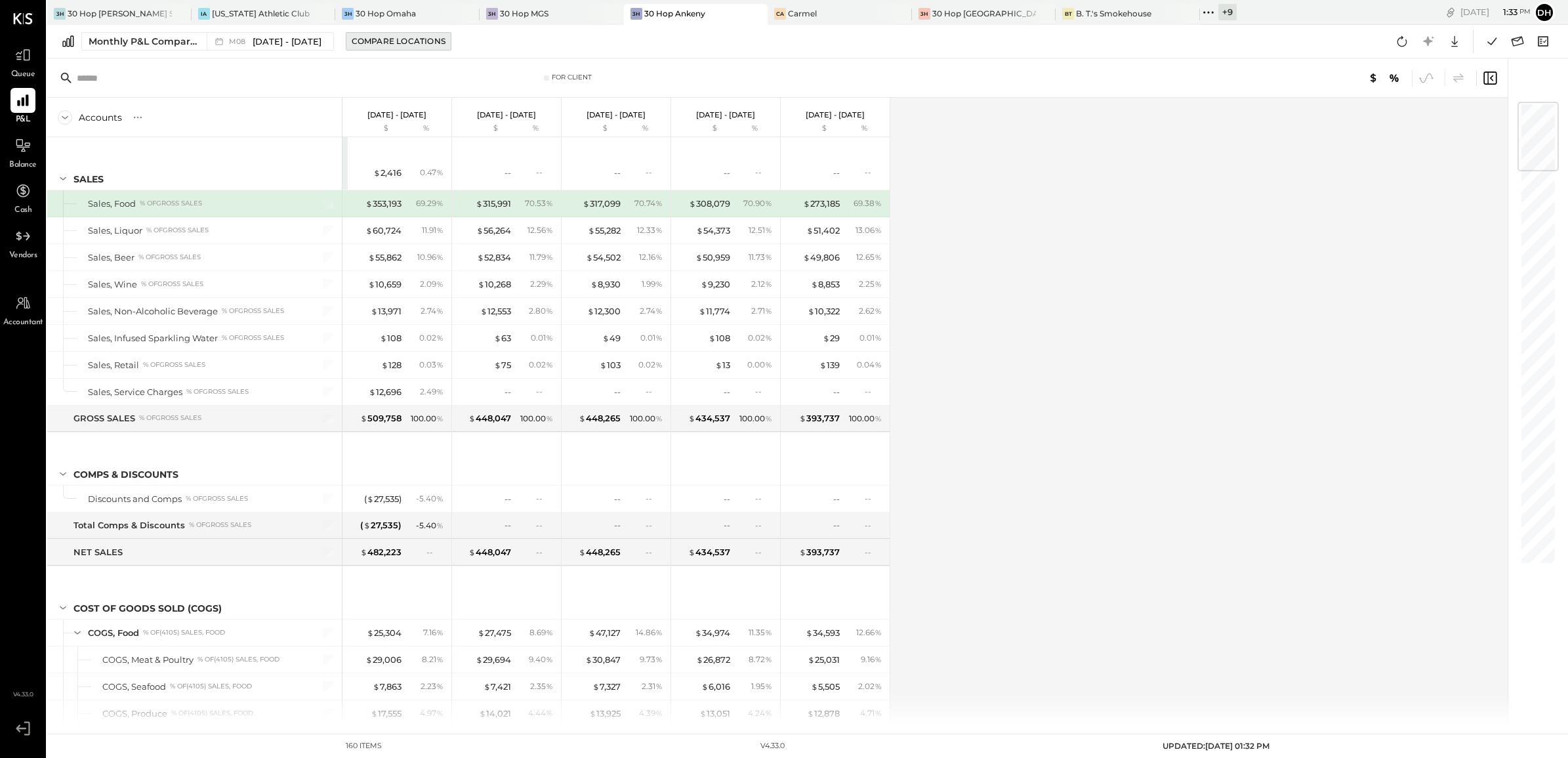
click at [381, 37] on div "Compare Locations" at bounding box center [399, 41] width 94 height 11
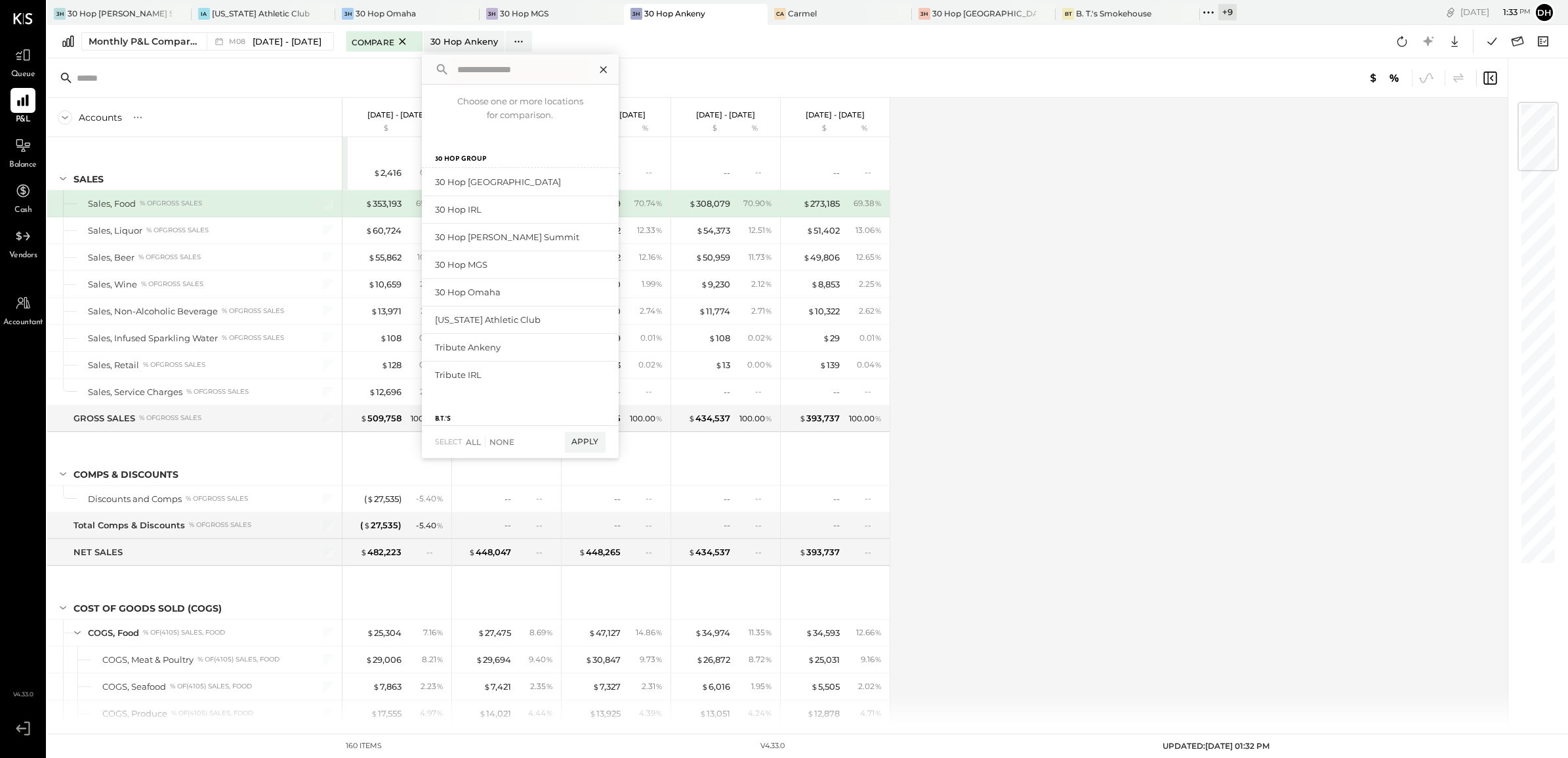
click at [595, 67] on icon at bounding box center [603, 69] width 17 height 17
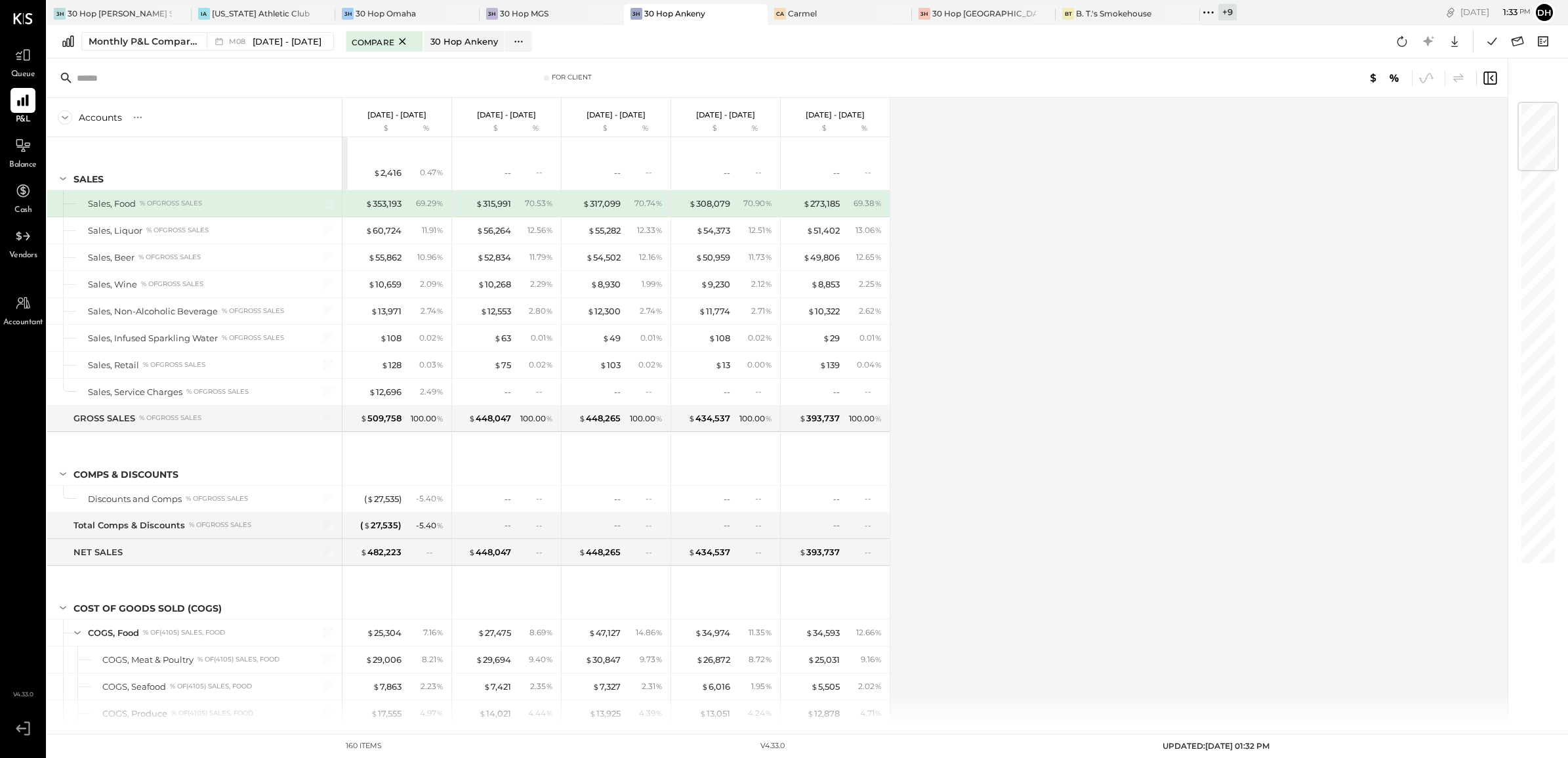
click at [1171, 224] on div "Accounts S % GL [DATE] - [DATE] $ % [DATE] - [DATE] $ % [DATE] - [DATE] $ % [DA…" at bounding box center [779, 412] width 1463 height 629
click at [1231, 252] on div "Accounts S % GL [DATE] - [DATE] $ % [DATE] - [DATE] $ % [DATE] - [DATE] $ % [DA…" at bounding box center [779, 412] width 1463 height 629
click at [403, 43] on icon at bounding box center [403, 41] width 16 height 16
click at [1200, 10] on icon at bounding box center [1208, 12] width 17 height 17
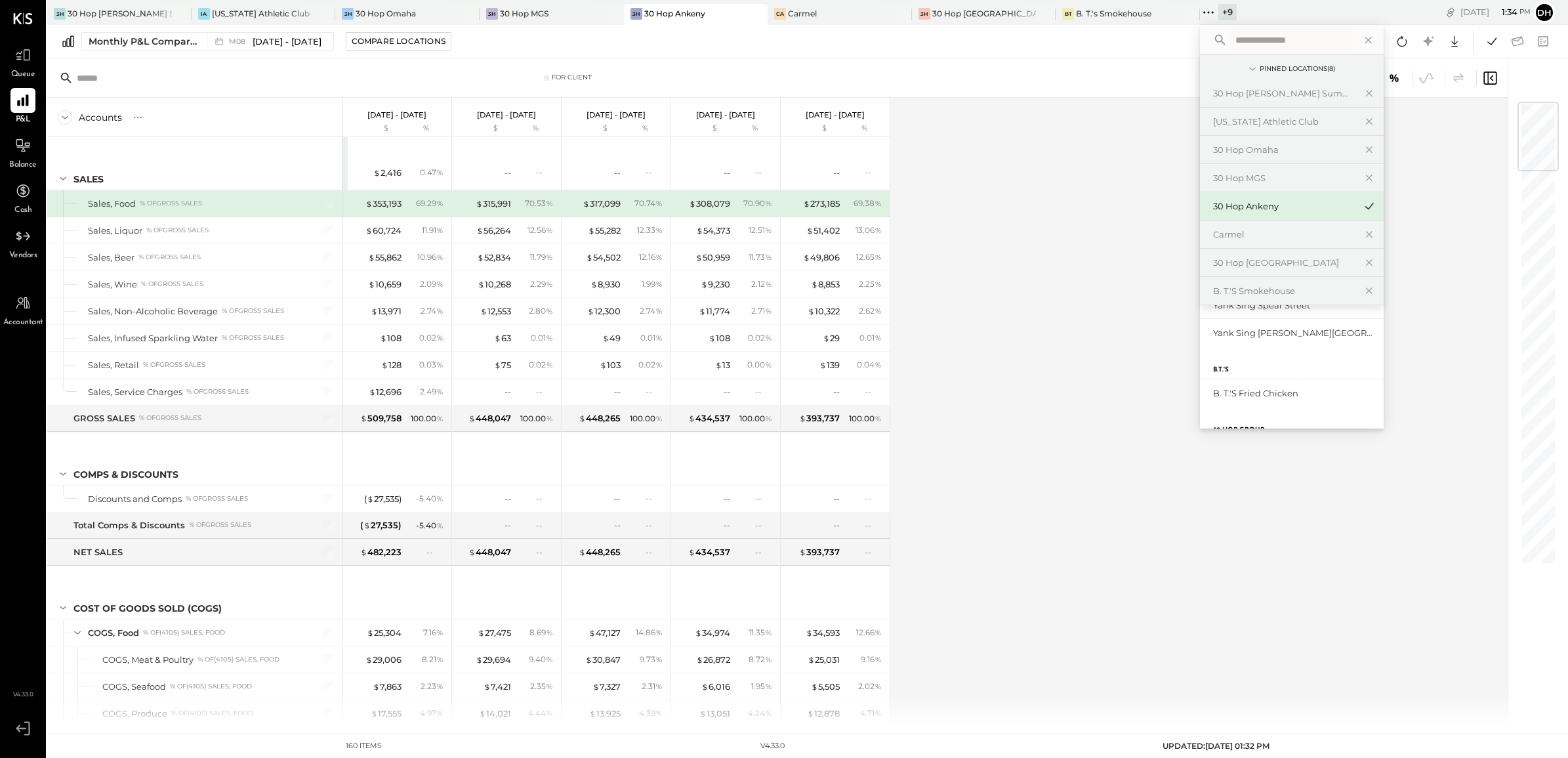
scroll to position [328, 0]
click at [1213, 348] on div "Tribute Ankeny" at bounding box center [1284, 348] width 142 height 12
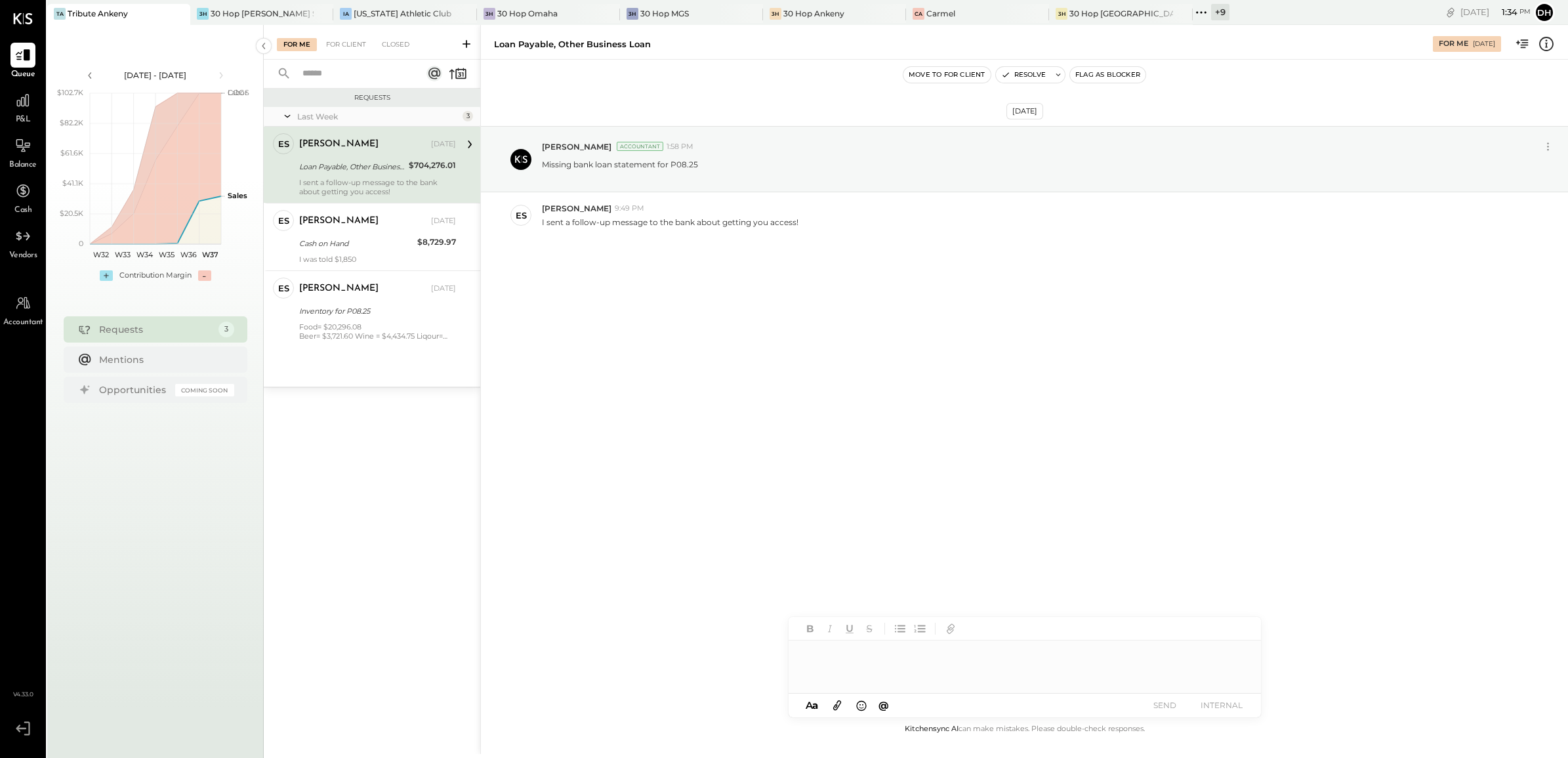
click at [898, 670] on div at bounding box center [1025, 667] width 473 height 52
click at [1165, 704] on button "SEND" at bounding box center [1165, 705] width 52 height 18
click at [327, 231] on div "[PERSON_NAME] [DATE]" at bounding box center [377, 221] width 156 height 23
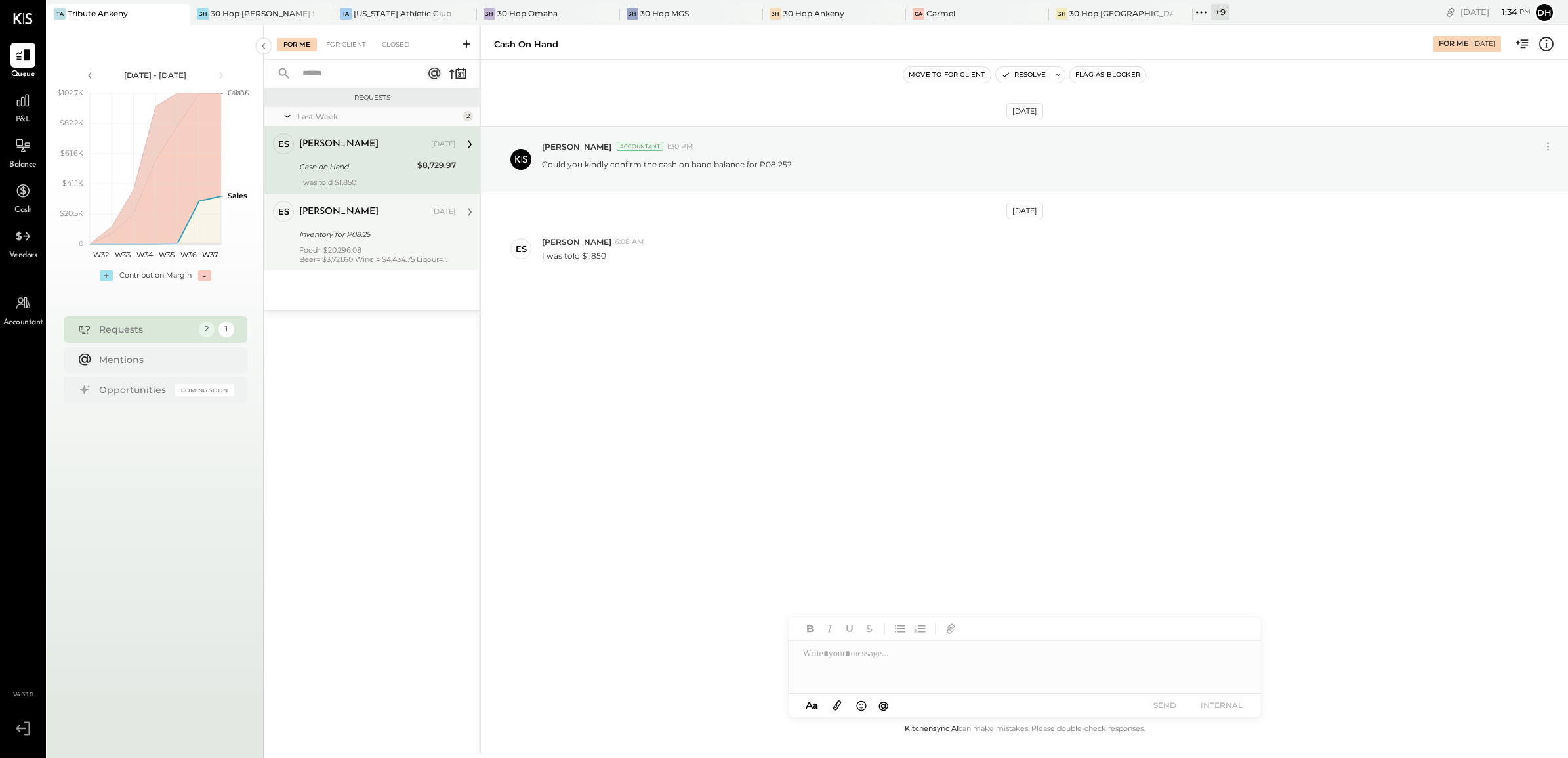
click at [336, 249] on div "Food= $20,296.08 Beer= $3,721.60 Wine = $4,434.75 Liqour= $5,932.83 NA = $242.78" at bounding box center [377, 255] width 156 height 19
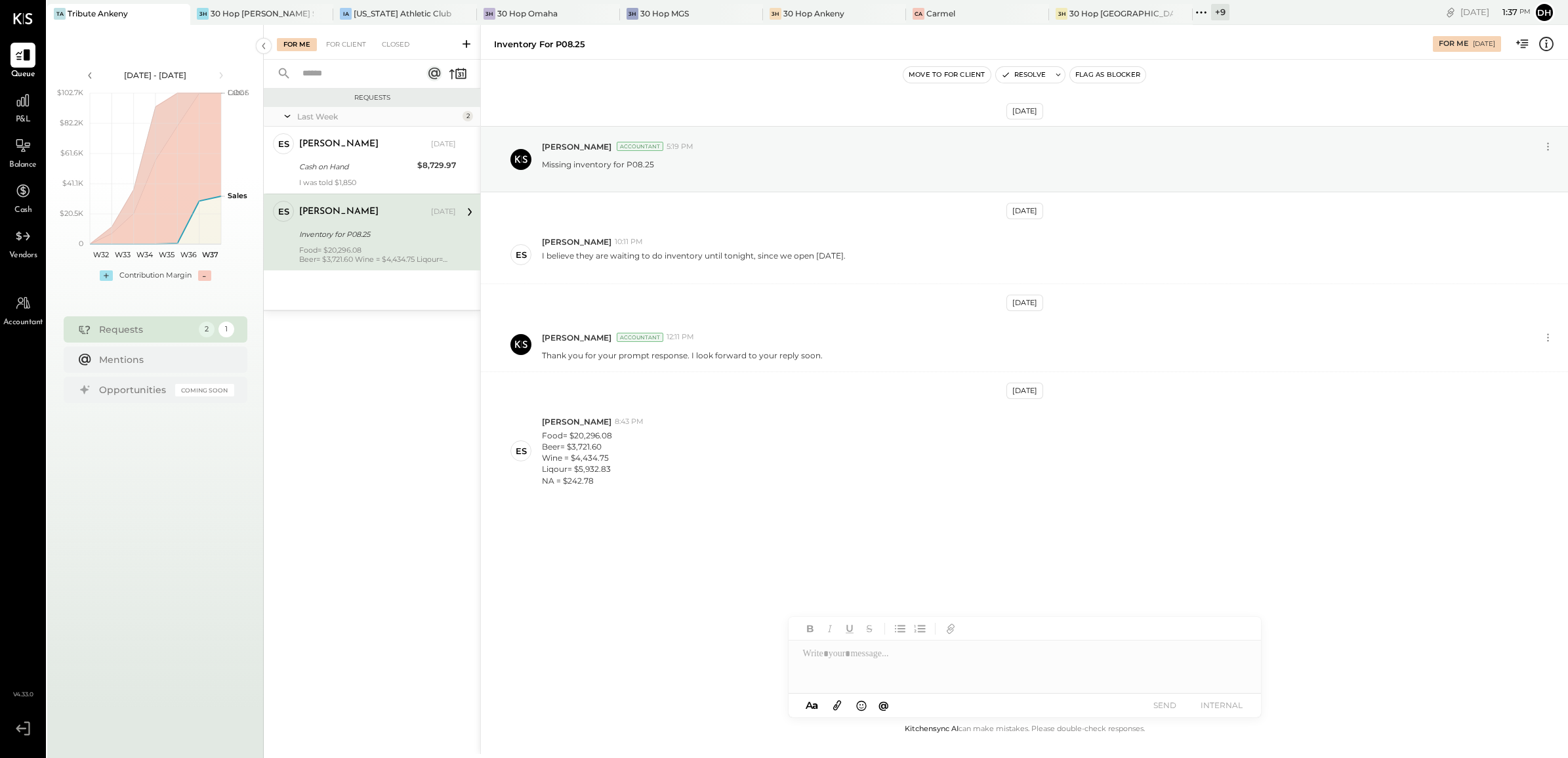
click at [831, 675] on div at bounding box center [1025, 667] width 473 height 52
click at [1165, 714] on button "SEND" at bounding box center [1165, 705] width 52 height 18
click at [357, 160] on div "Cash on Hand" at bounding box center [356, 167] width 114 height 13
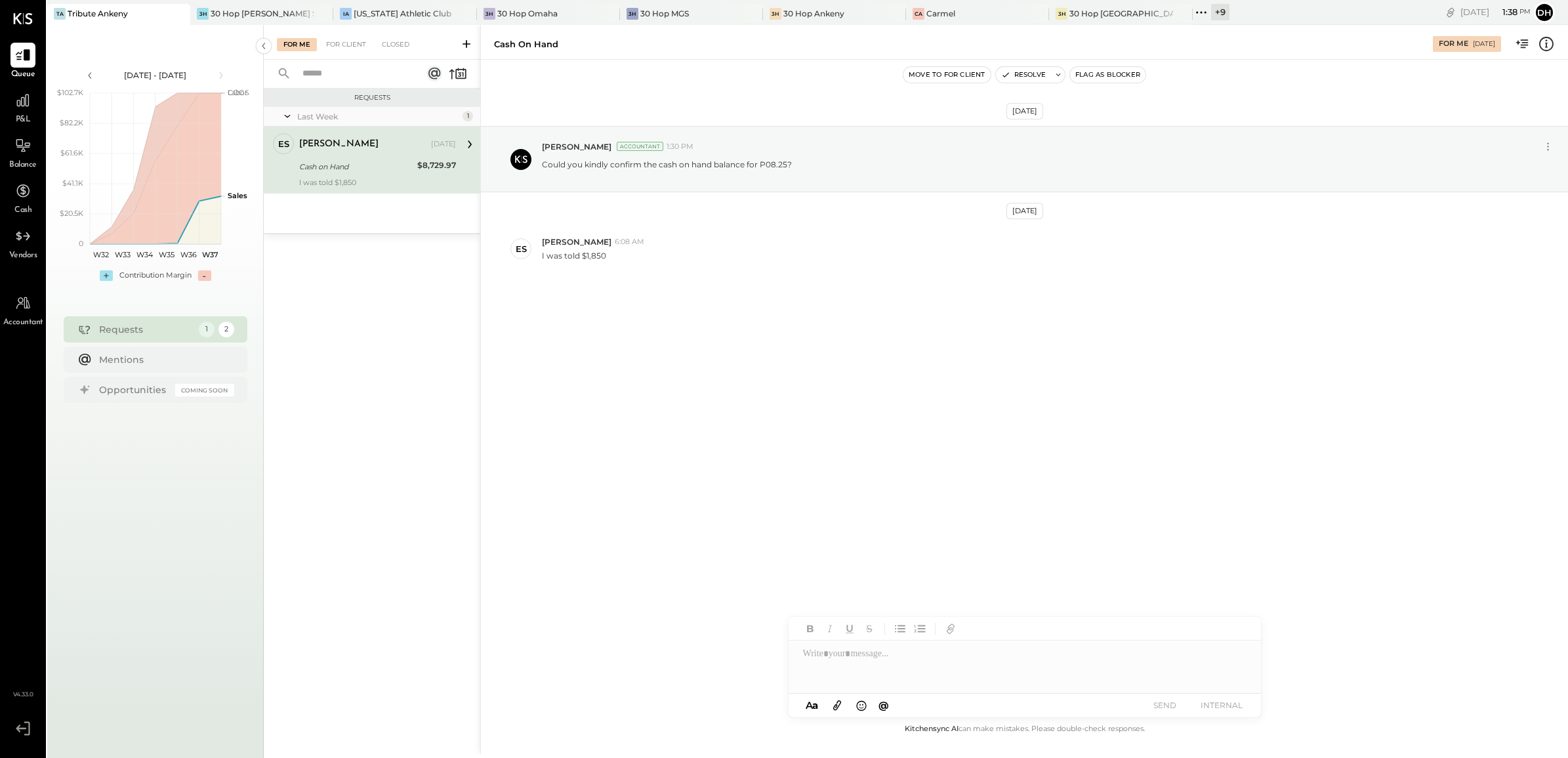
click at [867, 675] on div at bounding box center [1025, 667] width 473 height 52
drag, startPoint x: 997, startPoint y: 678, endPoint x: 1019, endPoint y: 676, distance: 22.1
click at [997, 678] on div "**********" at bounding box center [1025, 667] width 473 height 52
click at [1014, 668] on div "**********" at bounding box center [1025, 667] width 473 height 52
click at [333, 44] on div "For Client" at bounding box center [346, 44] width 53 height 13
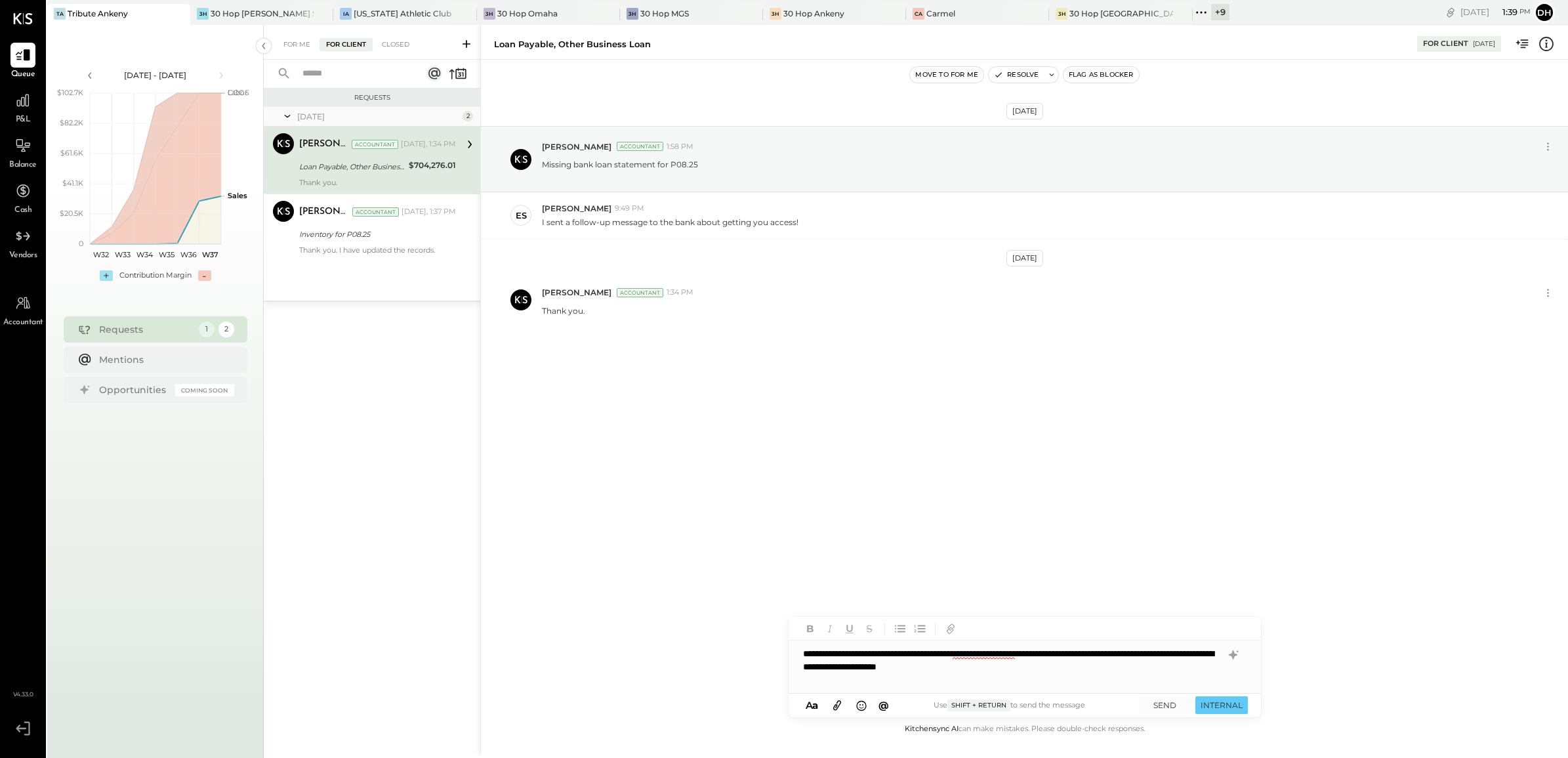
click at [397, 36] on div "For Me For Client Closed" at bounding box center [372, 42] width 216 height 35
click at [397, 41] on div "Closed" at bounding box center [396, 44] width 40 height 13
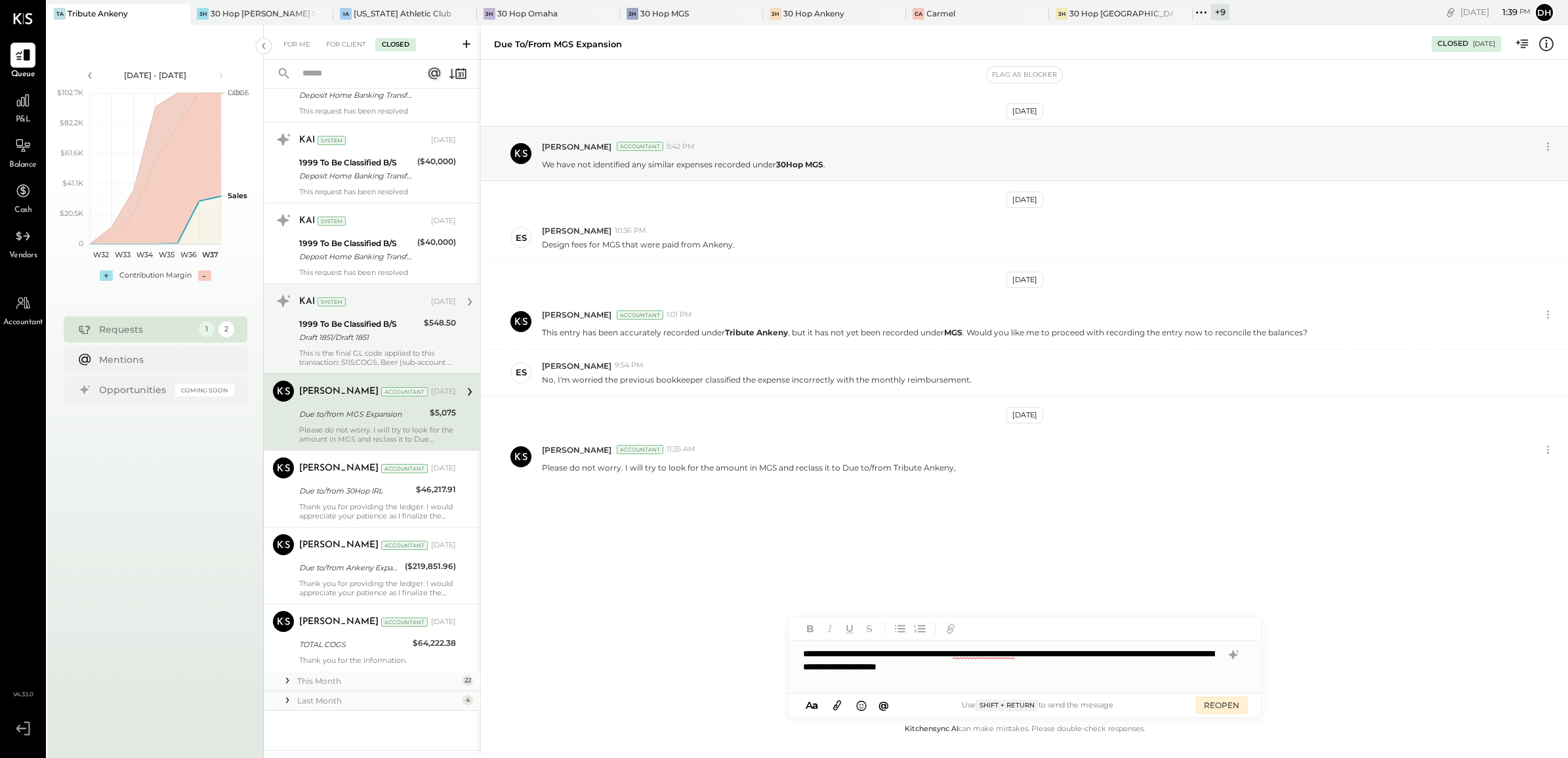
scroll to position [418, 0]
click at [352, 676] on div "This Month" at bounding box center [378, 681] width 162 height 11
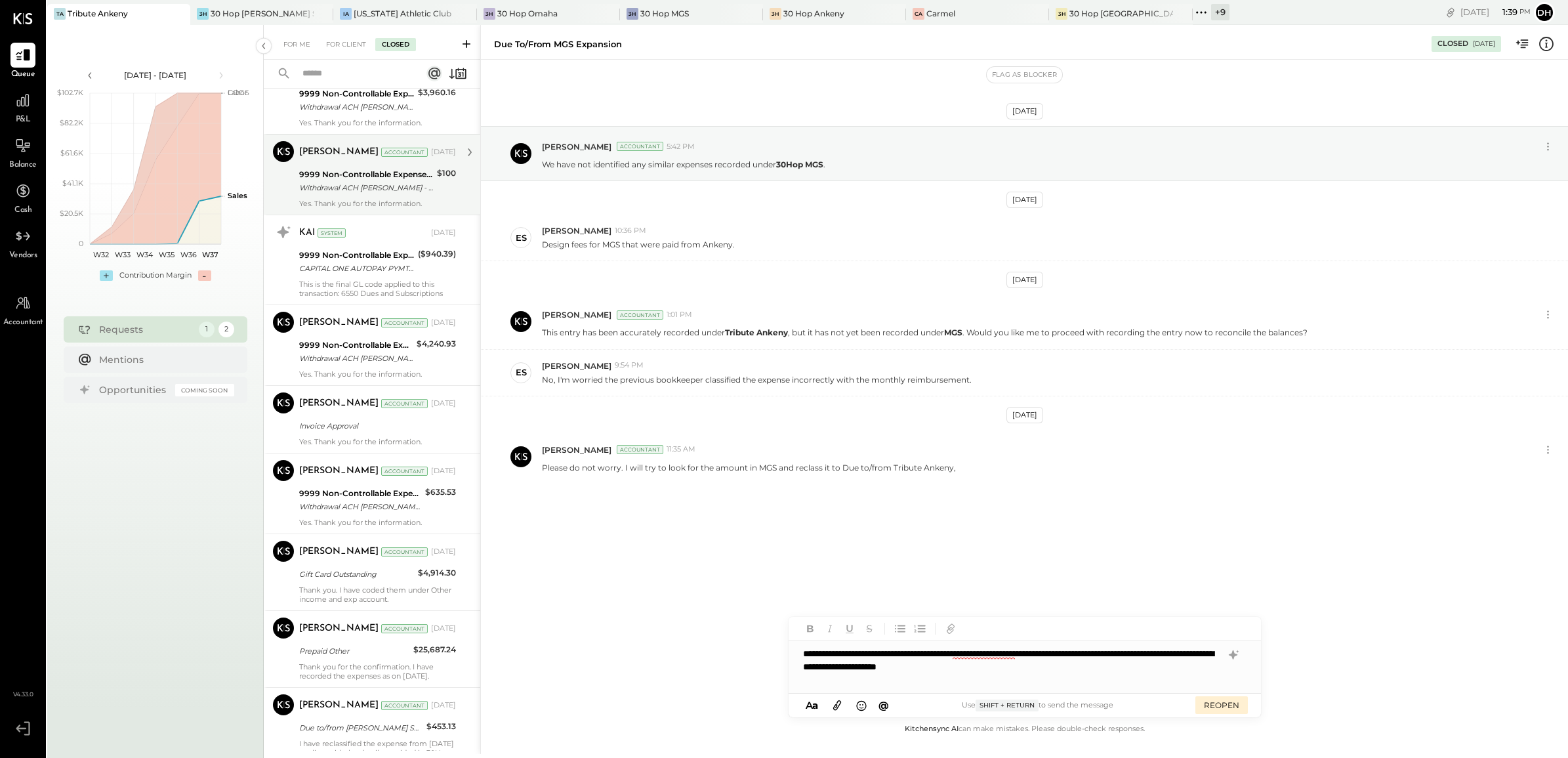
scroll to position [2301, 0]
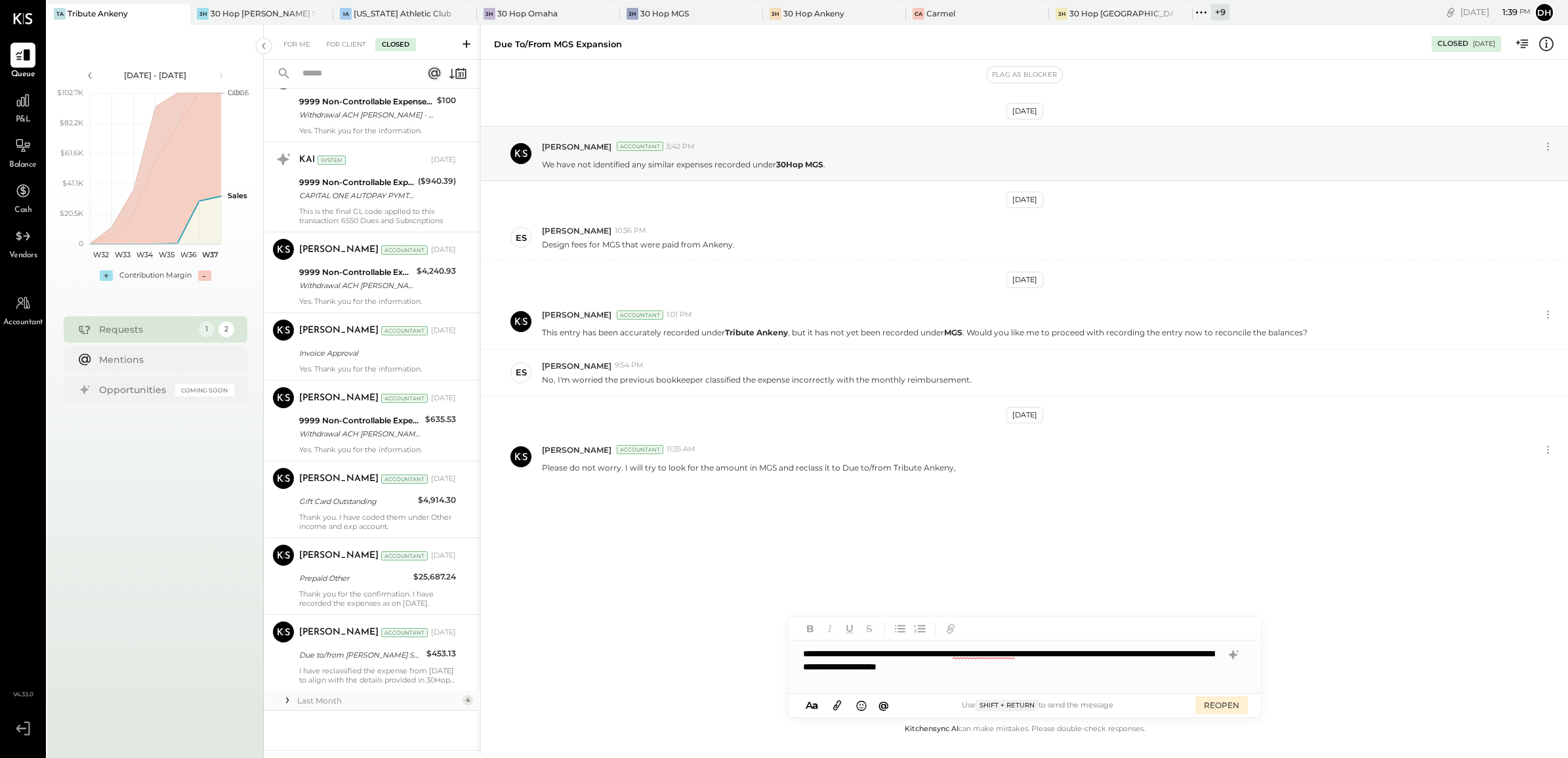
click at [369, 700] on div "Last Month" at bounding box center [378, 701] width 162 height 11
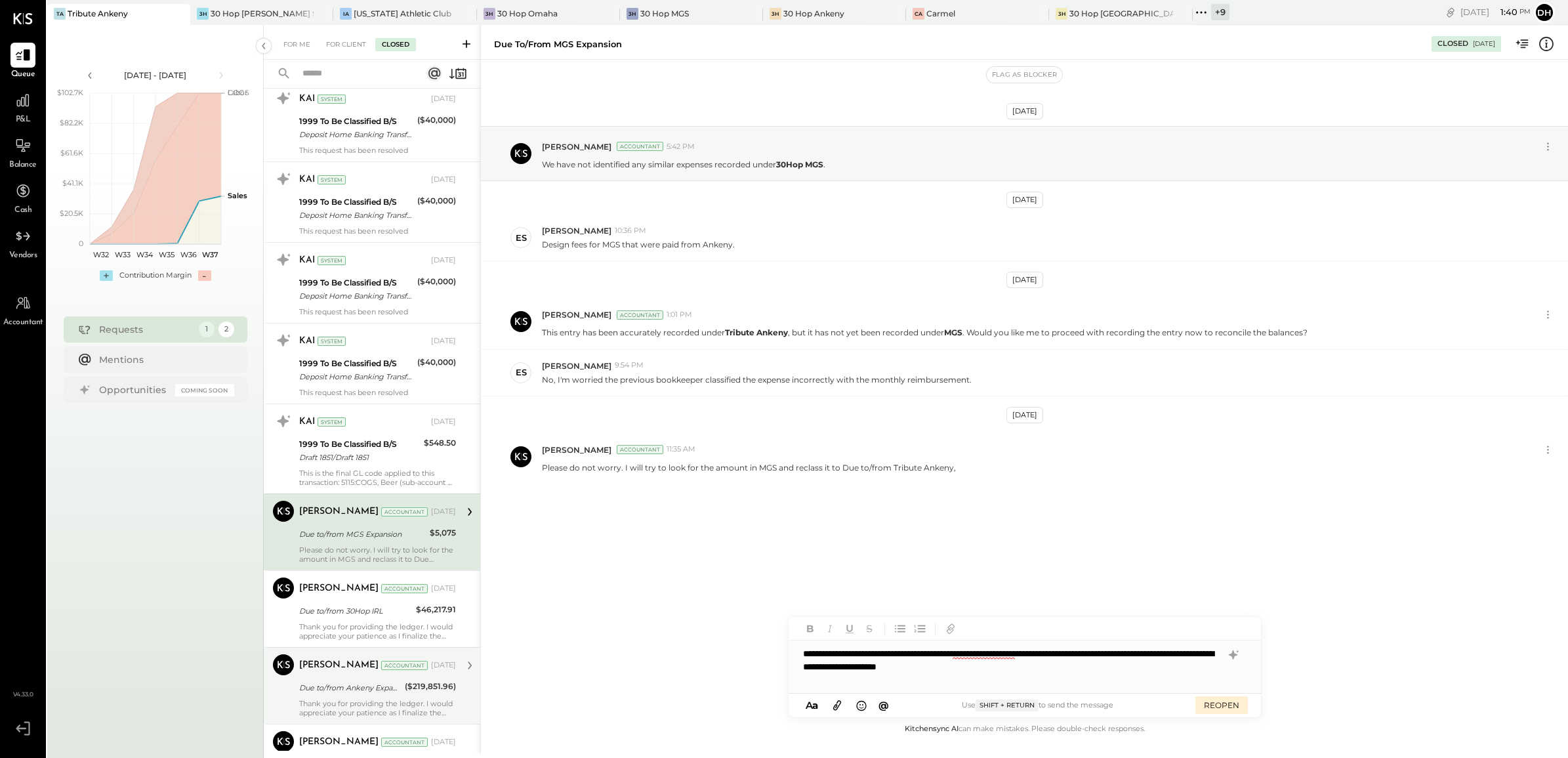
scroll to position [295, 0]
click at [283, 49] on div "For Me" at bounding box center [297, 44] width 40 height 13
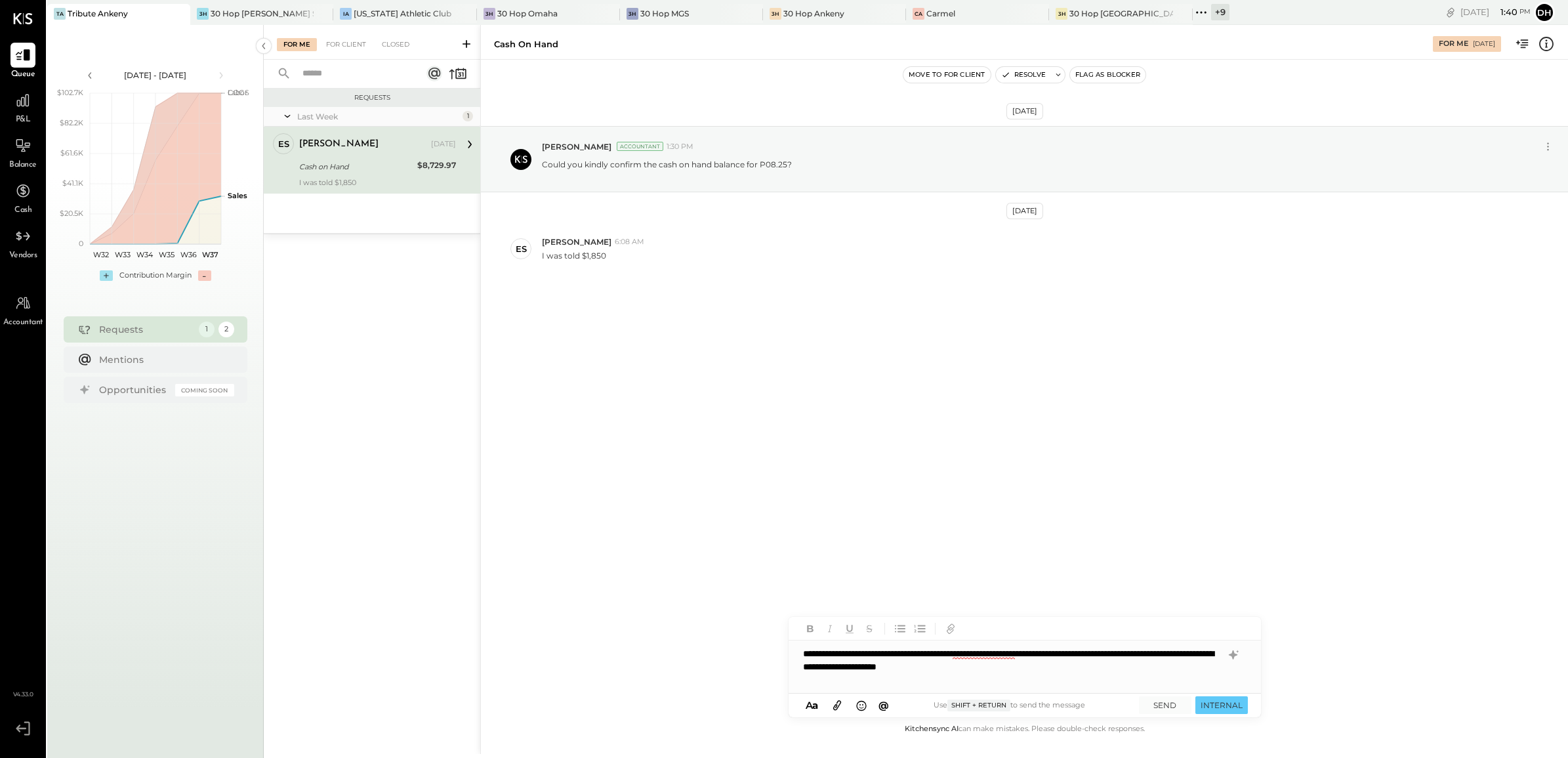
click at [1078, 672] on div "**********" at bounding box center [1025, 667] width 473 height 52
click at [1074, 671] on div "**********" at bounding box center [1025, 667] width 473 height 52
click at [1233, 654] on icon at bounding box center [1232, 655] width 9 height 9
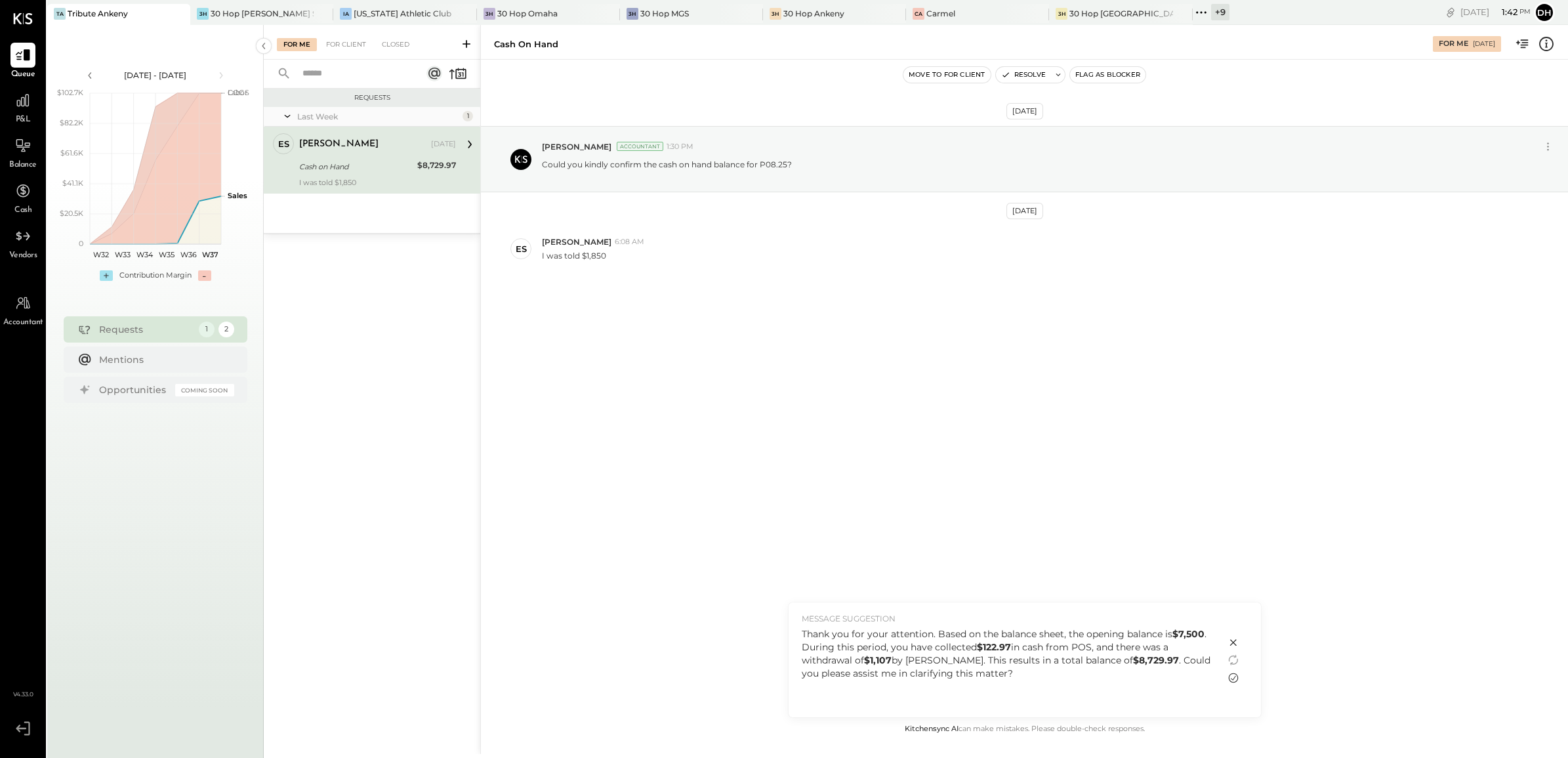
click at [1234, 678] on icon at bounding box center [1233, 679] width 10 height 10
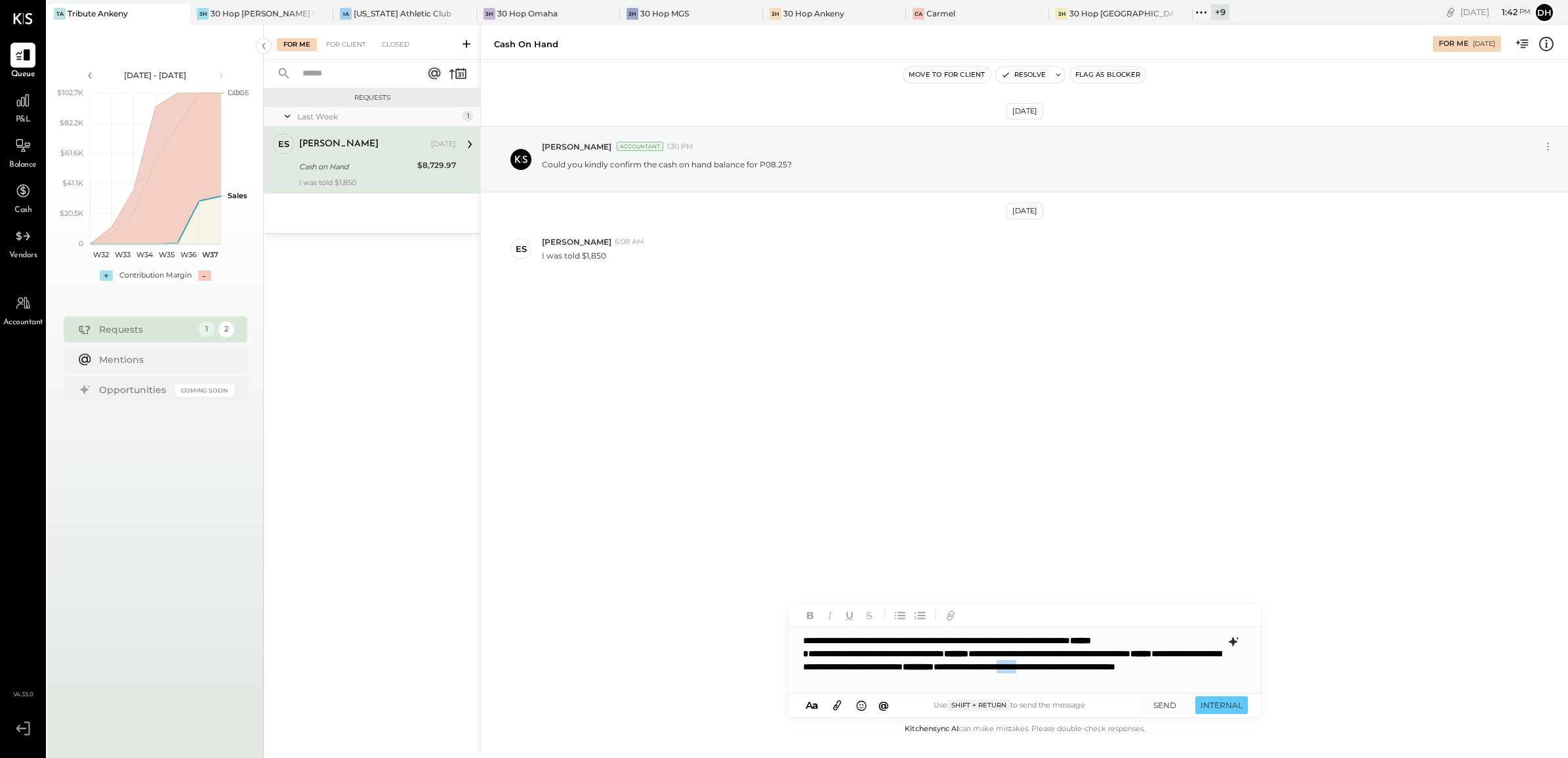
drag, startPoint x: 860, startPoint y: 681, endPoint x: 834, endPoint y: 679, distance: 26.1
click at [834, 679] on div "**********" at bounding box center [1025, 661] width 473 height 65
click at [1168, 700] on button "SEND" at bounding box center [1165, 705] width 52 height 18
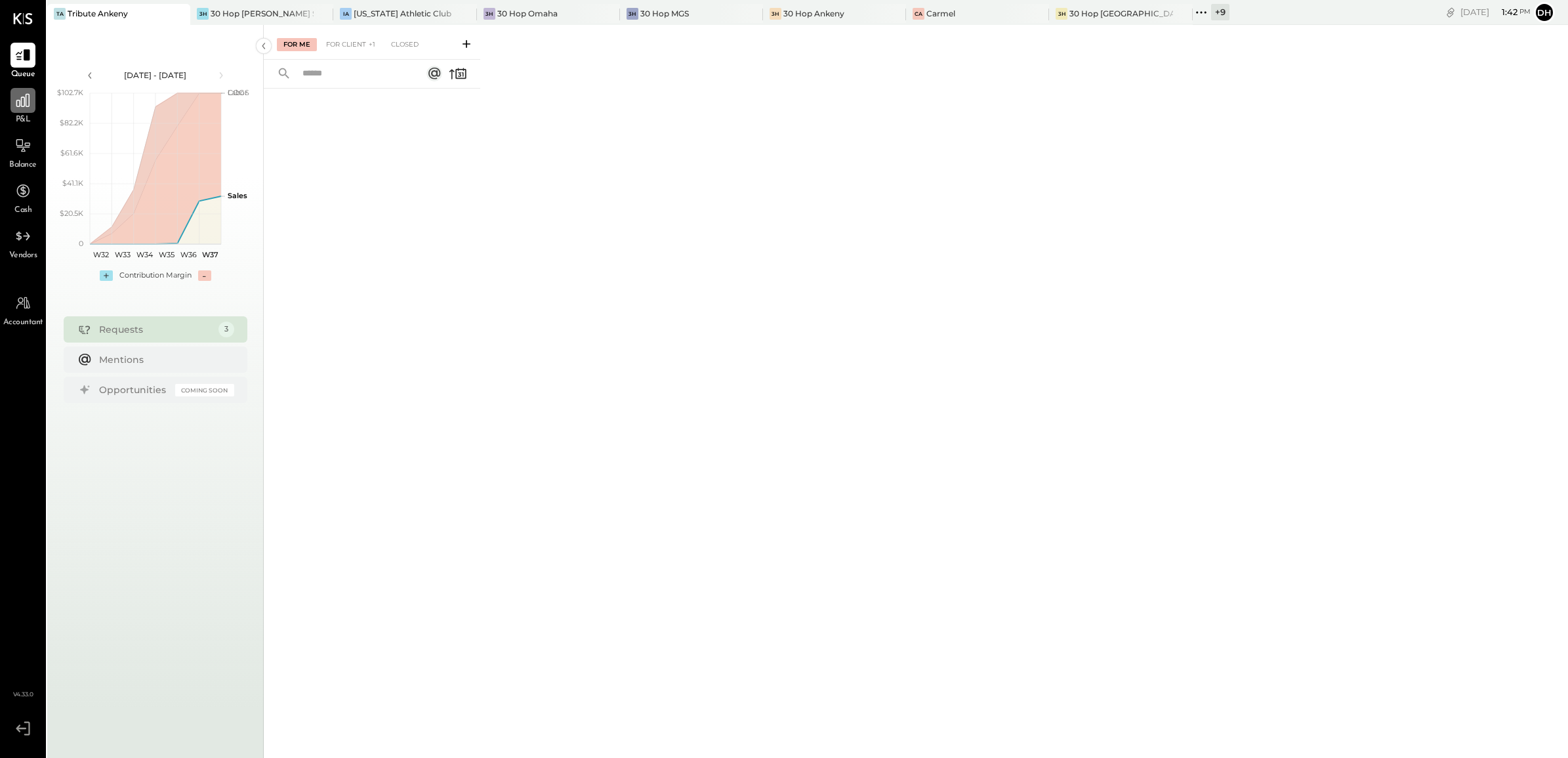
click at [27, 111] on div at bounding box center [23, 100] width 25 height 25
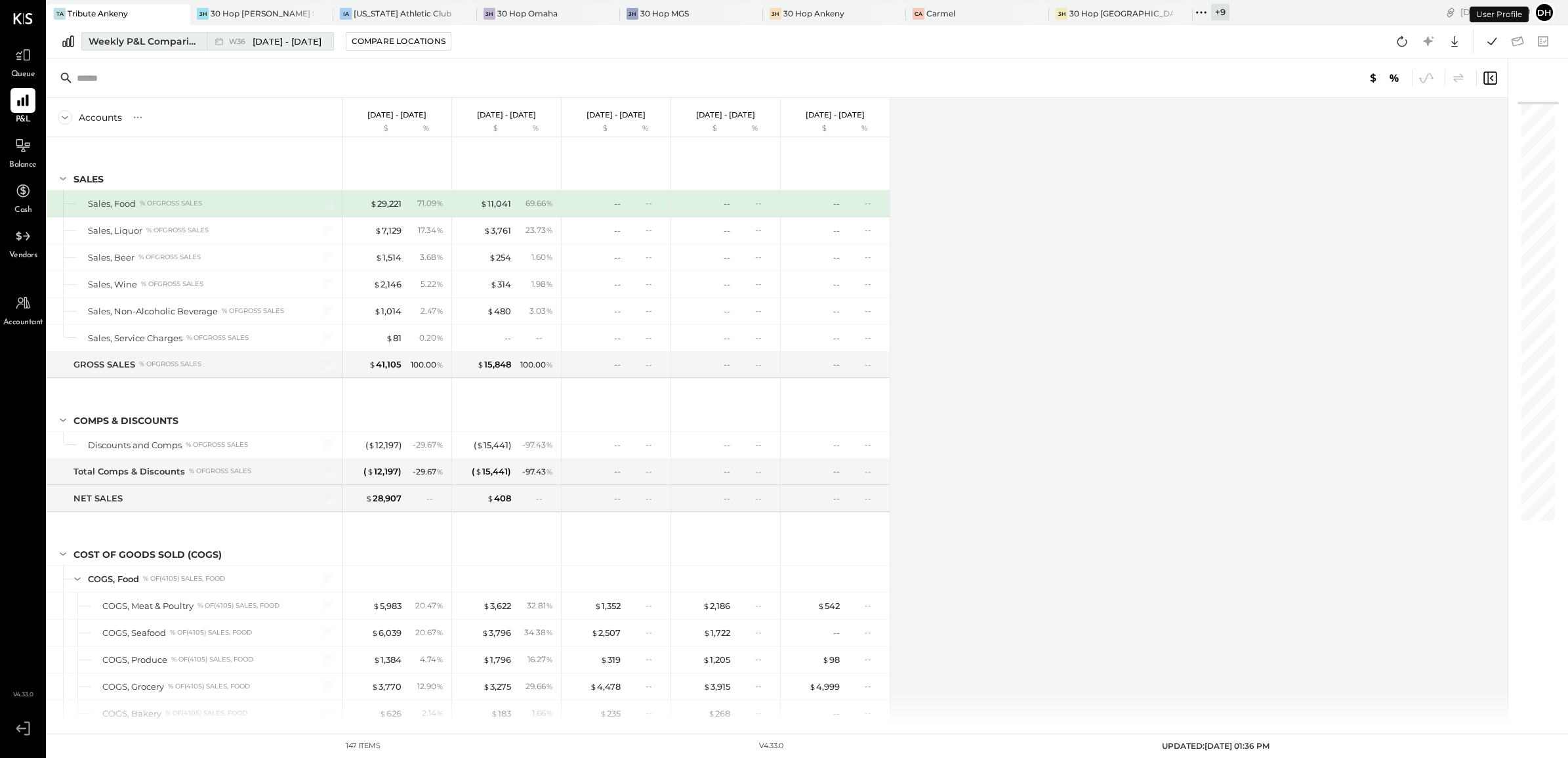
click at [156, 40] on div "Weekly P&L Comparison" at bounding box center [144, 41] width 111 height 13
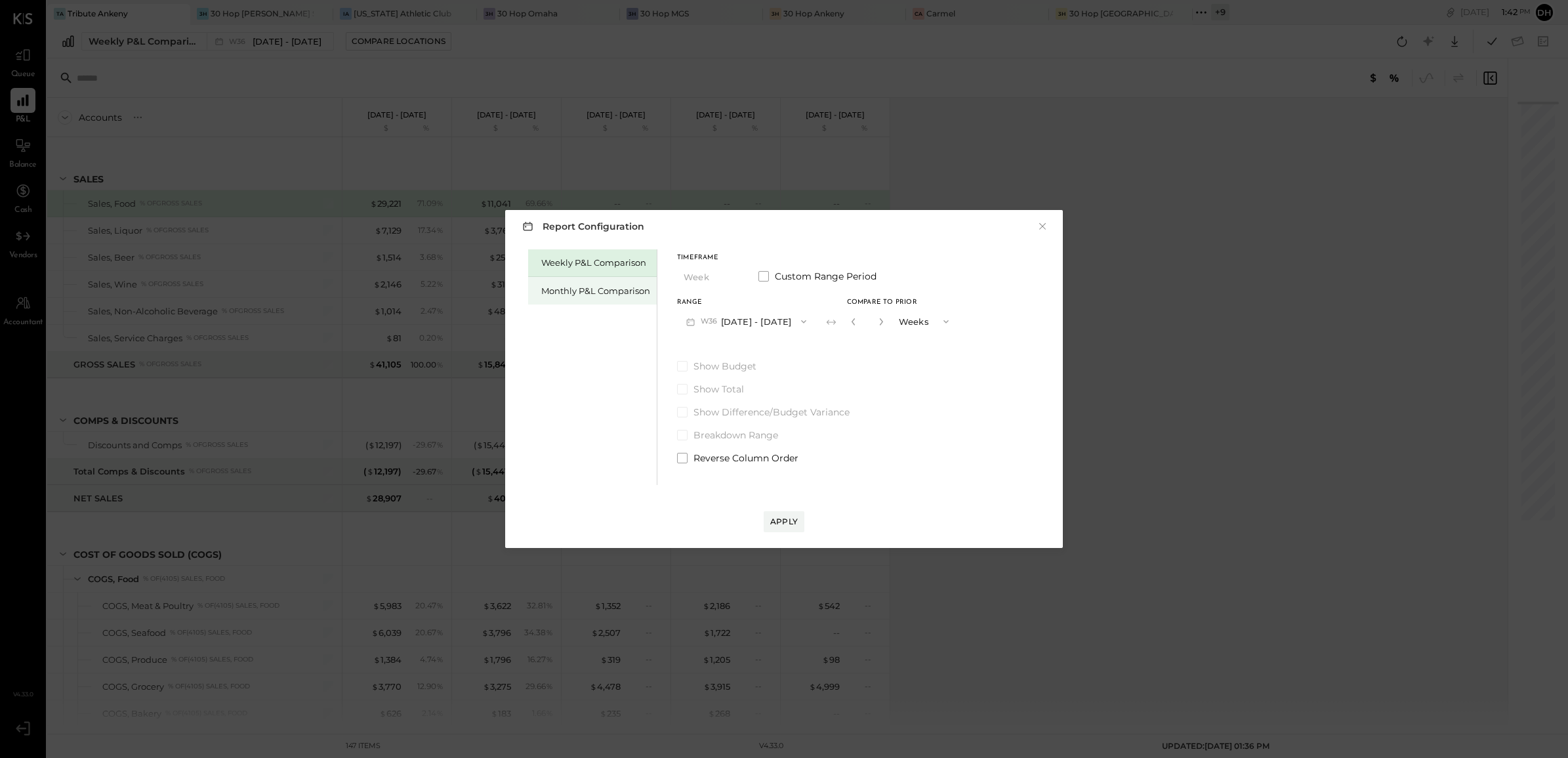
click at [602, 289] on div "Monthly P&L Comparison" at bounding box center [596, 291] width 109 height 12
click at [756, 310] on button "M09 [DATE] - [DATE]" at bounding box center [747, 321] width 139 height 24
click at [735, 345] on span "[DATE] - [DATE]" at bounding box center [741, 351] width 62 height 11
click at [833, 323] on div "Compare" at bounding box center [852, 321] width 43 height 11
click at [877, 323] on icon "button" at bounding box center [881, 322] width 8 height 8
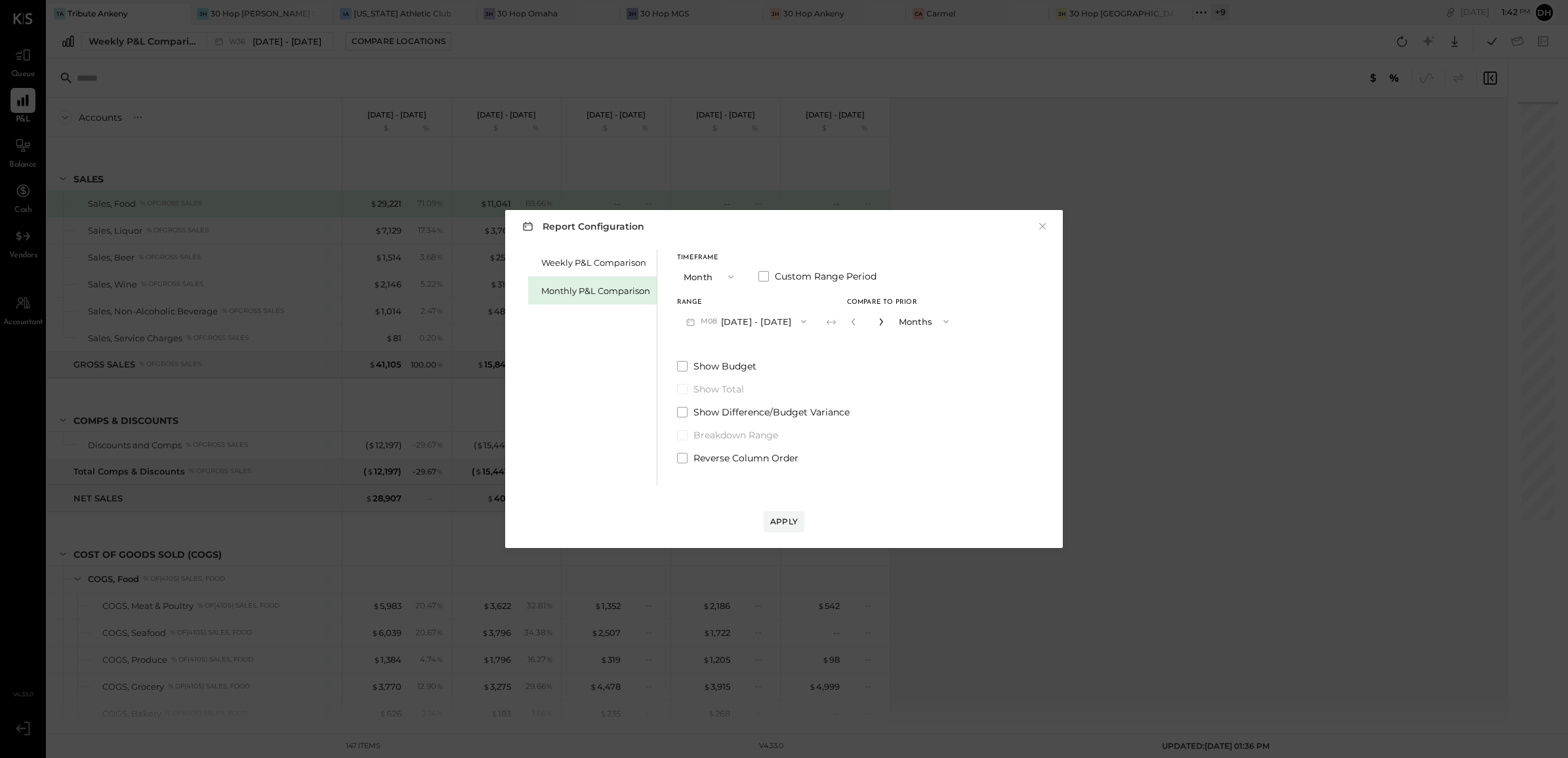
type input "*"
click at [772, 525] on div "Apply" at bounding box center [783, 521] width 27 height 11
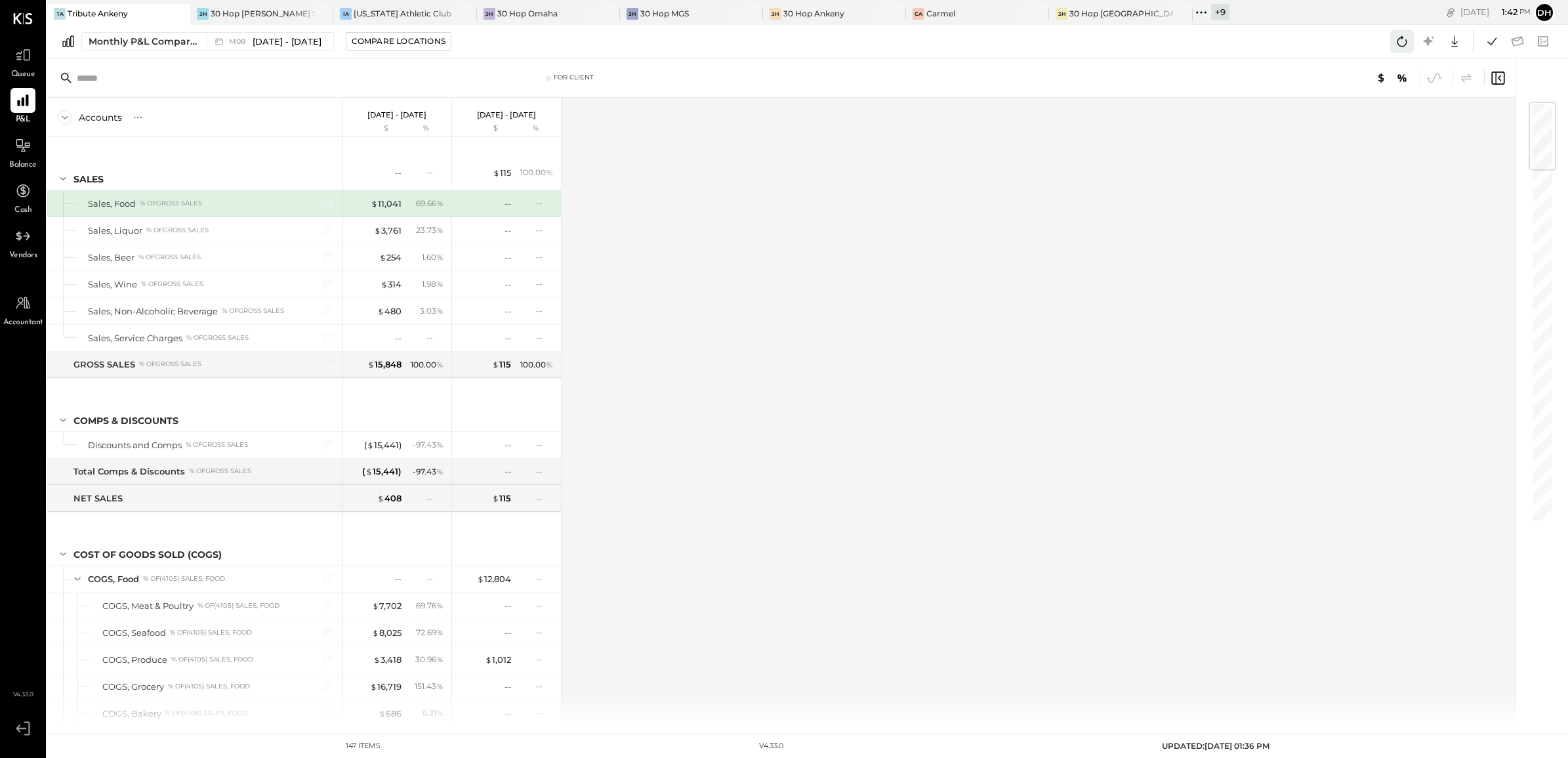
click at [1399, 40] on icon at bounding box center [1402, 41] width 17 height 17
click at [1487, 44] on icon at bounding box center [1492, 41] width 17 height 17
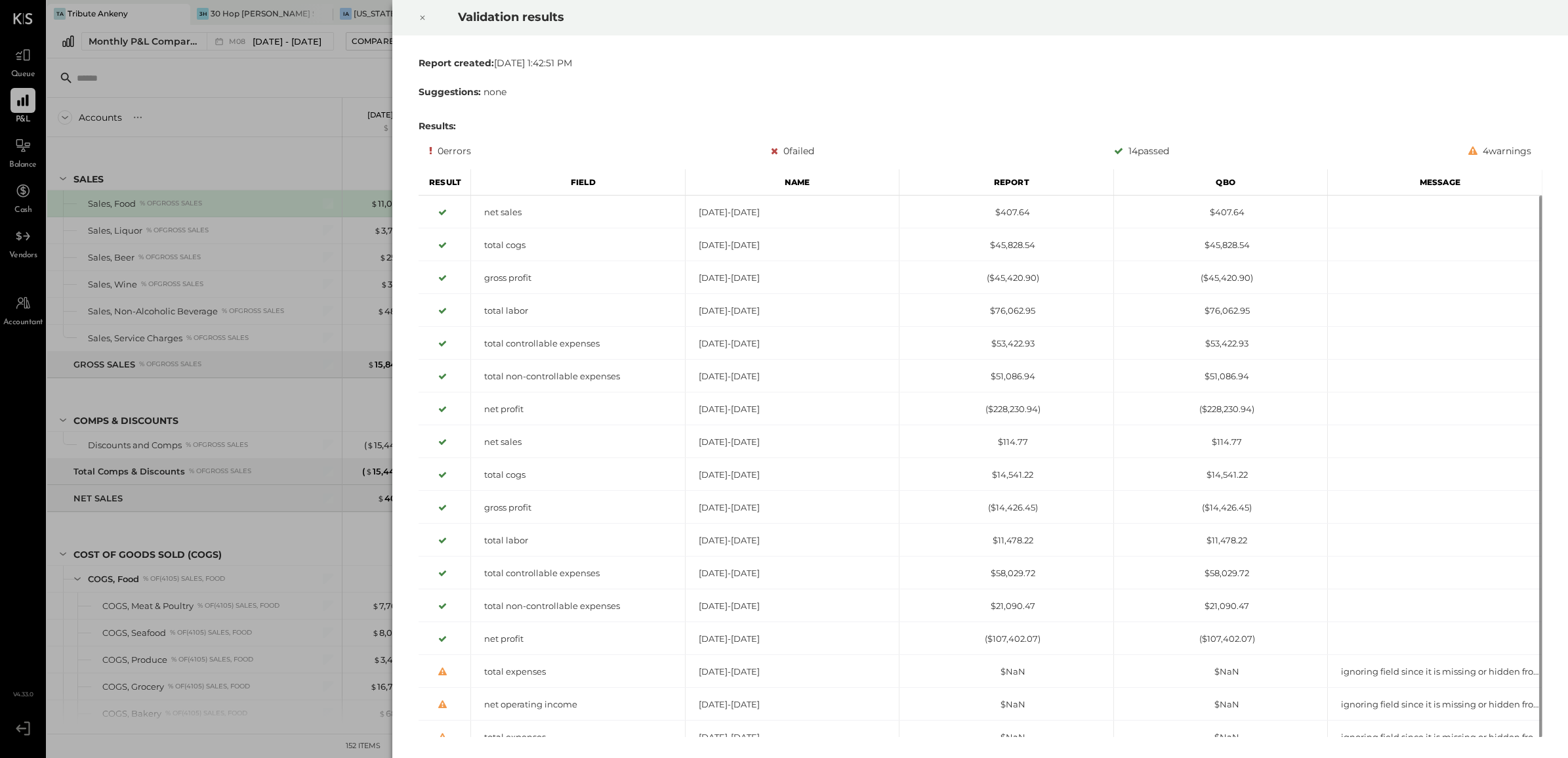
click at [420, 15] on icon at bounding box center [423, 18] width 8 height 16
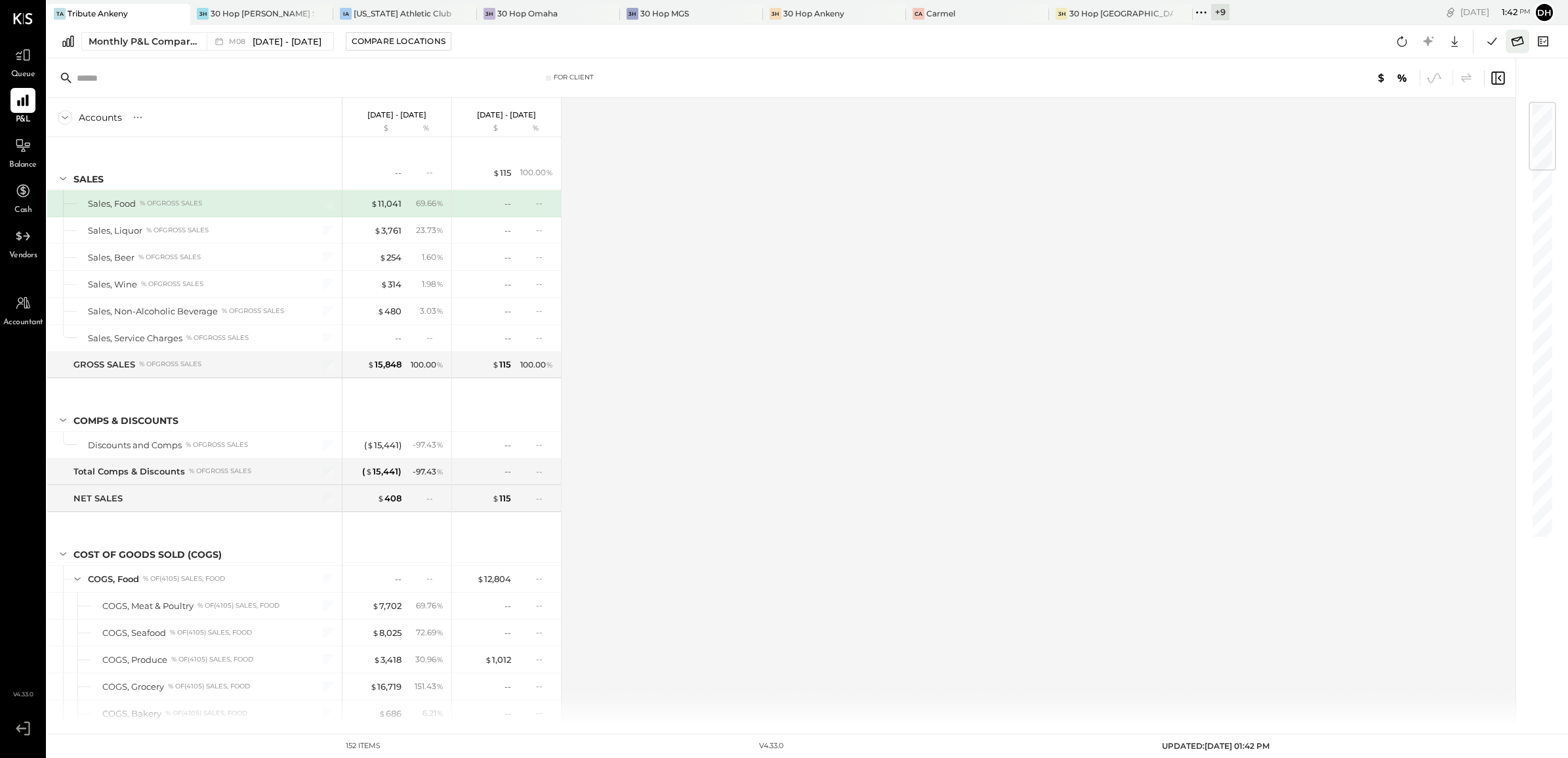
click at [1514, 41] on icon at bounding box center [1517, 41] width 17 height 17
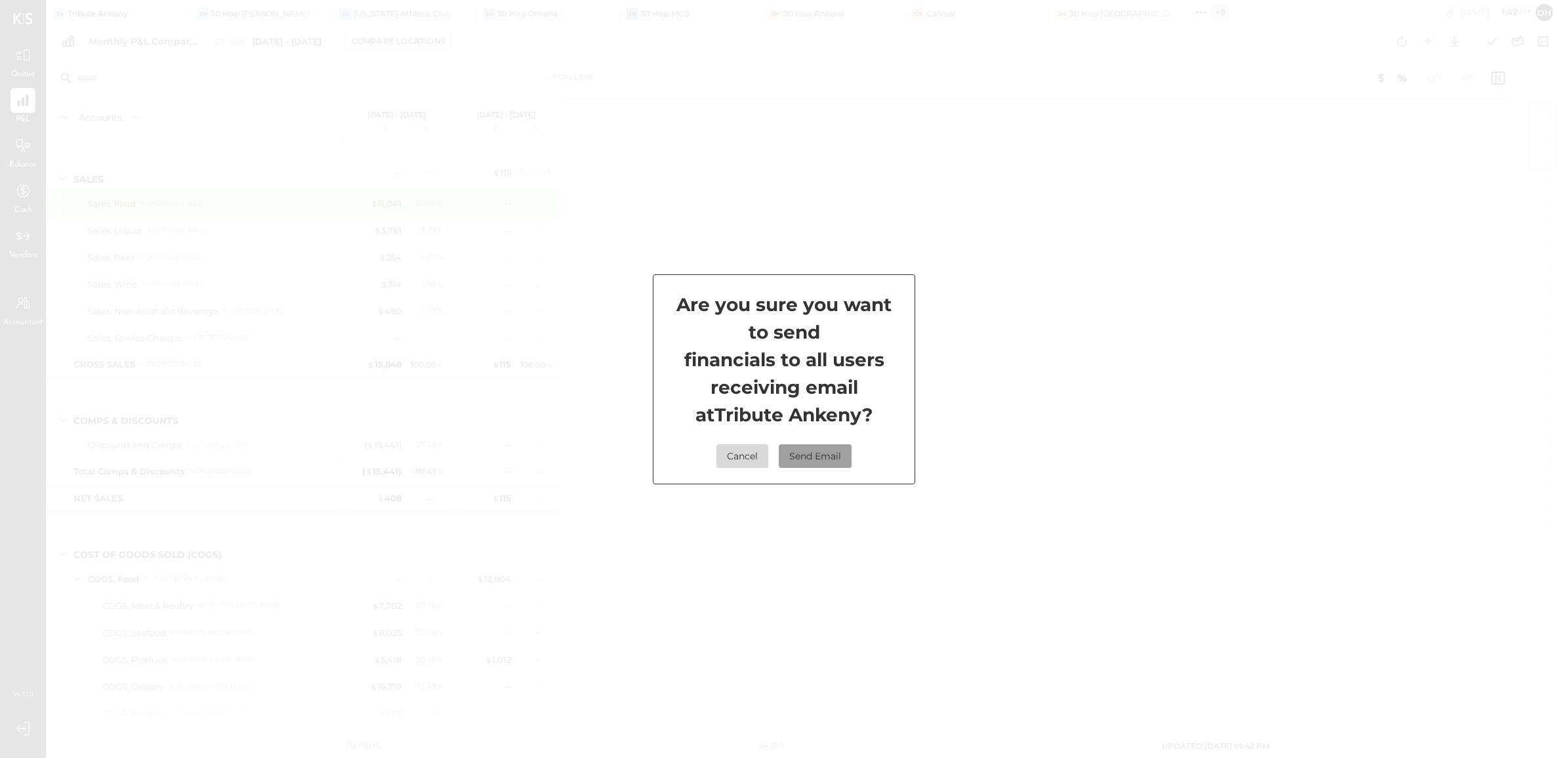
click at [817, 458] on button "Send Email" at bounding box center [815, 457] width 73 height 23
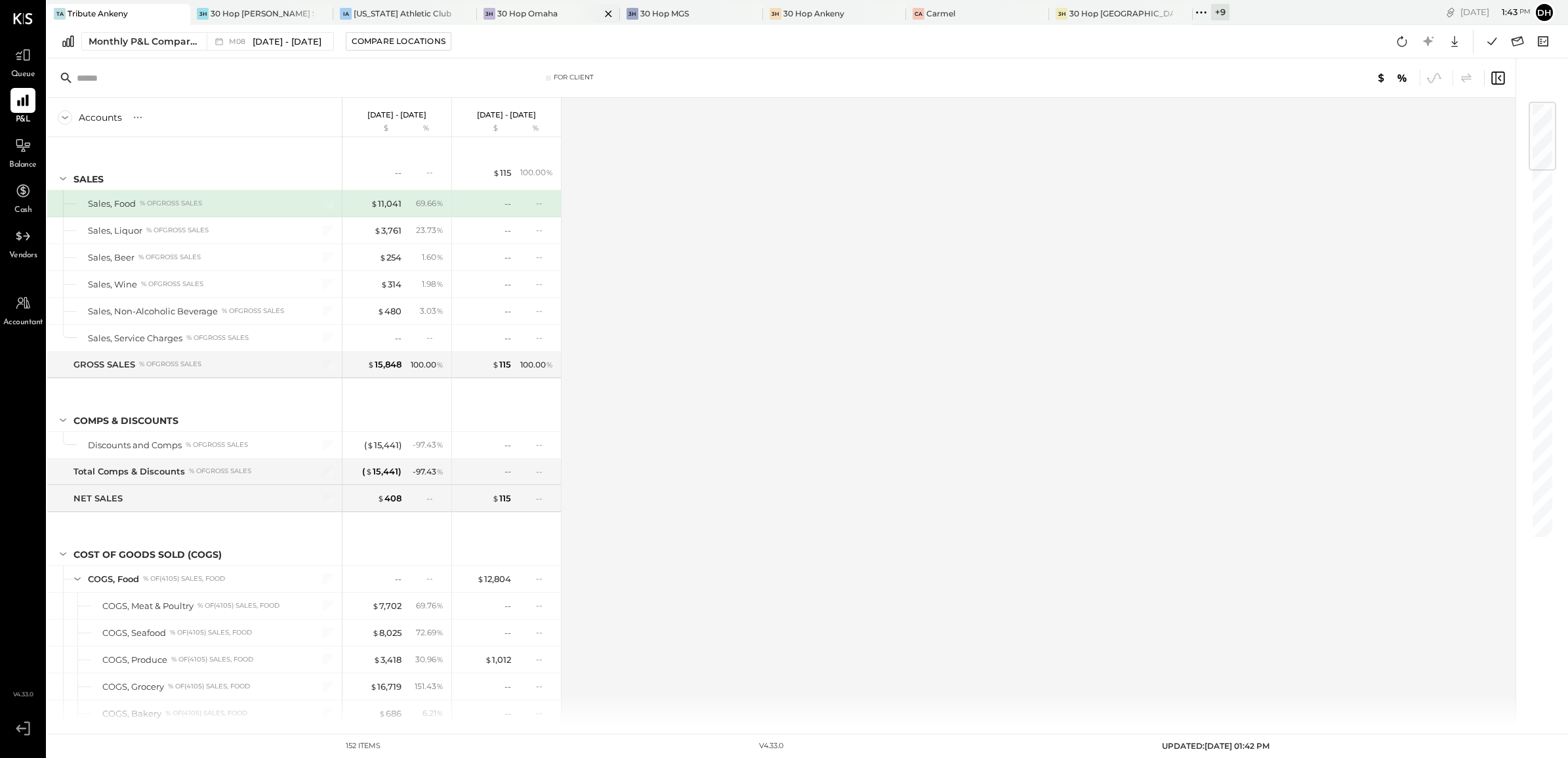
click at [515, 19] on div "30 Hop Omaha" at bounding box center [528, 13] width 61 height 11
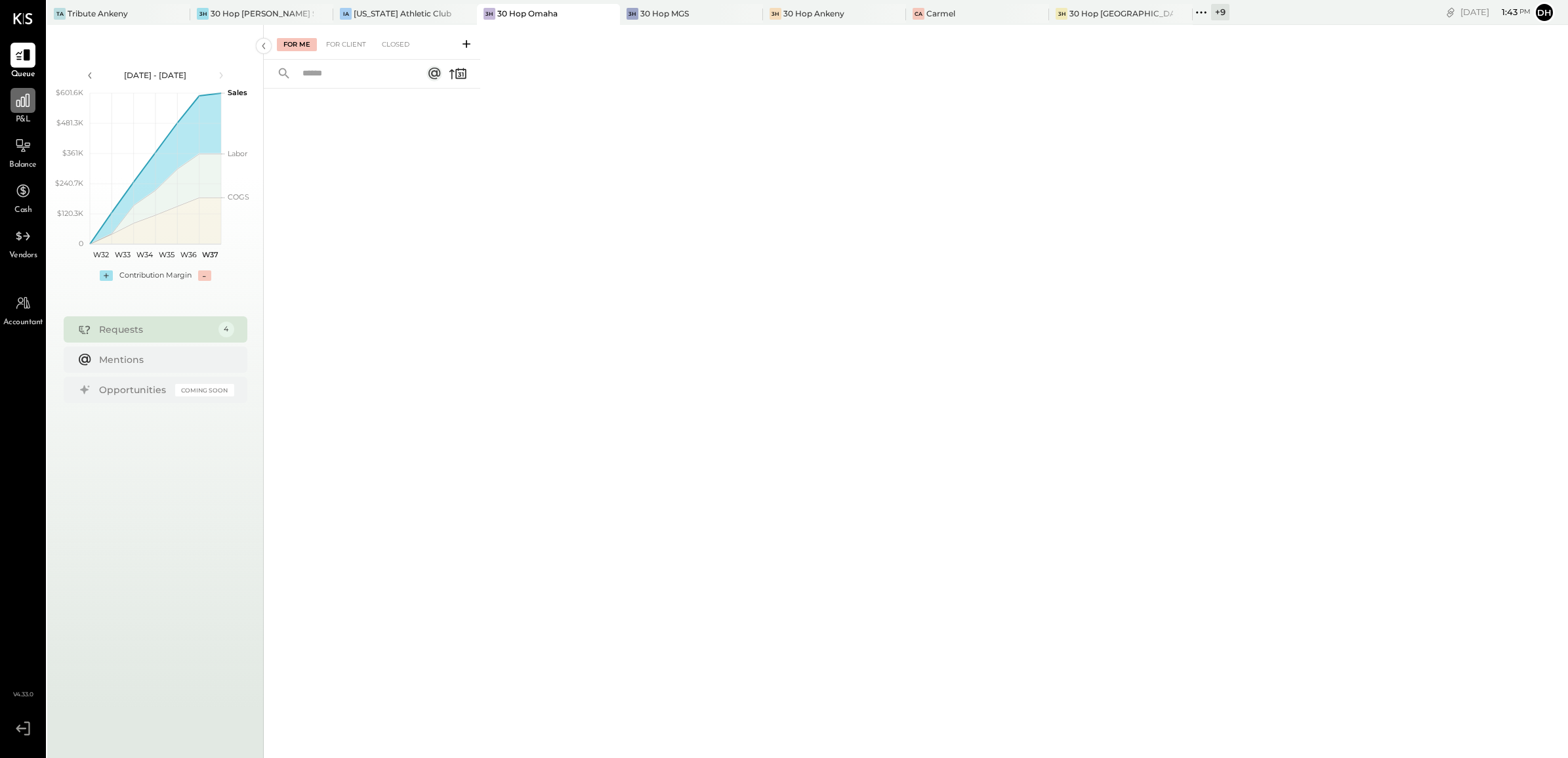
click at [31, 102] on div at bounding box center [23, 100] width 25 height 25
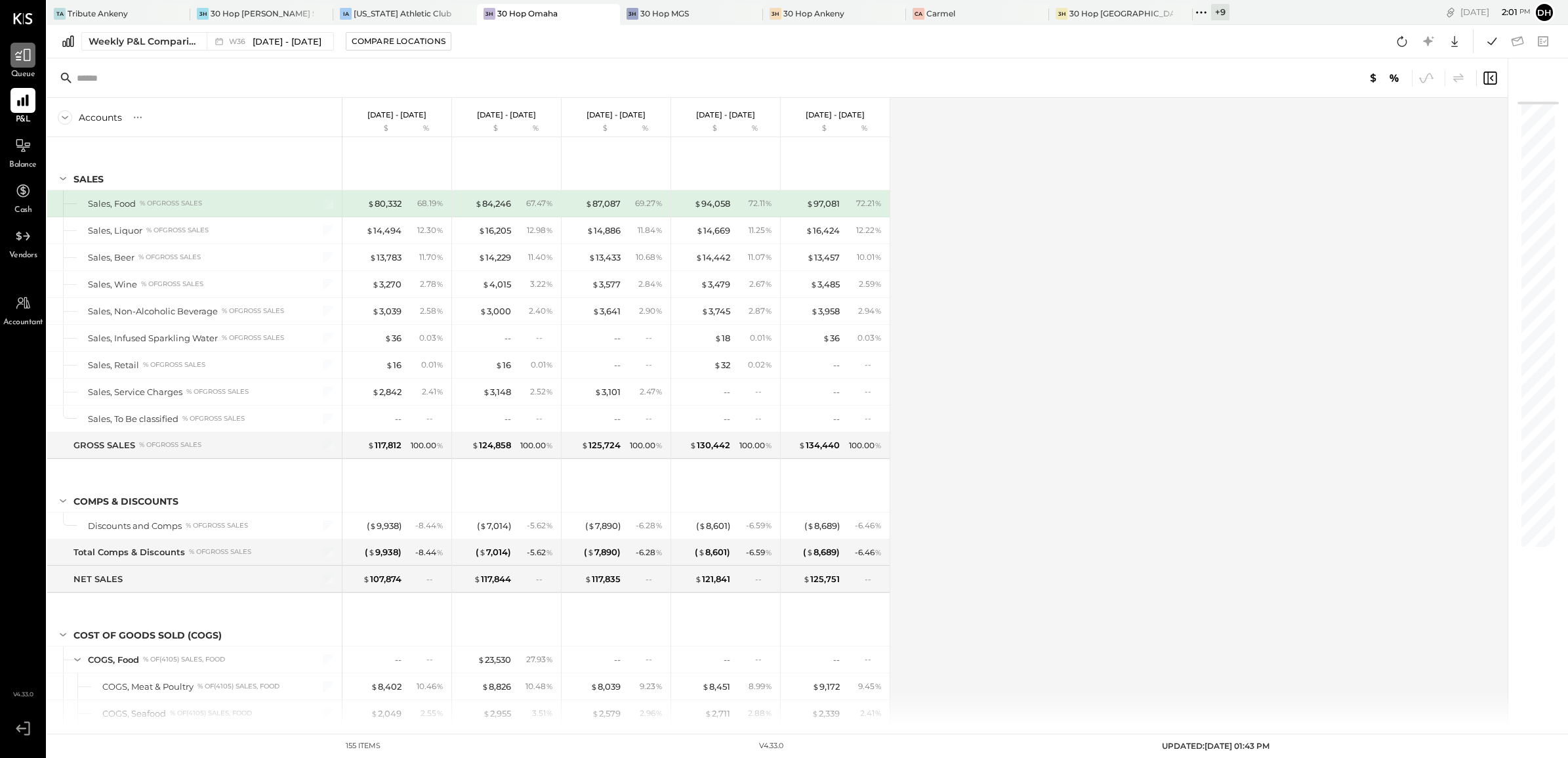
click at [20, 43] on div at bounding box center [23, 55] width 25 height 25
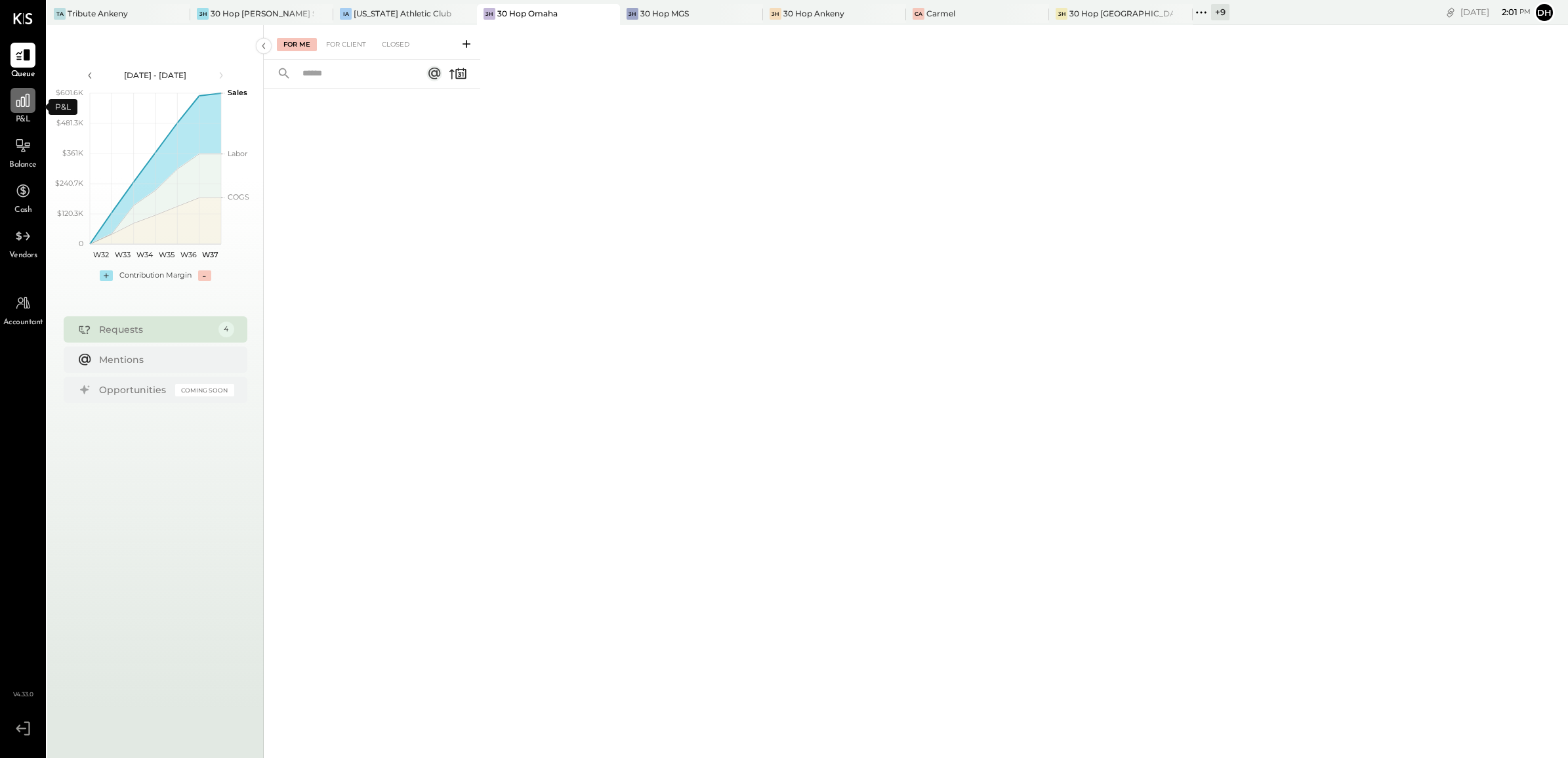
click at [10, 107] on div at bounding box center [23, 100] width 25 height 25
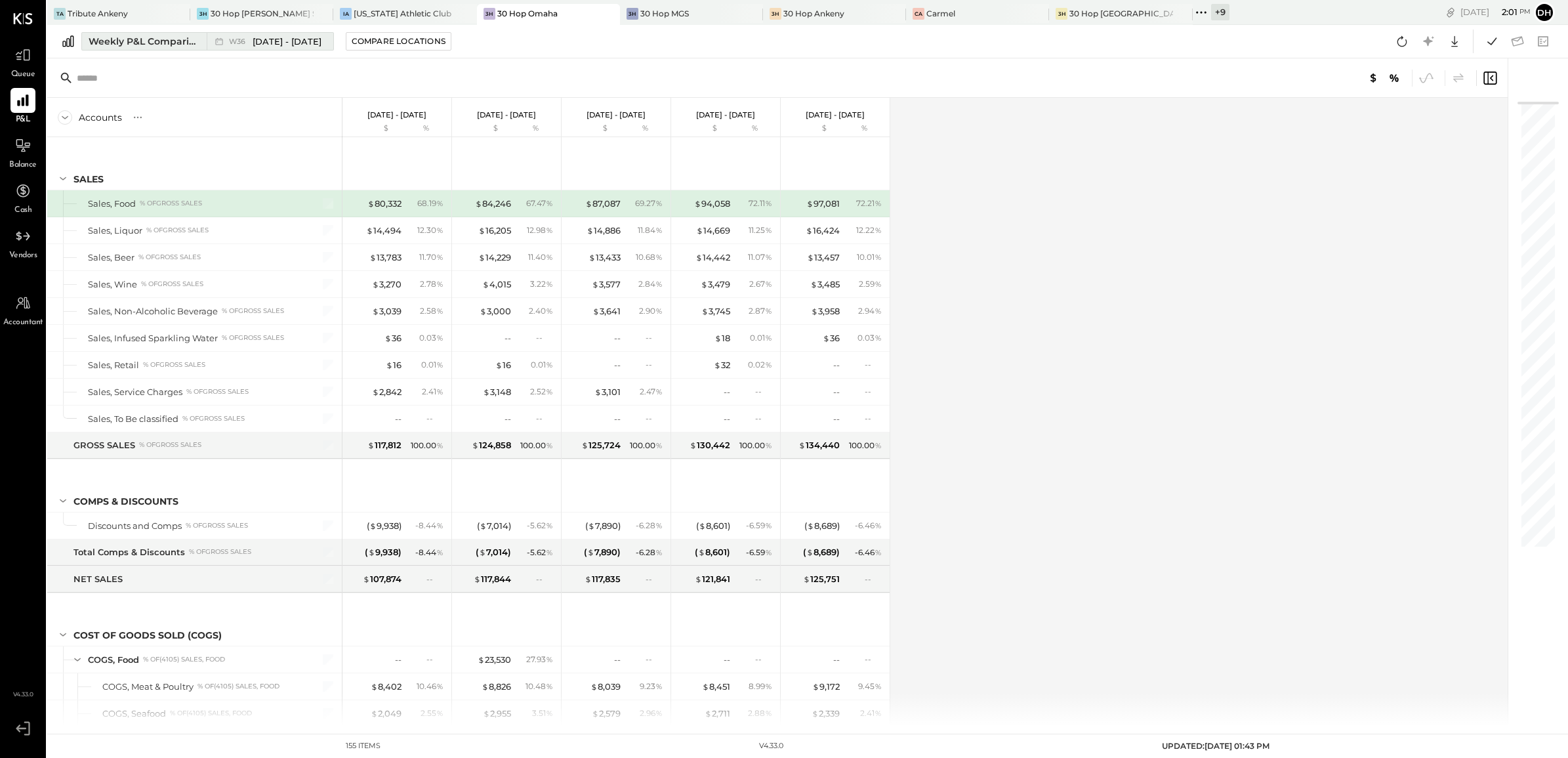
click at [116, 44] on div "Weekly P&L Comparison" at bounding box center [144, 41] width 111 height 13
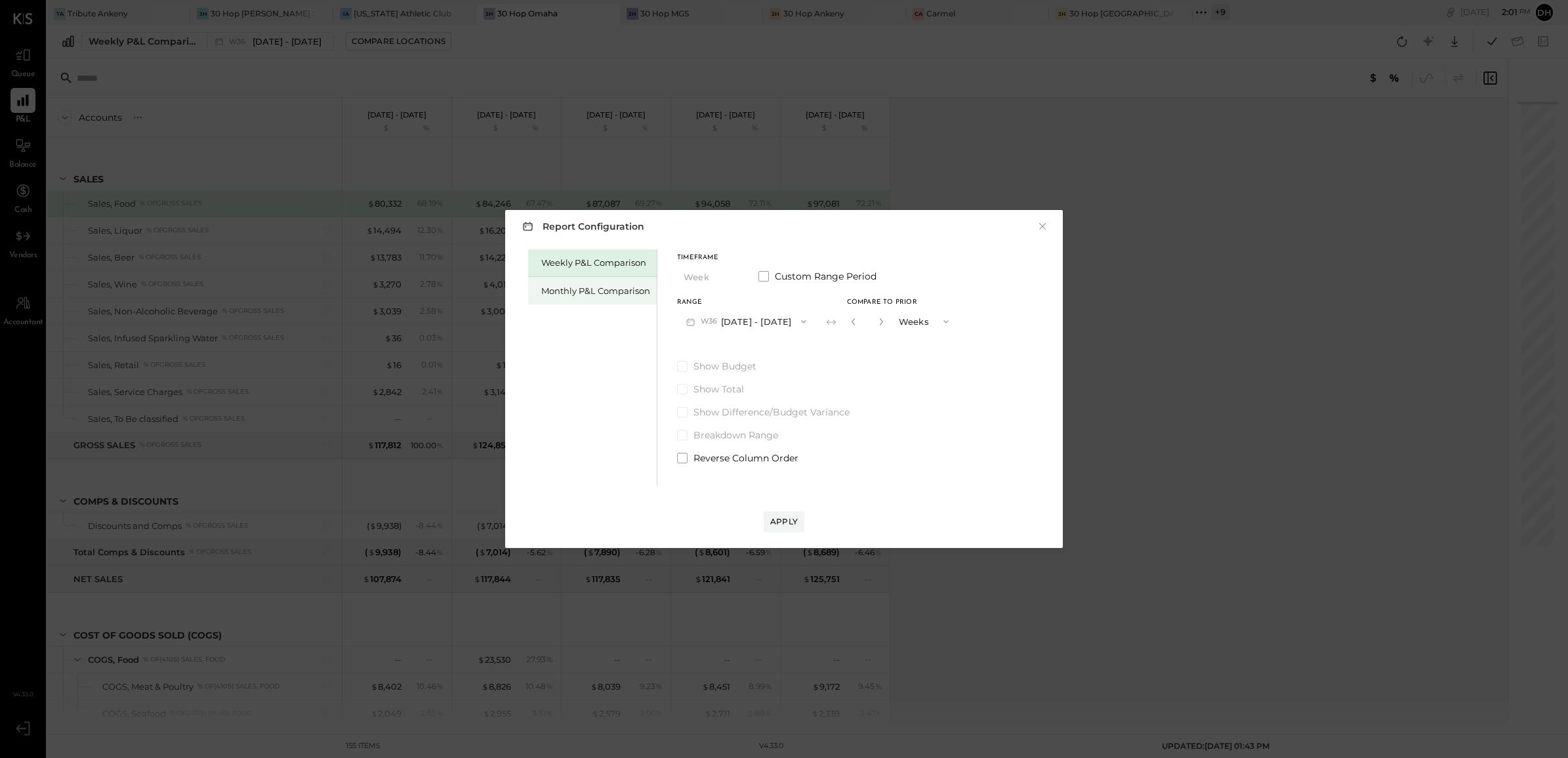
click at [630, 290] on div "Monthly P&L Comparison" at bounding box center [596, 291] width 109 height 12
click at [782, 319] on button "M09 [DATE] - [DATE]" at bounding box center [747, 321] width 139 height 24
click at [742, 347] on span "[DATE] - [DATE]" at bounding box center [741, 351] width 62 height 11
click at [837, 319] on div "Compare" at bounding box center [852, 321] width 43 height 11
click at [879, 322] on icon "button" at bounding box center [881, 322] width 3 height 7
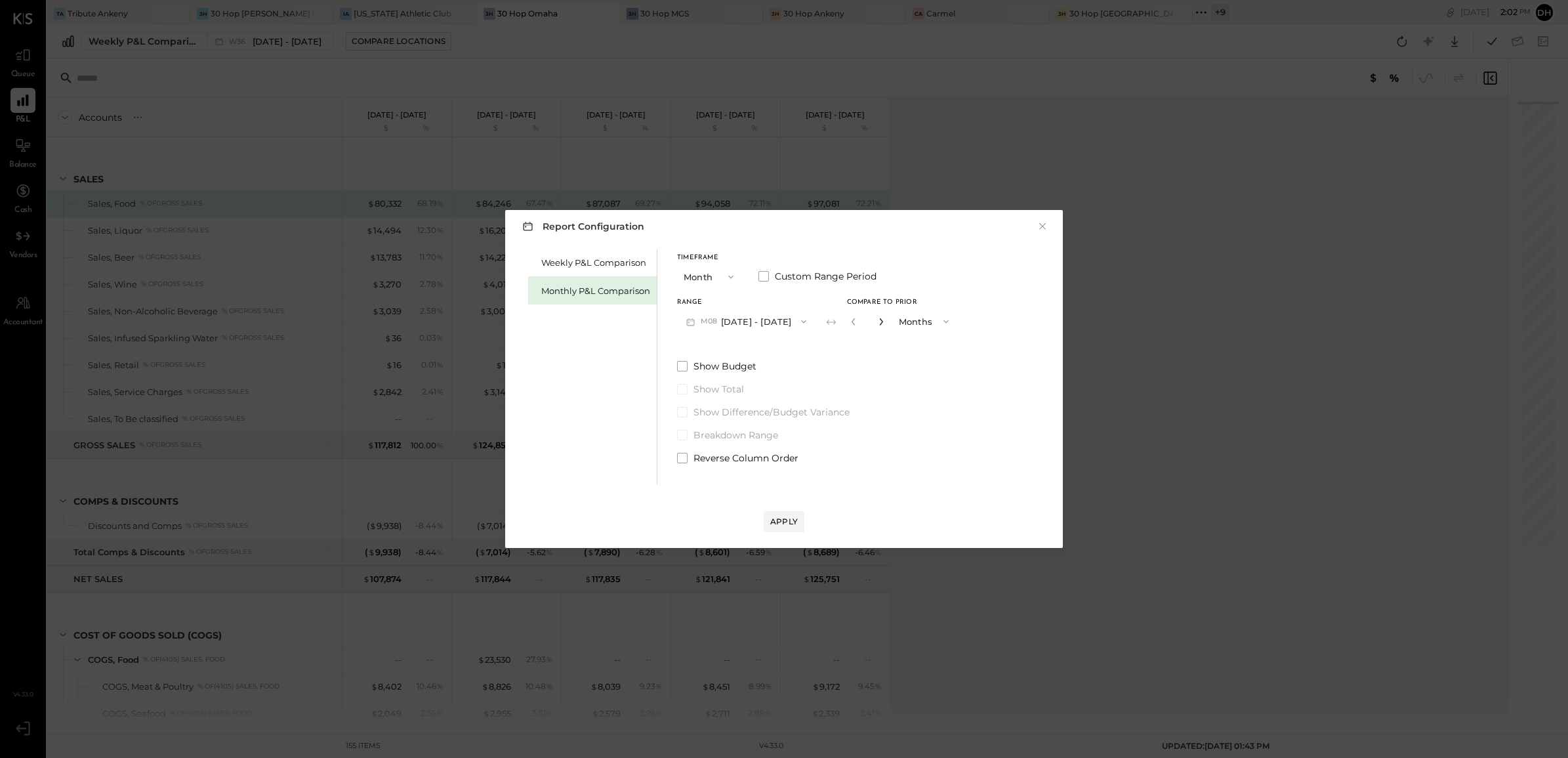
click at [879, 322] on icon "button" at bounding box center [881, 322] width 3 height 7
type input "*"
click at [782, 524] on div "Apply" at bounding box center [783, 521] width 27 height 11
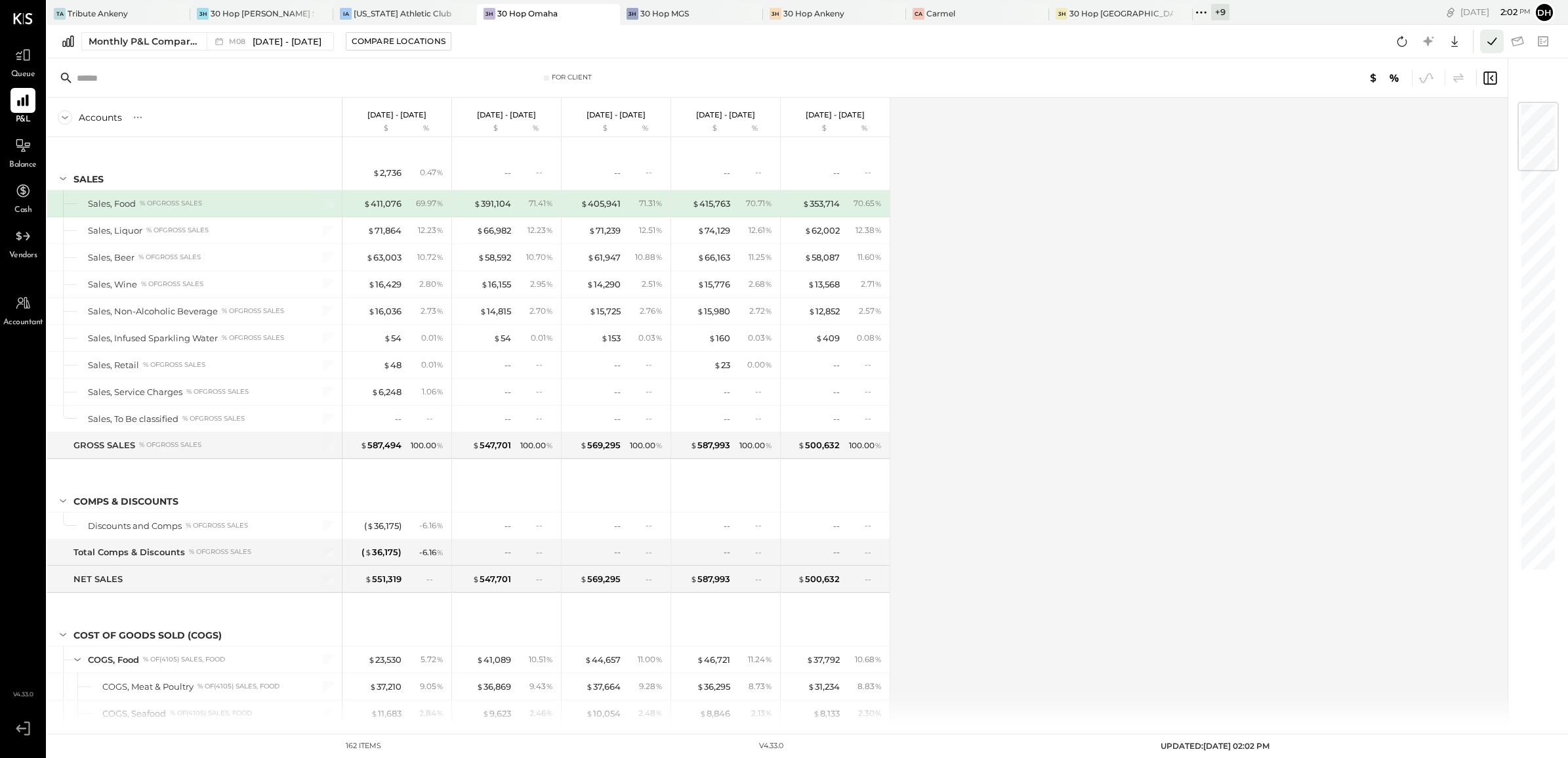
click at [1498, 37] on icon at bounding box center [1492, 41] width 17 height 17
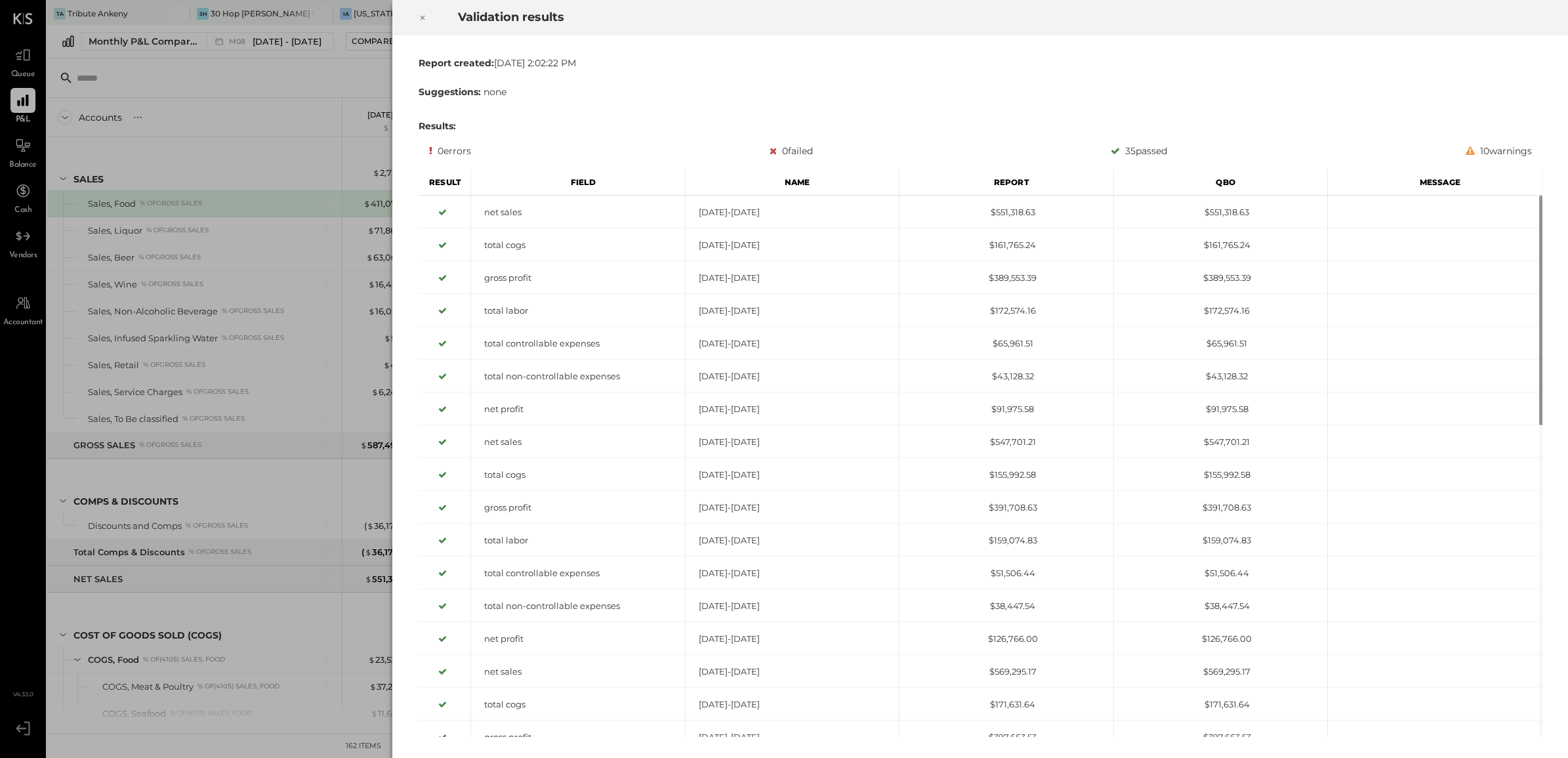
click at [424, 23] on icon at bounding box center [423, 18] width 8 height 16
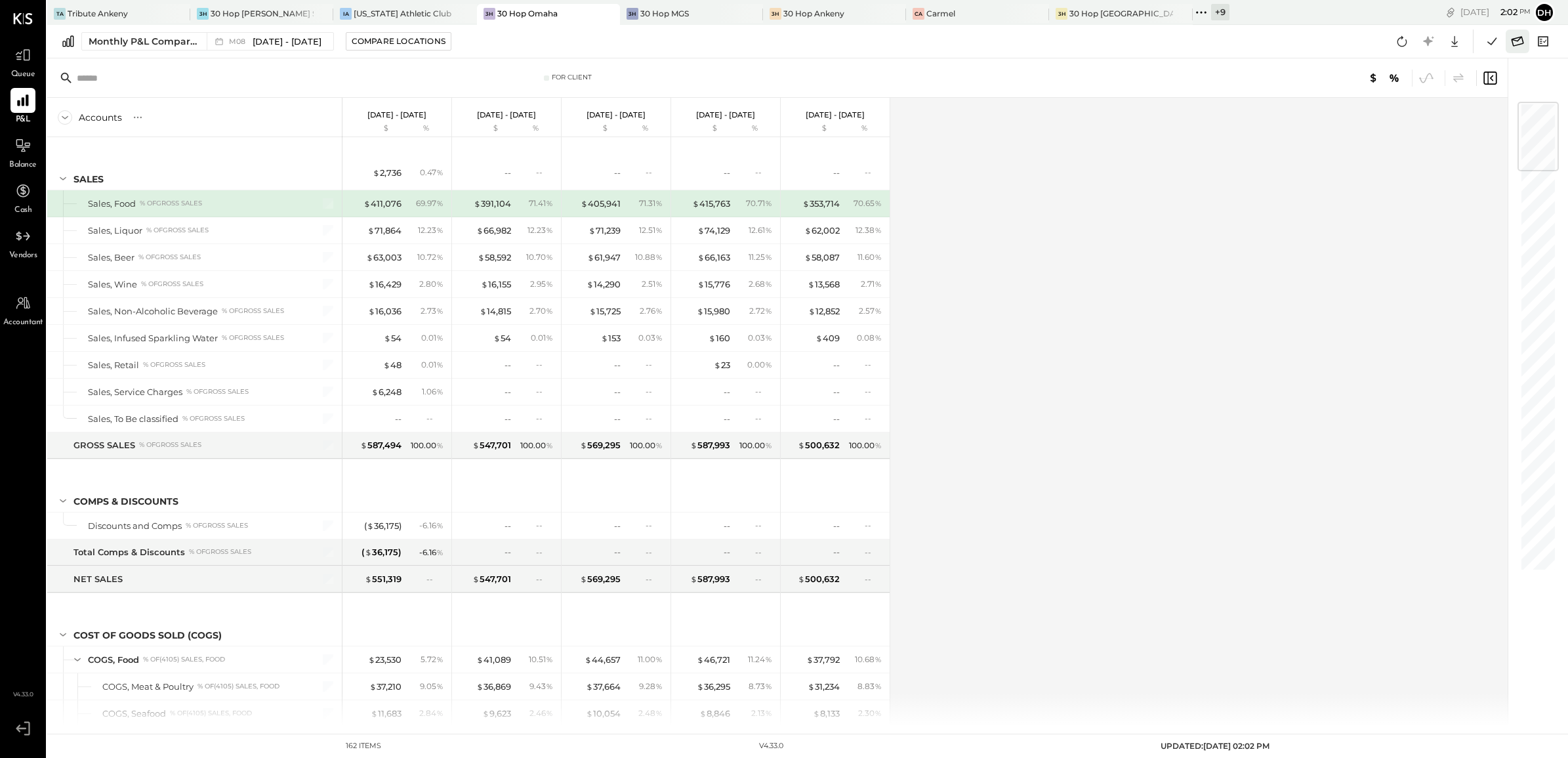
click at [1517, 44] on icon at bounding box center [1517, 41] width 17 height 17
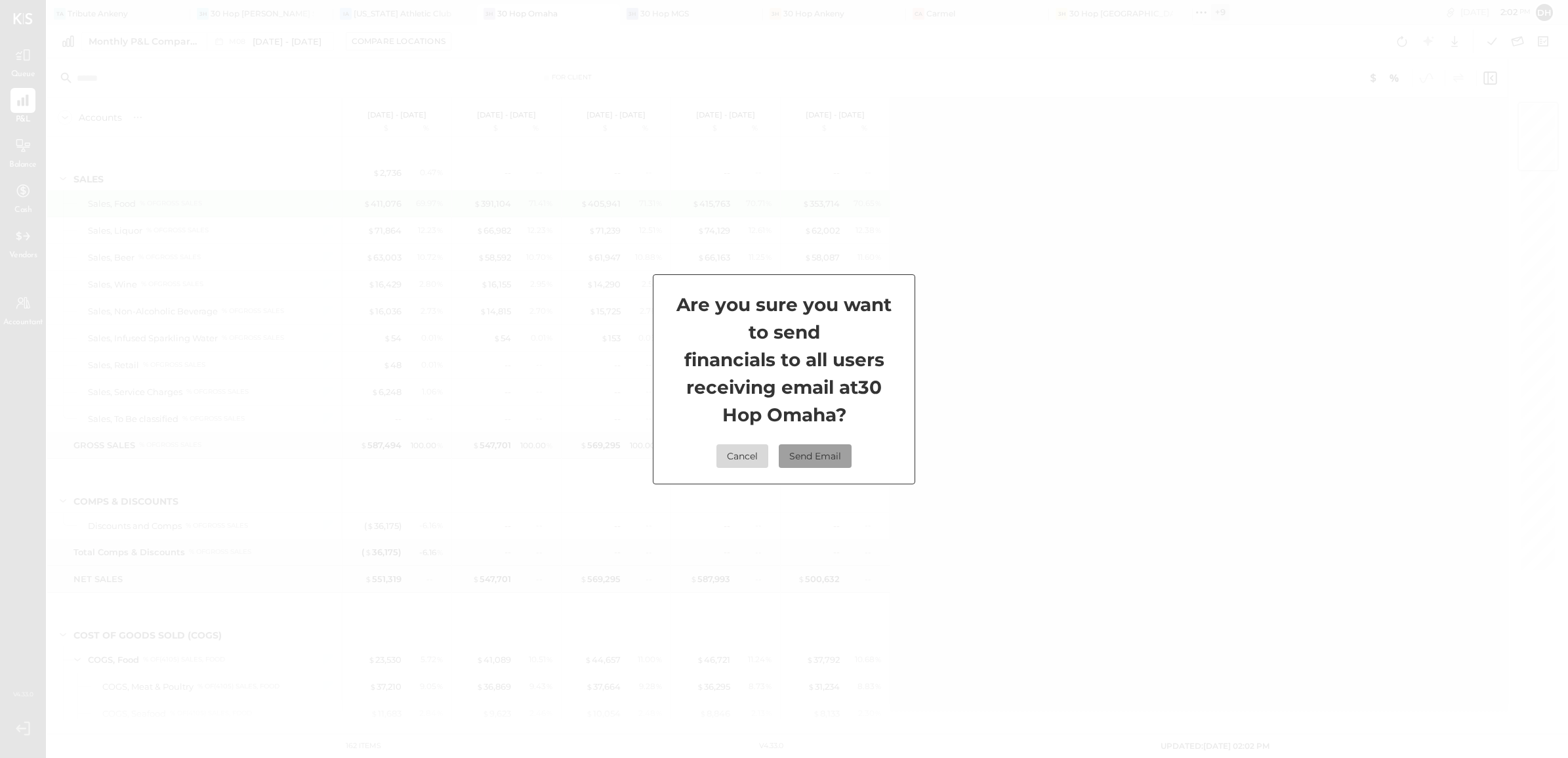
click at [809, 448] on button "Send Email" at bounding box center [815, 457] width 73 height 23
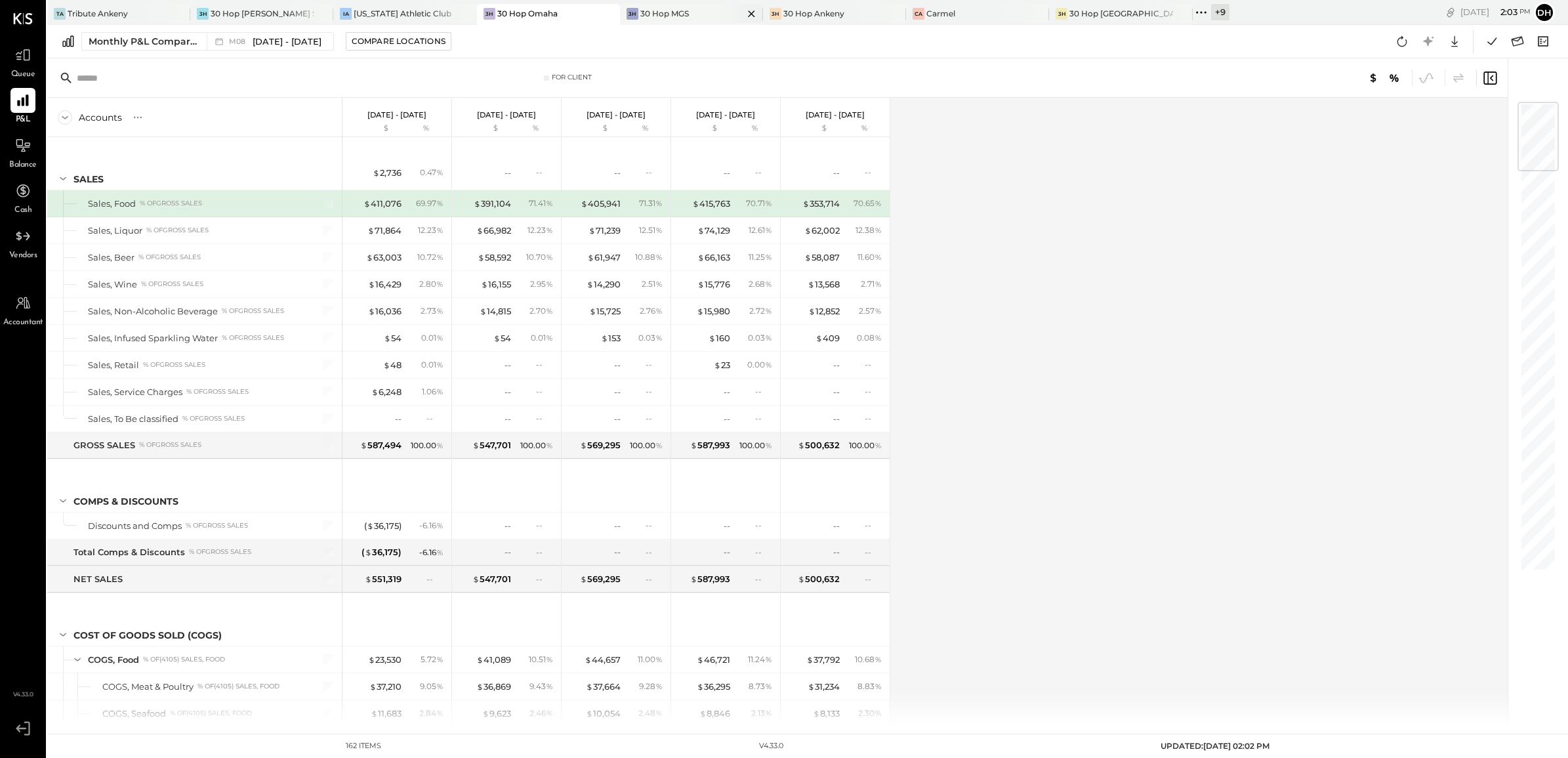
click at [641, 9] on div "30 Hop MGS" at bounding box center [665, 13] width 48 height 11
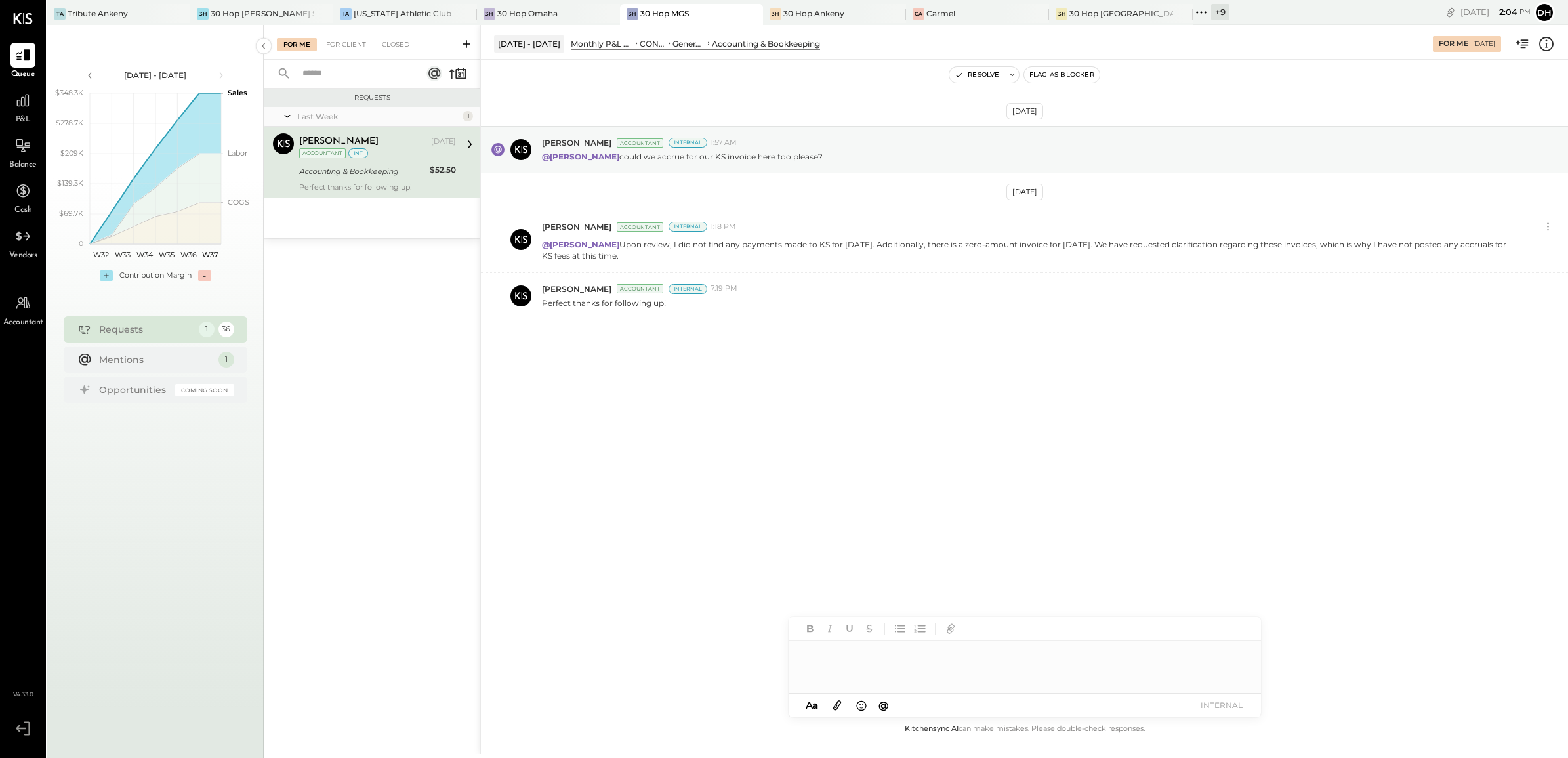
click at [917, 671] on div at bounding box center [1025, 667] width 473 height 52
type input "*"
click at [1233, 658] on icon at bounding box center [1232, 655] width 9 height 9
click at [1228, 677] on icon at bounding box center [1233, 678] width 16 height 16
drag, startPoint x: 1039, startPoint y: 654, endPoint x: 1176, endPoint y: 710, distance: 148.0
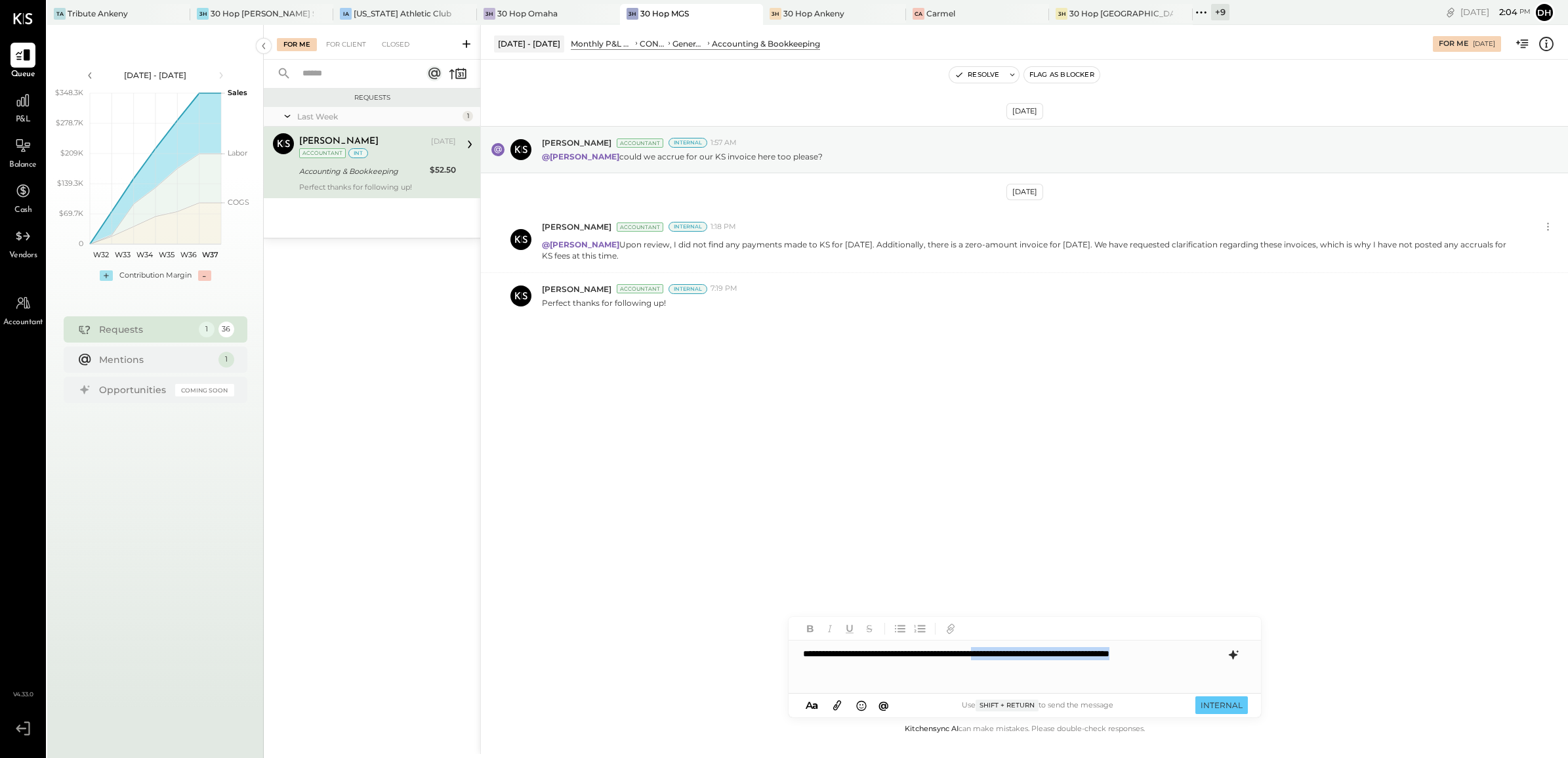
click at [1176, 710] on div "**********" at bounding box center [1025, 667] width 473 height 100
click at [1216, 710] on button "INTERNAL" at bounding box center [1222, 705] width 52 height 18
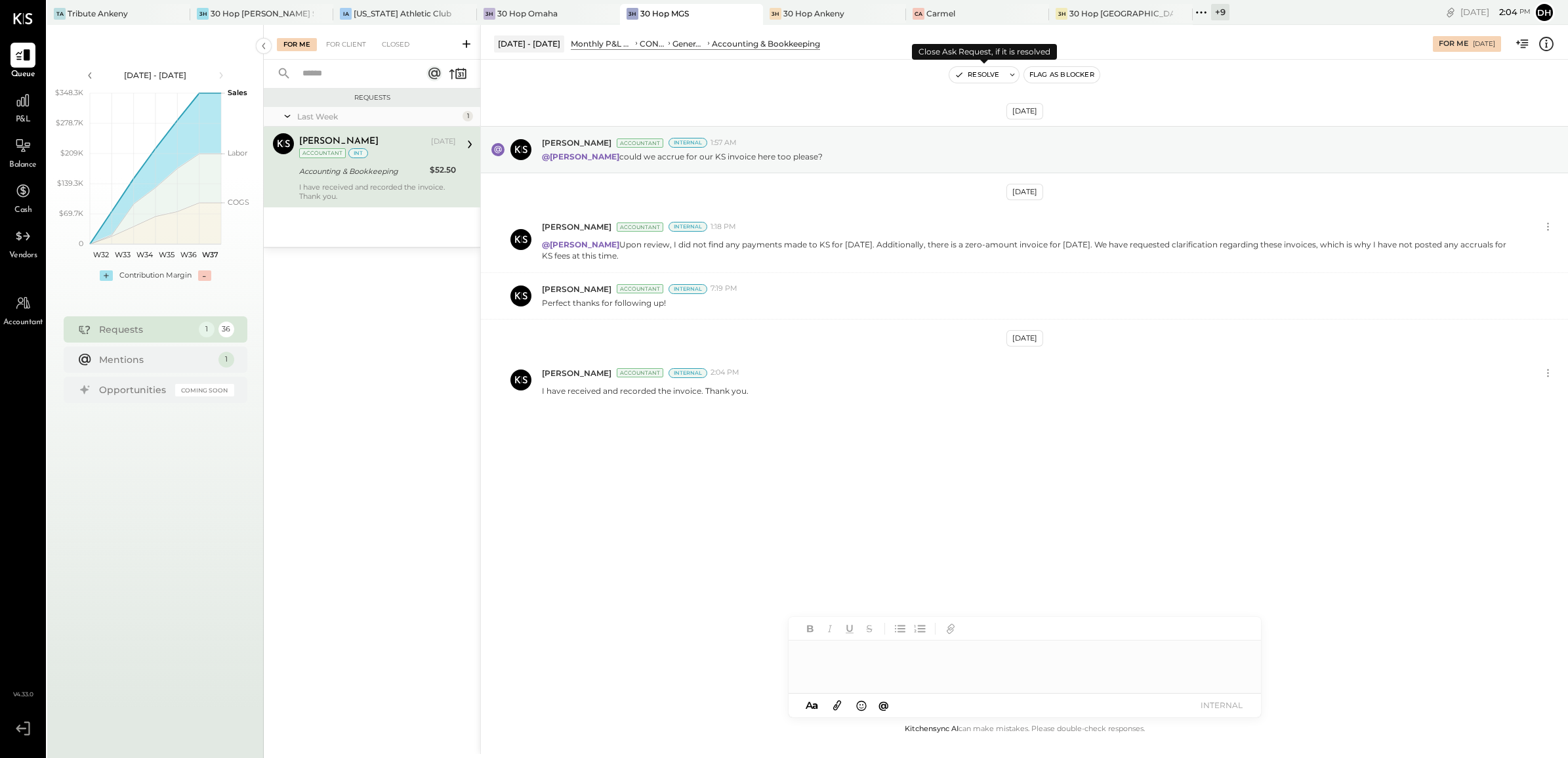
click at [976, 76] on button "Resolve" at bounding box center [977, 75] width 55 height 16
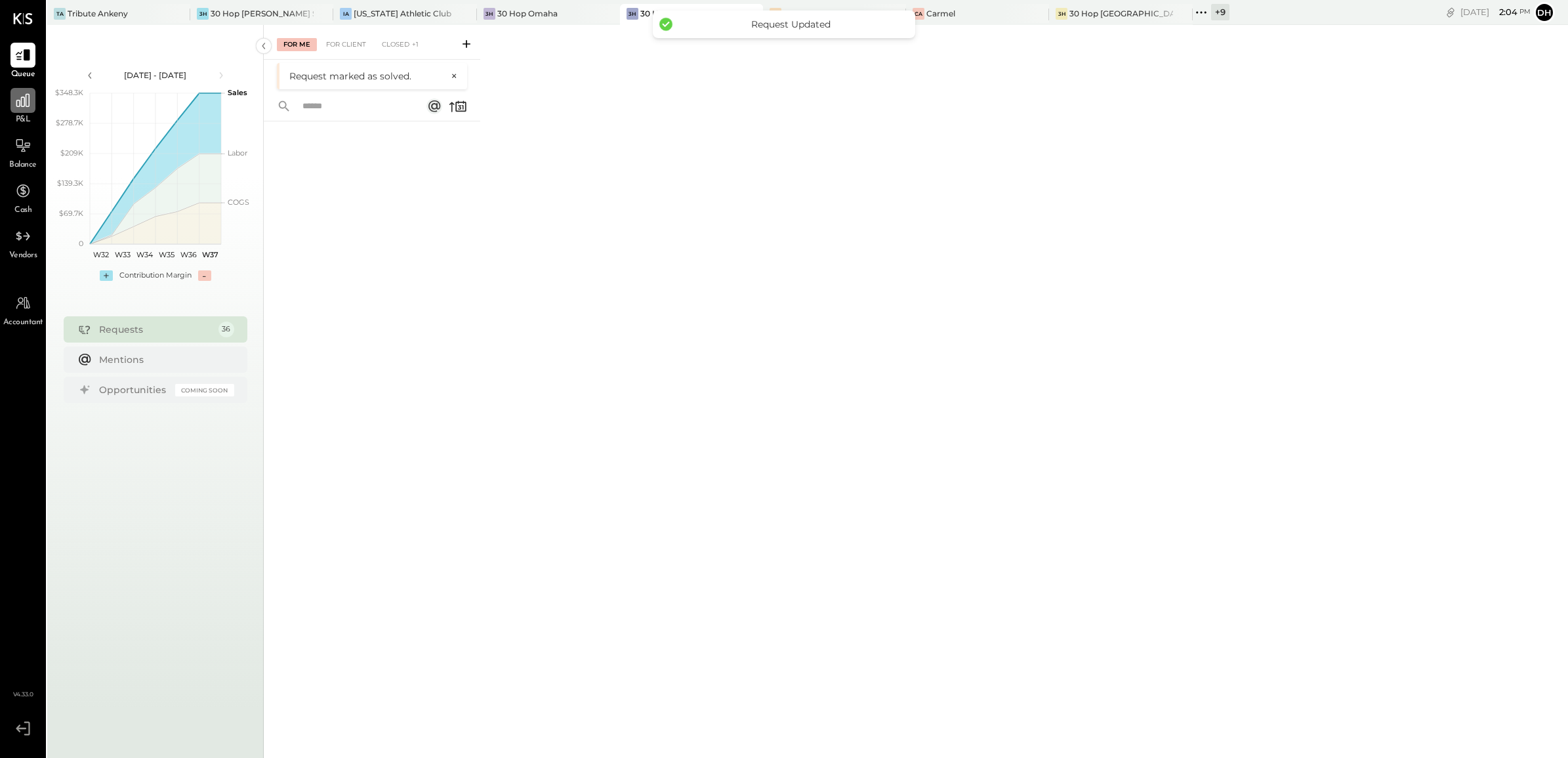
click at [31, 100] on div at bounding box center [23, 100] width 25 height 25
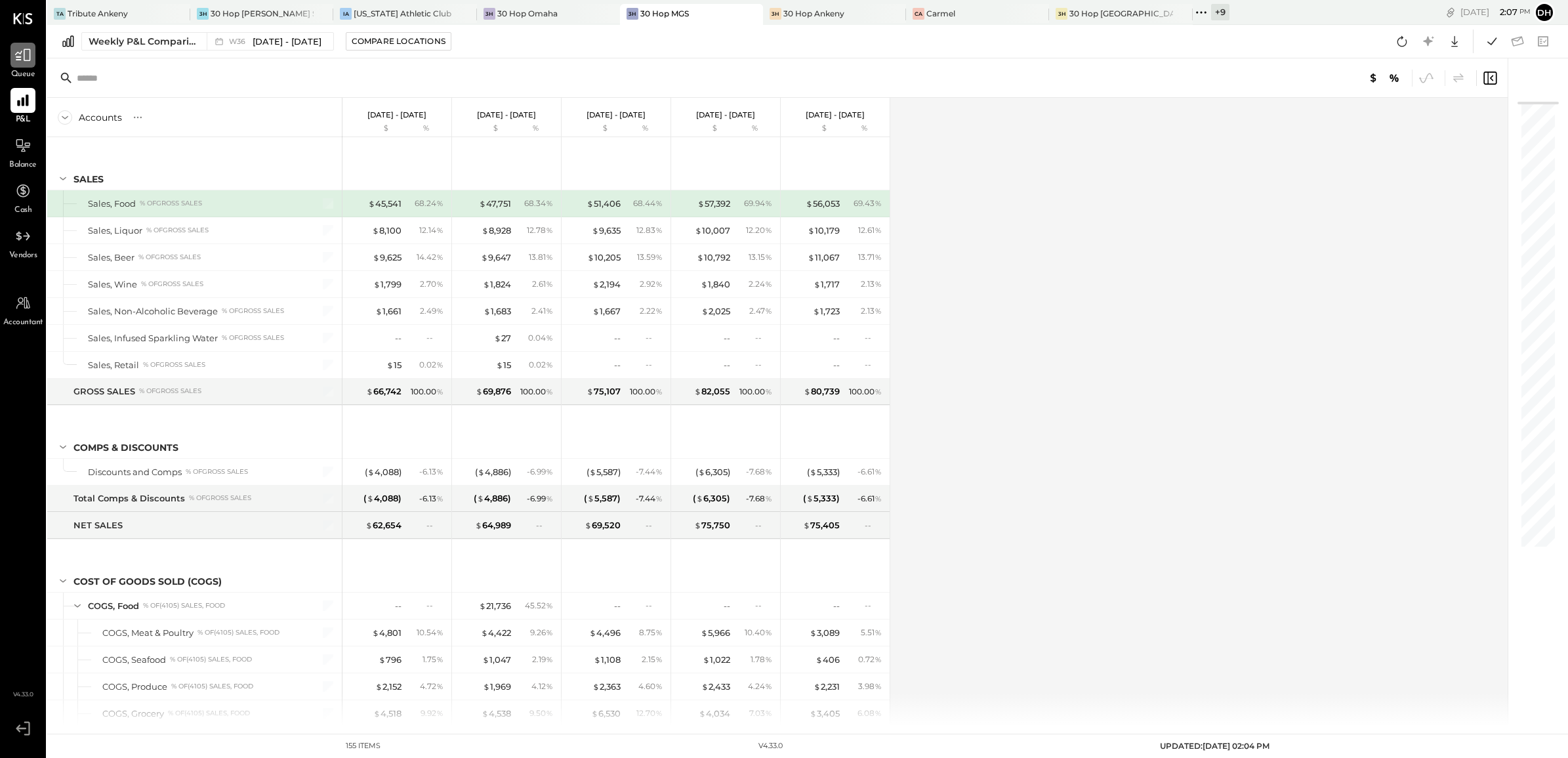
click at [30, 65] on div at bounding box center [23, 55] width 25 height 25
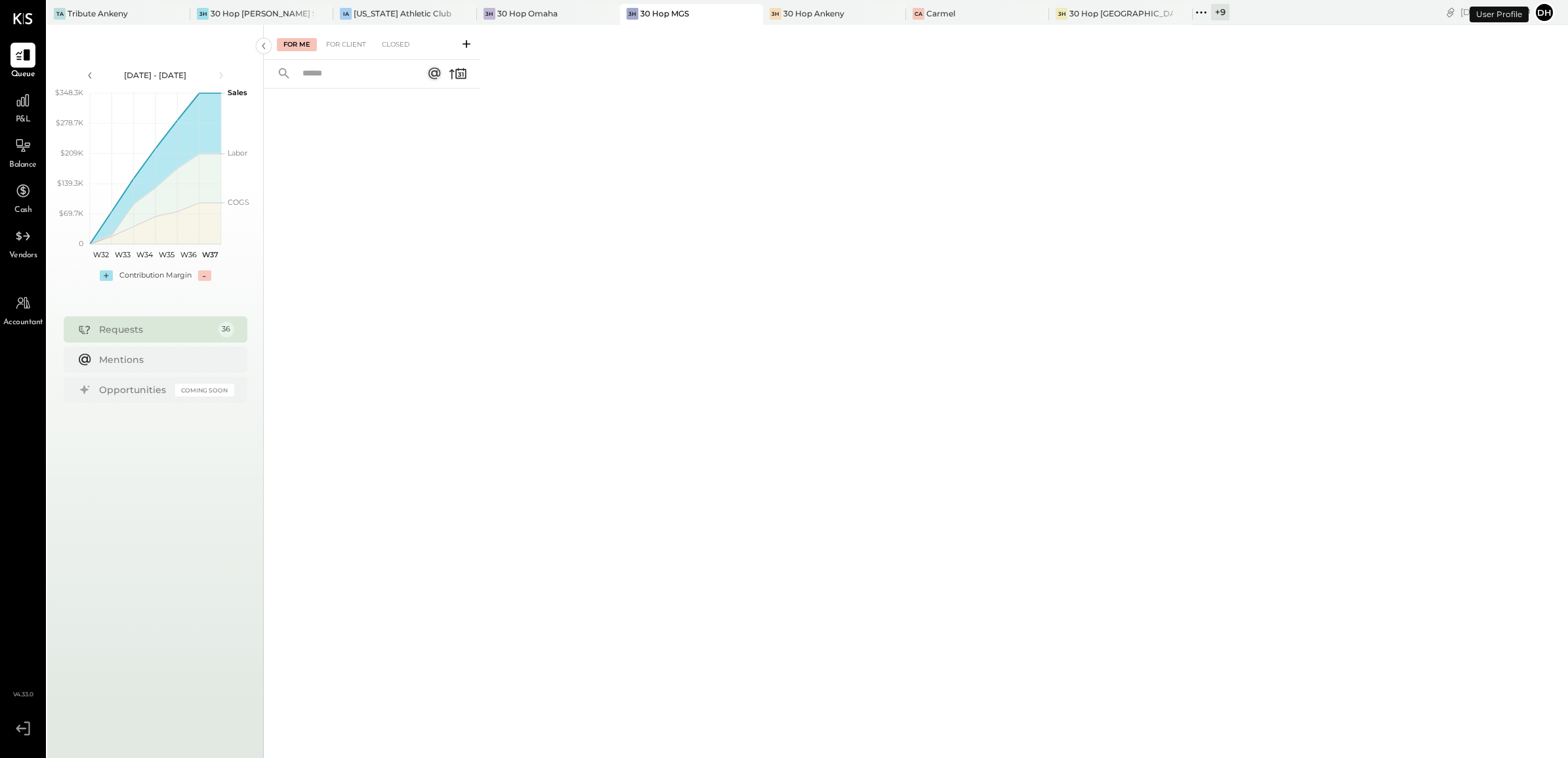
click at [468, 40] on icon at bounding box center [466, 44] width 13 height 13
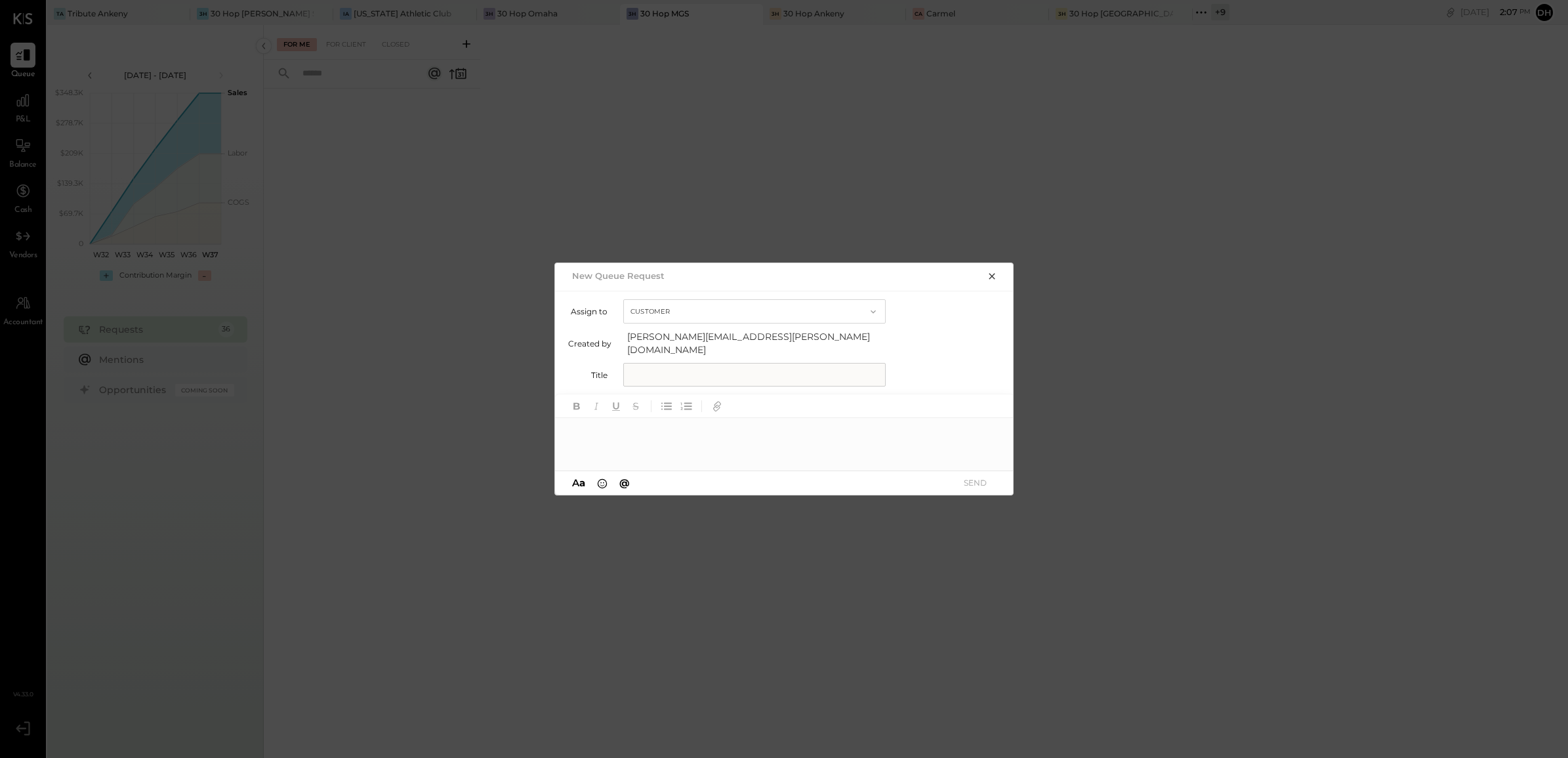
click at [663, 365] on input "text" at bounding box center [754, 375] width 262 height 23
type input "**********"
click at [642, 437] on div at bounding box center [785, 444] width 459 height 52
click at [791, 428] on div "**********" at bounding box center [785, 444] width 459 height 52
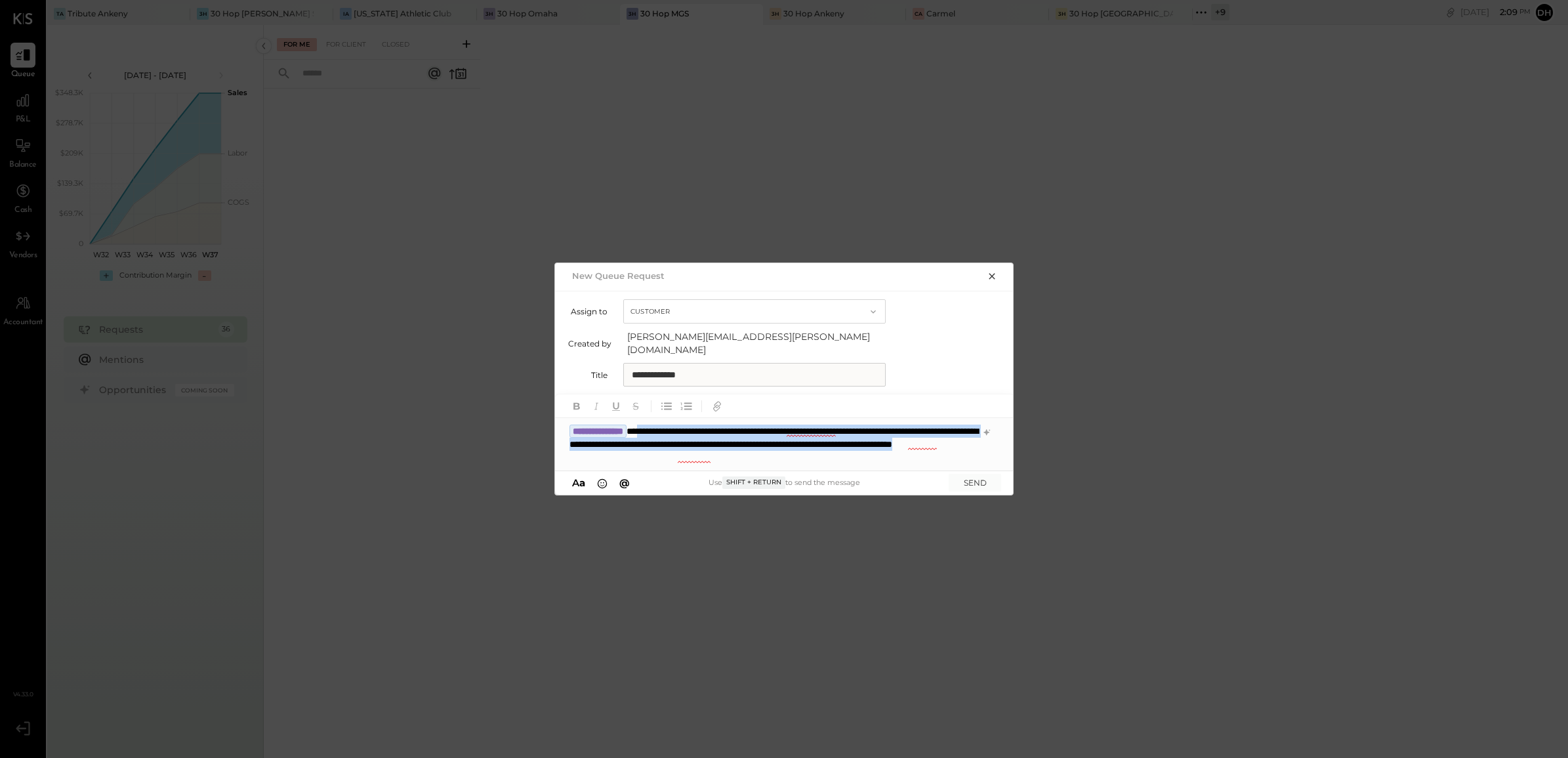
click at [673, 419] on div "**********" at bounding box center [785, 444] width 459 height 52
click at [991, 428] on icon at bounding box center [986, 432] width 10 height 10
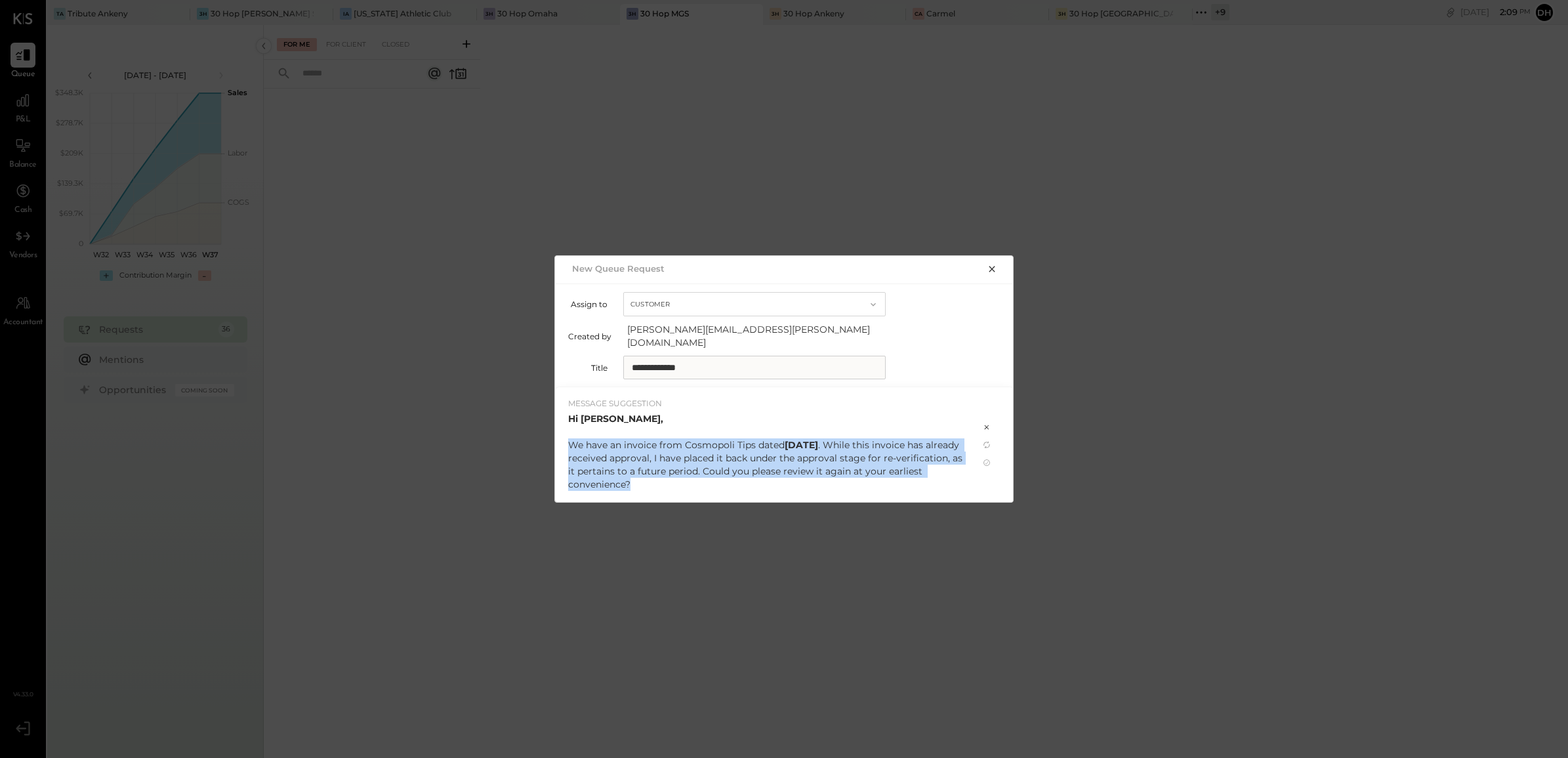
drag, startPoint x: 641, startPoint y: 479, endPoint x: 560, endPoint y: 433, distance: 93.2
click at [560, 433] on div "MESSAGE SUGGESTION Hi [PERSON_NAME], We have an invoice from Cosmopoli Tips dat…" at bounding box center [767, 444] width 424 height 115
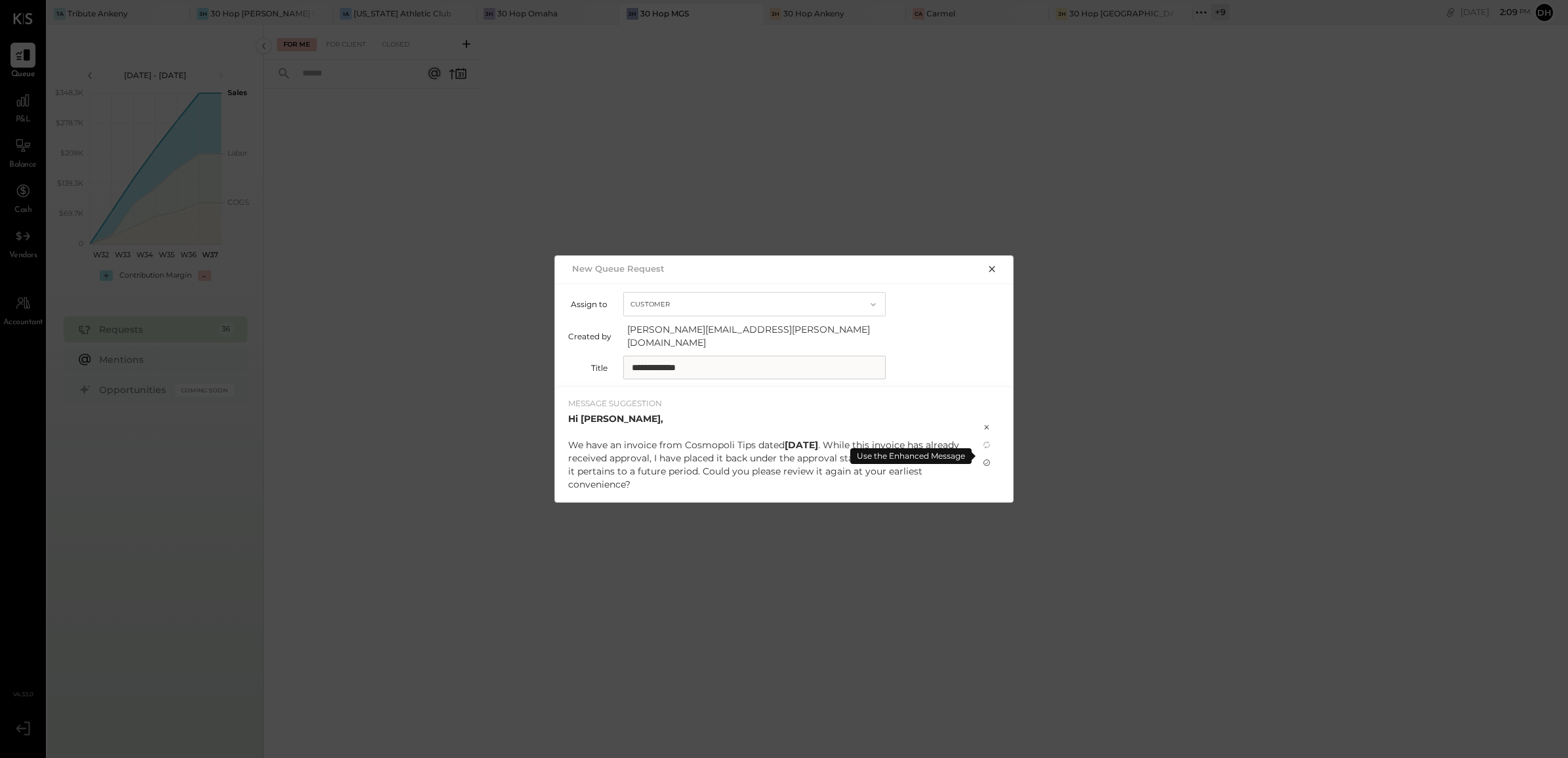
click at [987, 457] on icon at bounding box center [986, 462] width 10 height 10
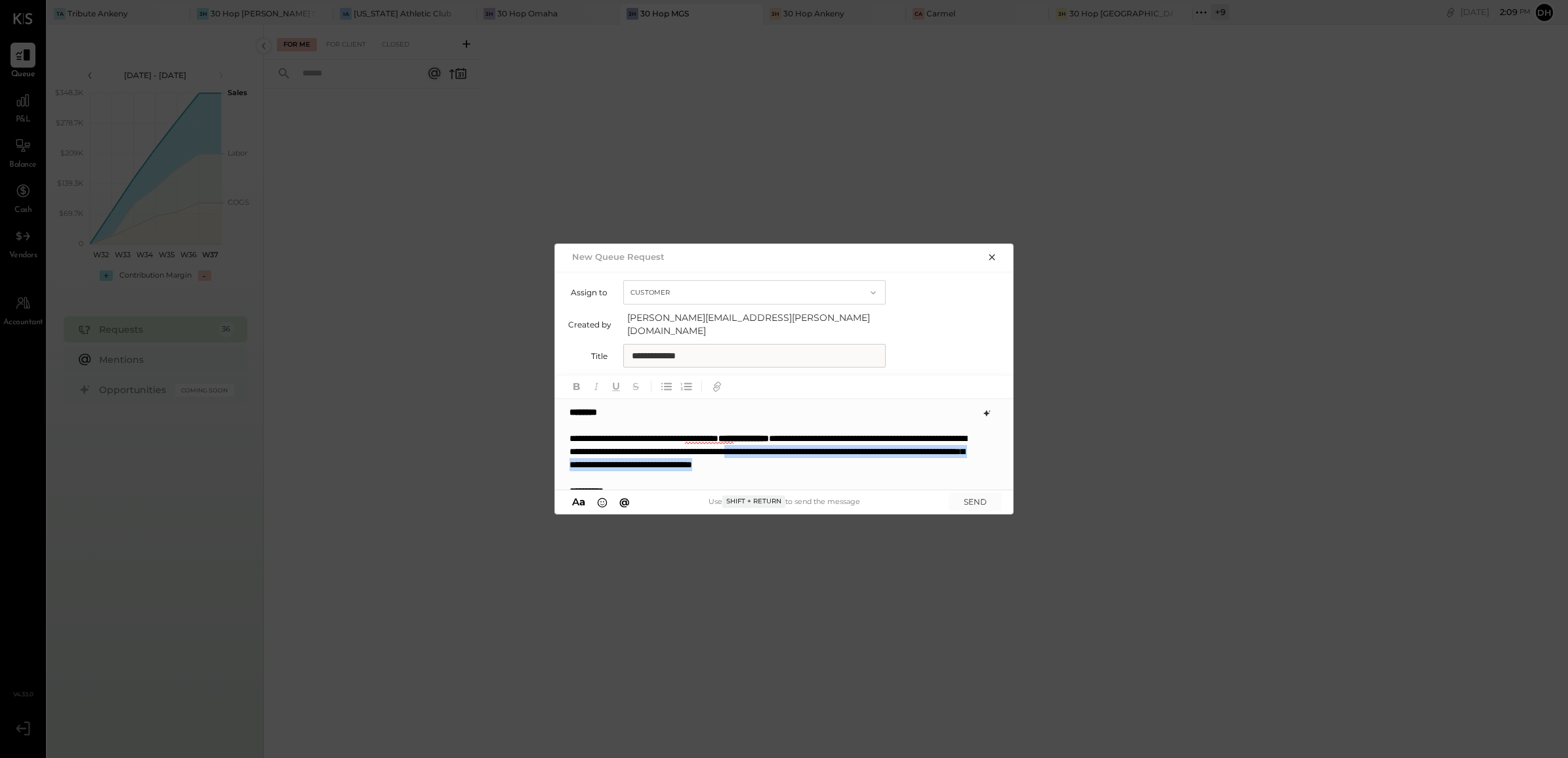
scroll to position [1, 0]
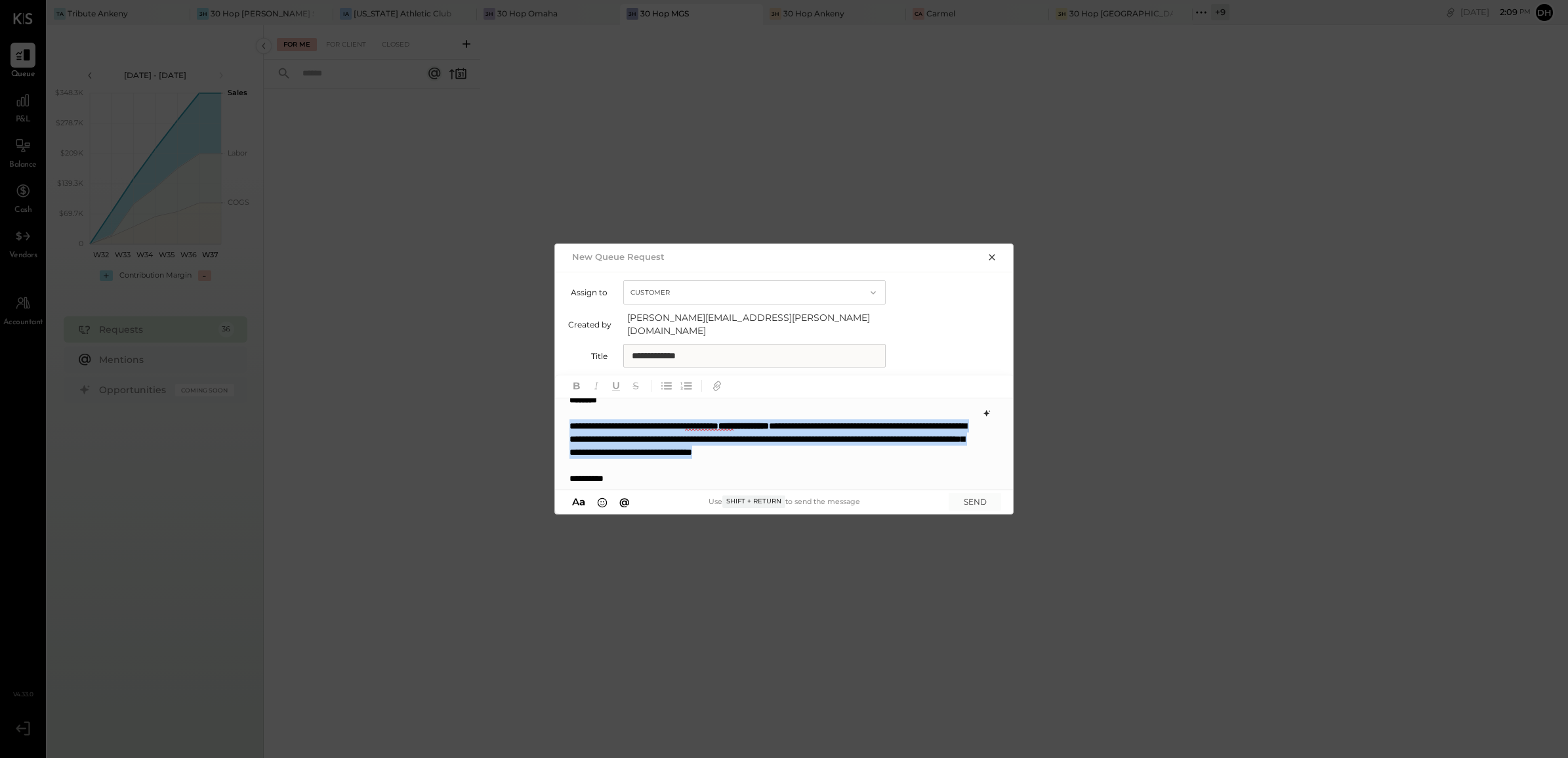
drag, startPoint x: 678, startPoint y: 474, endPoint x: 526, endPoint y: 418, distance: 162.0
click at [526, 418] on div "**********" at bounding box center [784, 379] width 1568 height 758
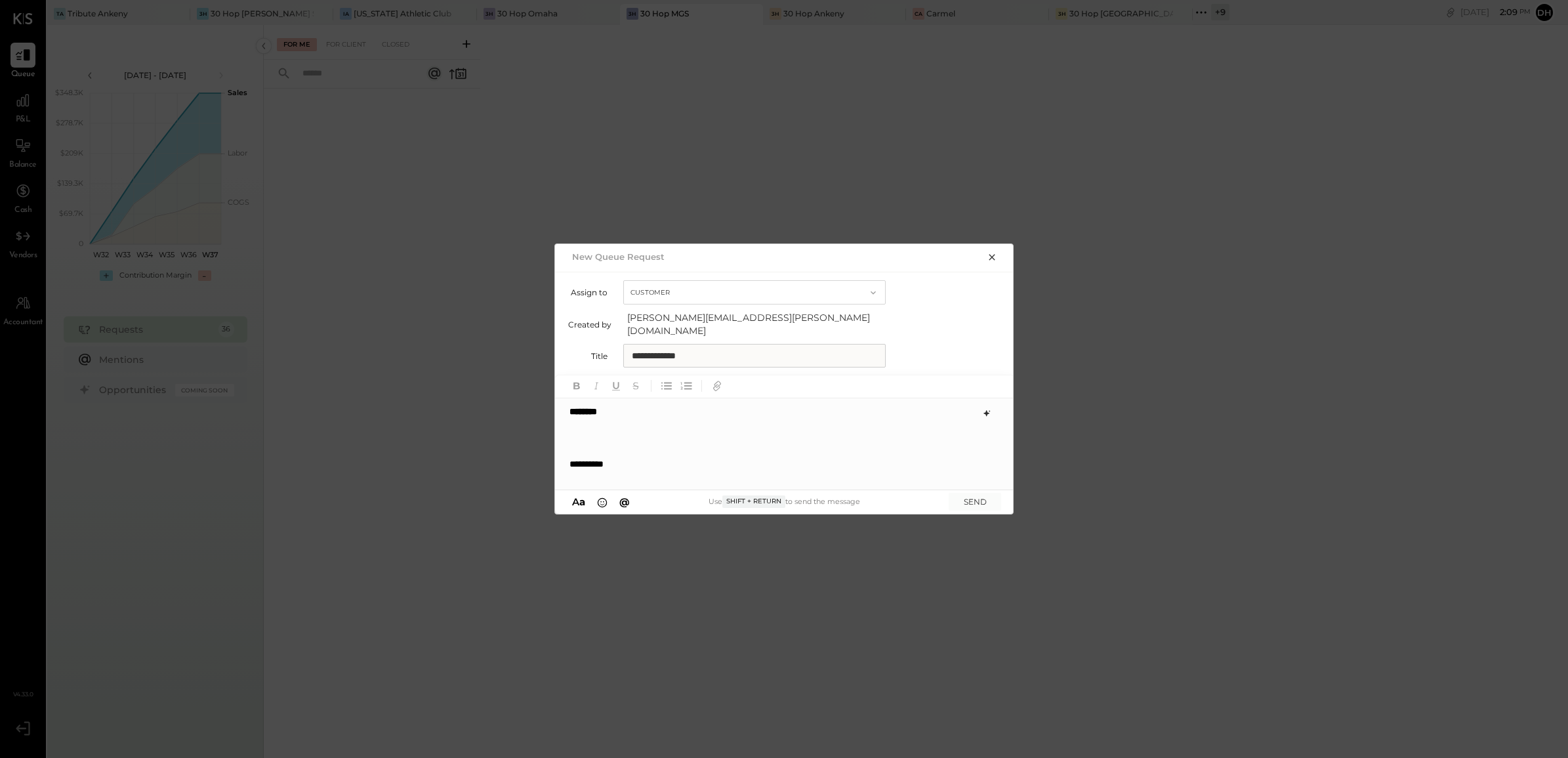
scroll to position [0, 0]
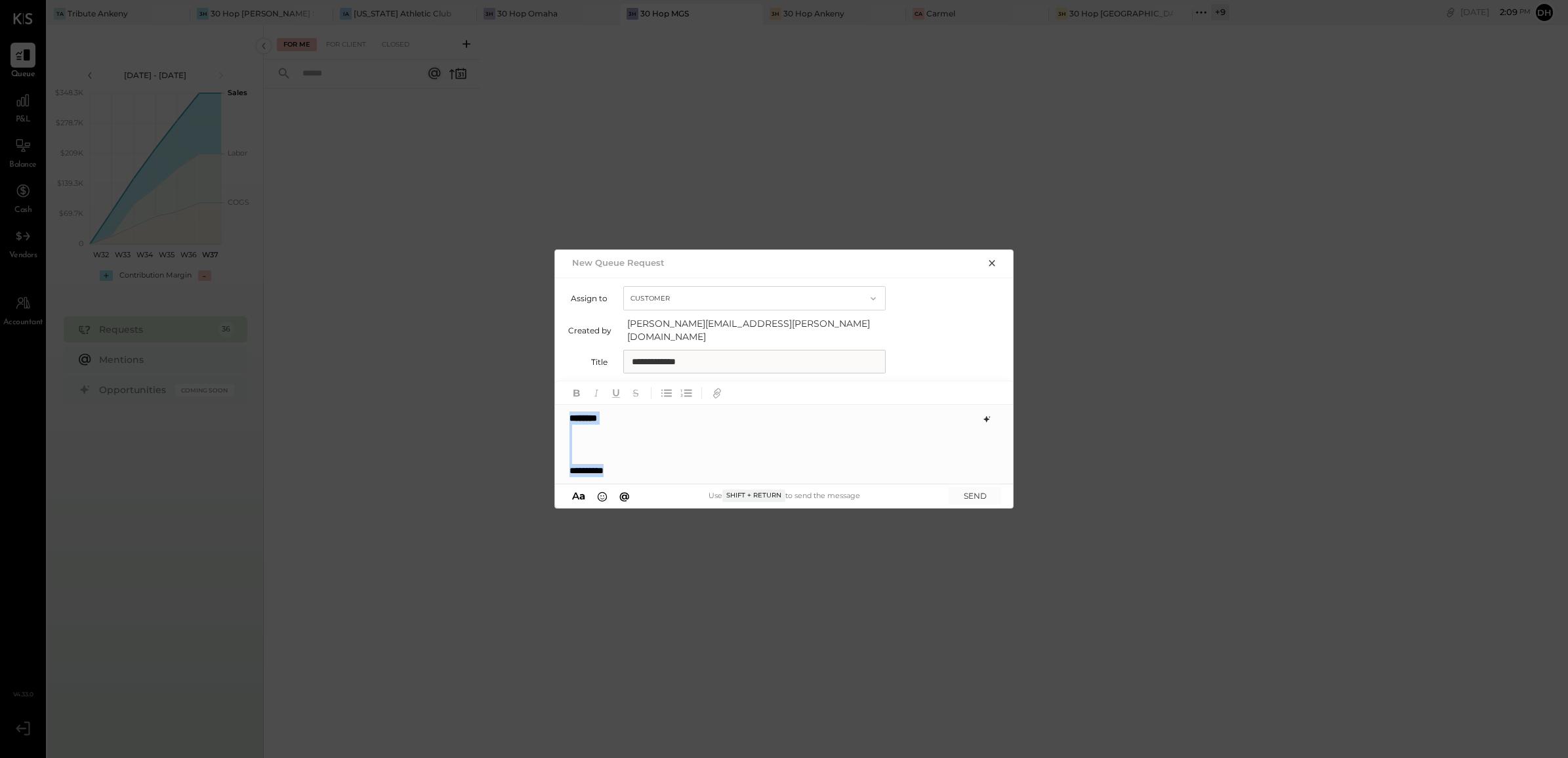
drag, startPoint x: 630, startPoint y: 464, endPoint x: 524, endPoint y: 385, distance: 132.2
click at [524, 385] on div "**********" at bounding box center [784, 379] width 1568 height 758
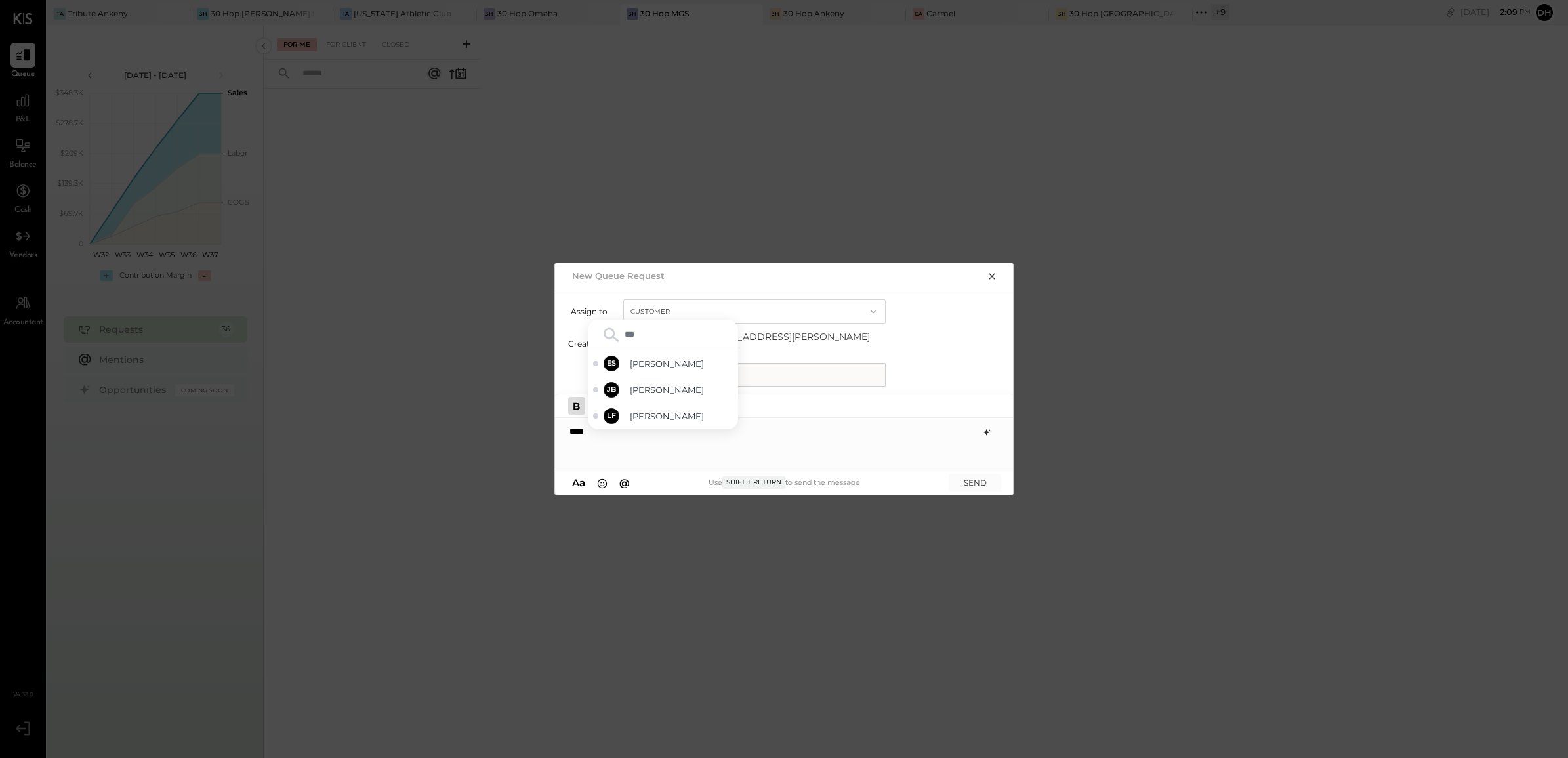
type input "****"
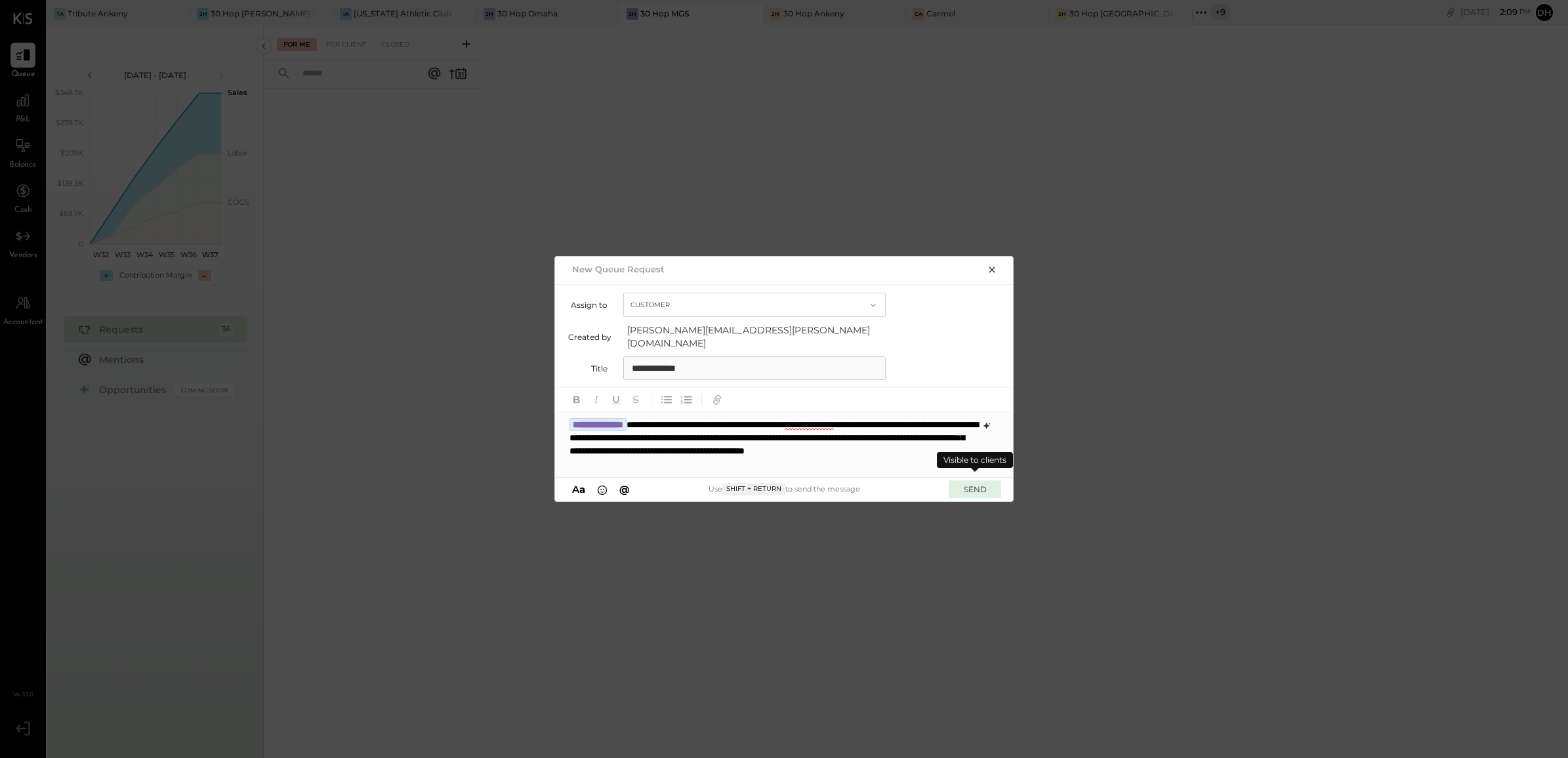
click at [962, 488] on button "SEND" at bounding box center [975, 489] width 52 height 18
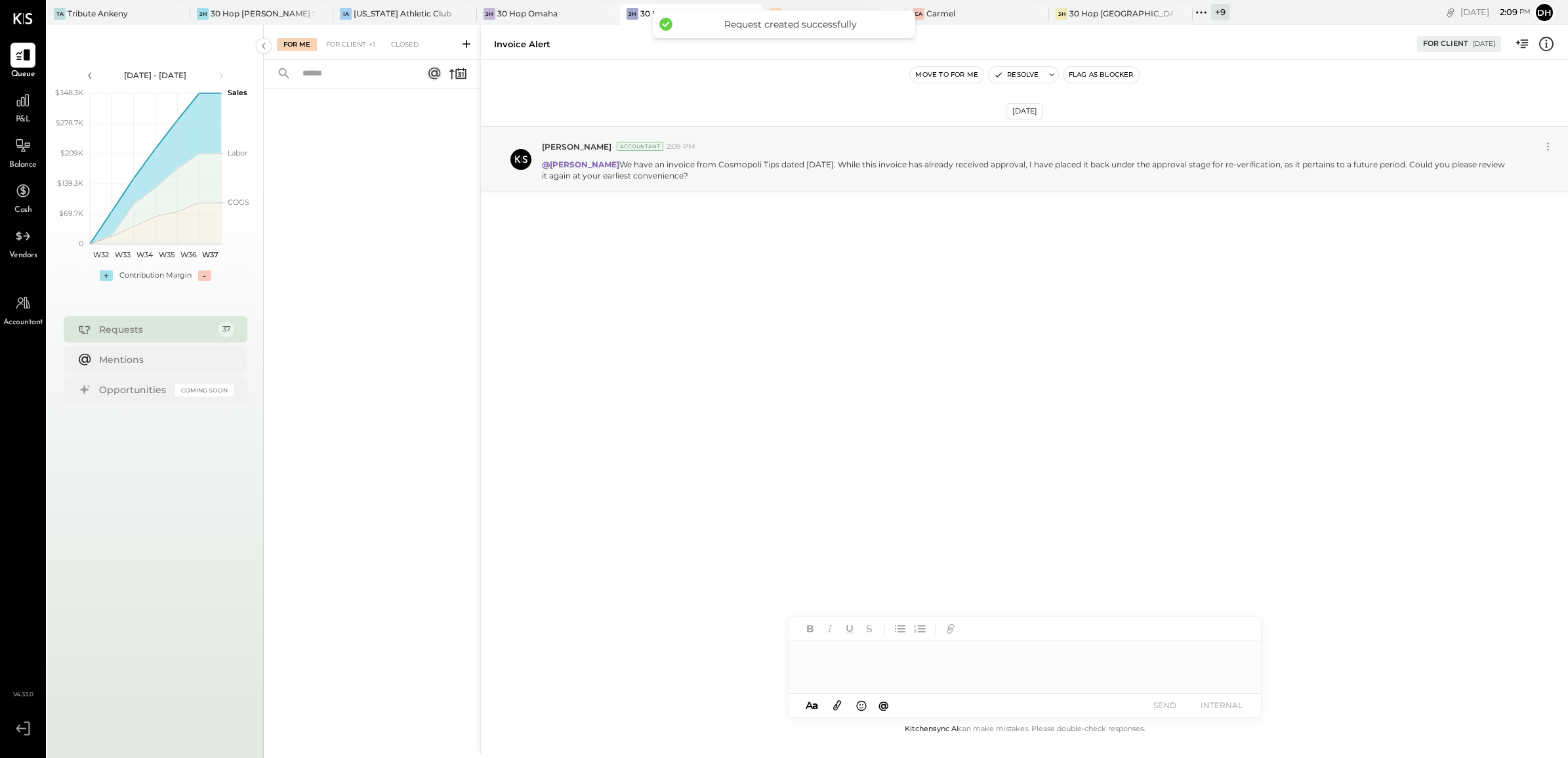
click at [762, 302] on div "[DATE] [PERSON_NAME] Accountant 2:09 PM @[PERSON_NAME] We have an invoice from …" at bounding box center [1025, 391] width 1088 height 662
click at [352, 44] on div "For Client +1" at bounding box center [350, 44] width 62 height 13
